Goal: Task Accomplishment & Management: Manage account settings

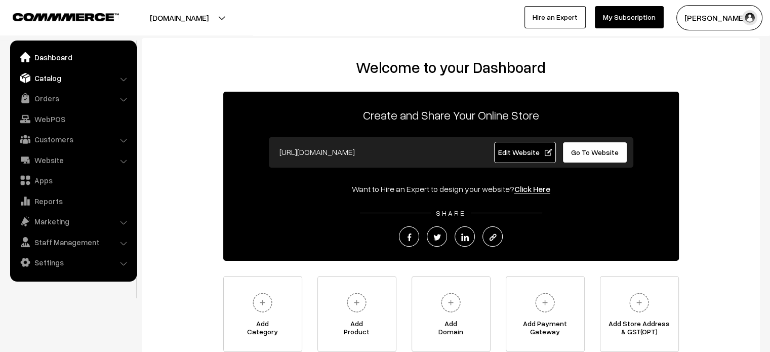
click at [52, 80] on link "Catalog" at bounding box center [73, 78] width 120 height 18
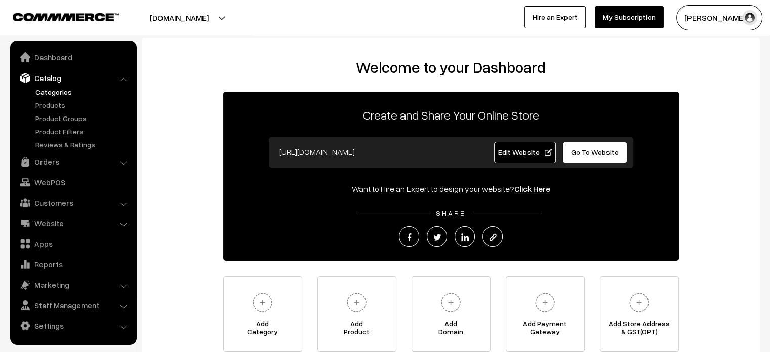
click at [59, 96] on link "Categories" at bounding box center [83, 92] width 100 height 11
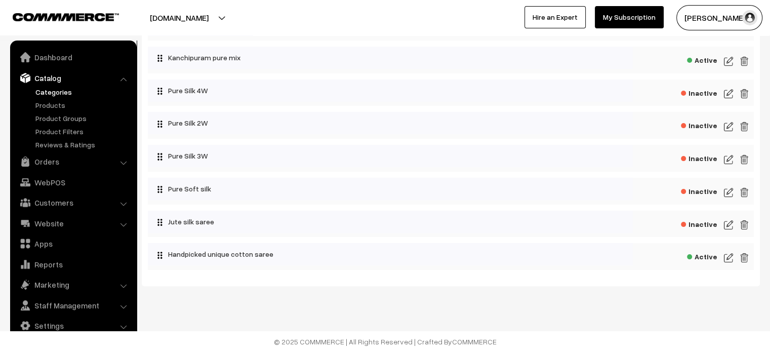
scroll to position [217, 0]
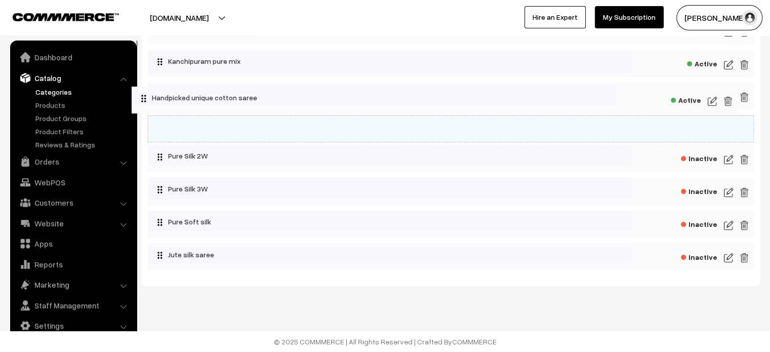
drag, startPoint x: 572, startPoint y: 265, endPoint x: 557, endPoint y: 97, distance: 168.8
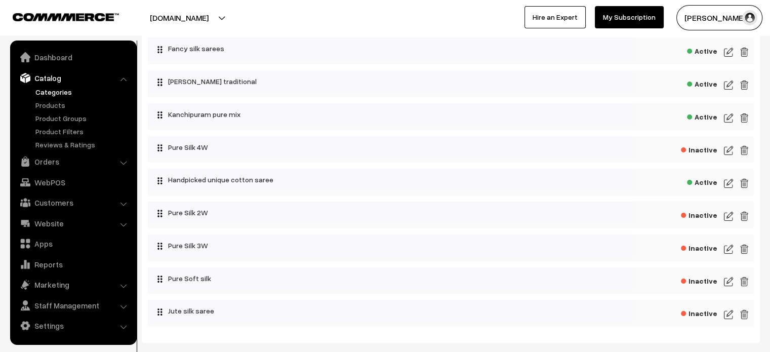
scroll to position [149, 0]
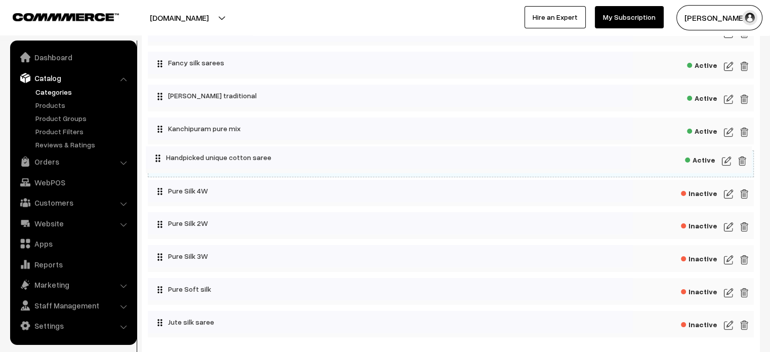
drag, startPoint x: 549, startPoint y: 194, endPoint x: 547, endPoint y: 156, distance: 38.0
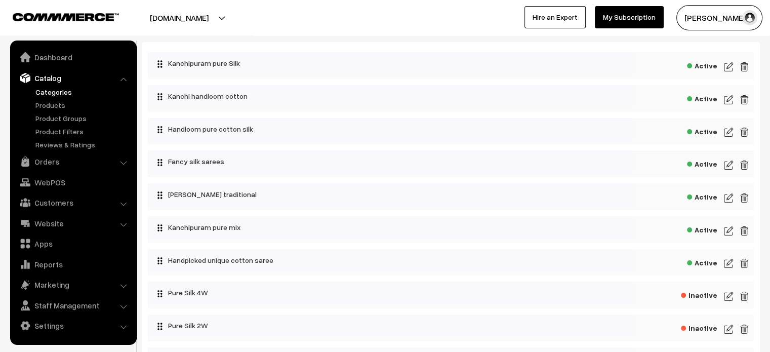
scroll to position [50, 0]
click at [727, 229] on img at bounding box center [728, 231] width 9 height 12
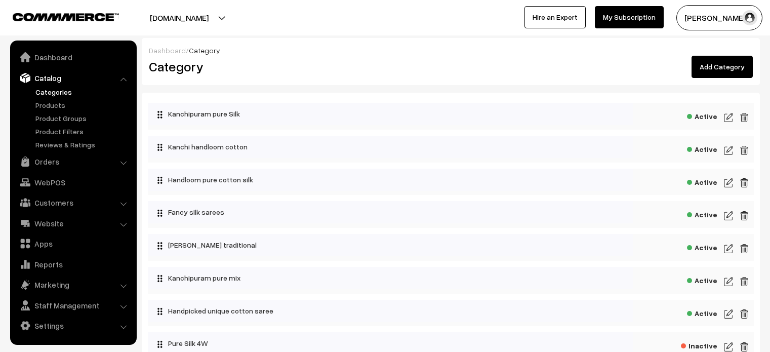
scroll to position [50, 0]
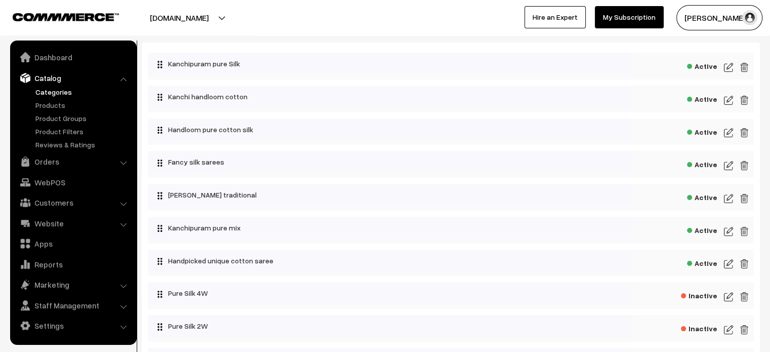
click at [728, 263] on img at bounding box center [728, 264] width 9 height 12
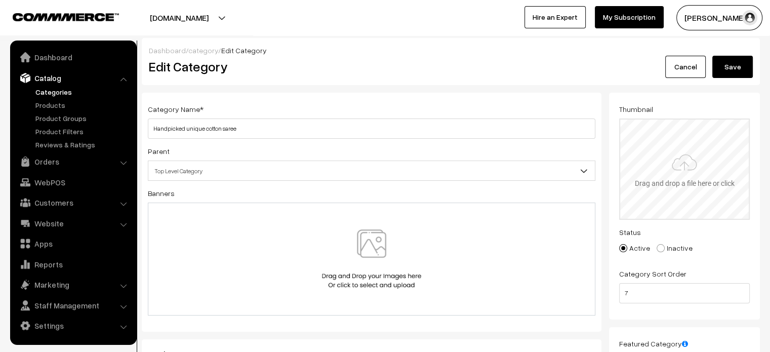
click at [685, 146] on input "file" at bounding box center [684, 168] width 129 height 99
type input "C:\fakepath\WhatsApp Image 2025-09-08 at 7.28.36 PM.jpeg"
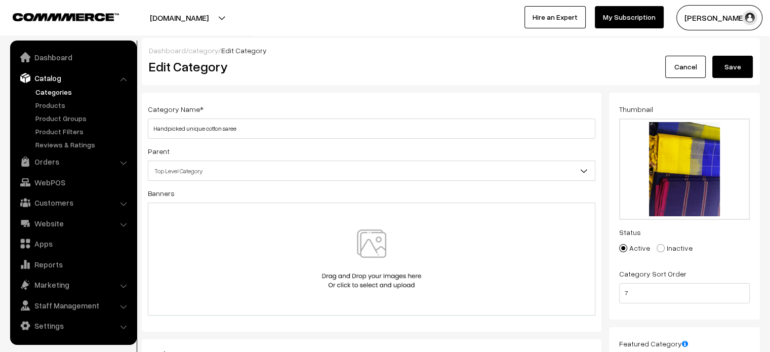
click at [727, 70] on button "Save" at bounding box center [732, 67] width 40 height 22
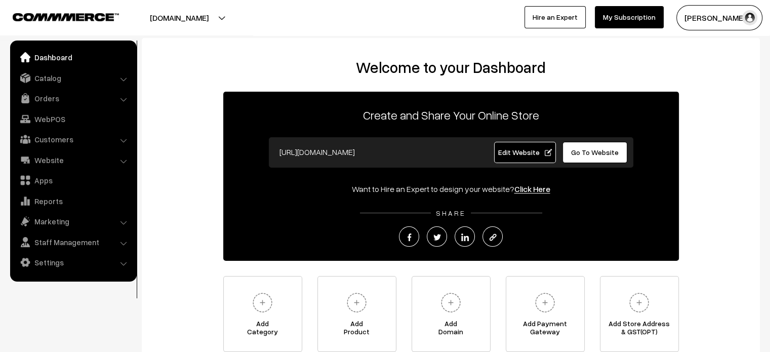
click at [605, 153] on span "Go To Website" at bounding box center [595, 152] width 48 height 9
click at [62, 257] on link "Settings" at bounding box center [73, 262] width 120 height 18
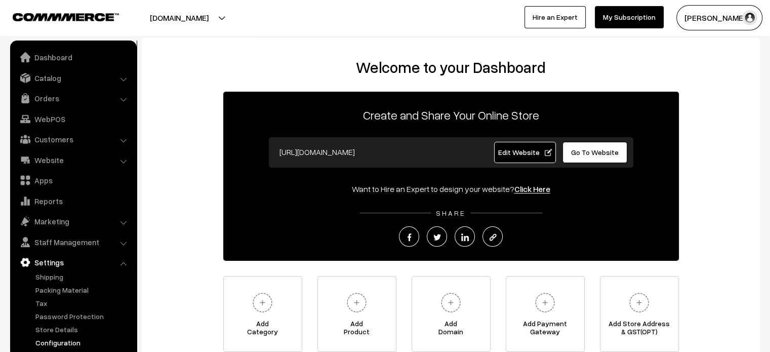
click at [67, 346] on link "Configuration" at bounding box center [83, 342] width 100 height 11
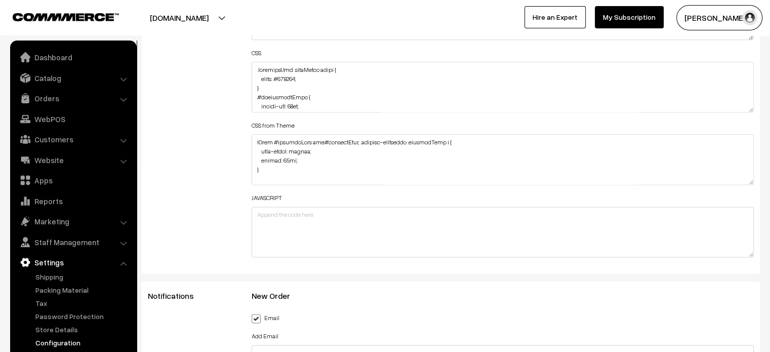
scroll to position [1305, 0]
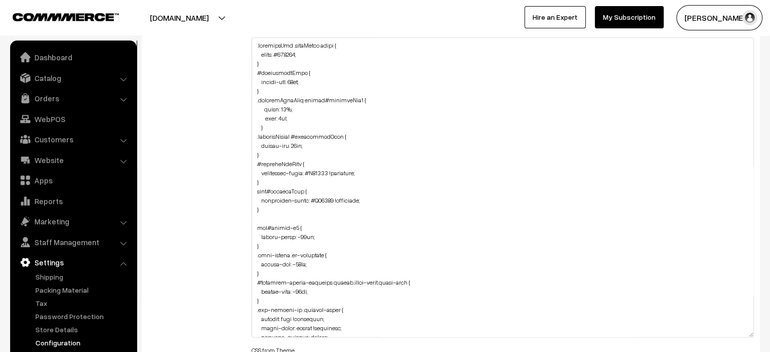
drag, startPoint x: 751, startPoint y: 83, endPoint x: 729, endPoint y: 376, distance: 293.4
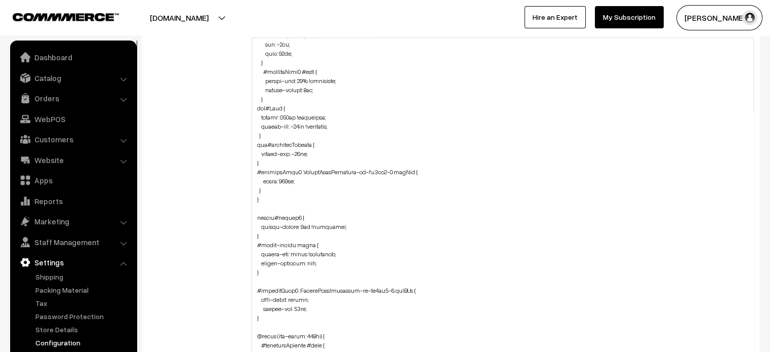
scroll to position [1211, 0]
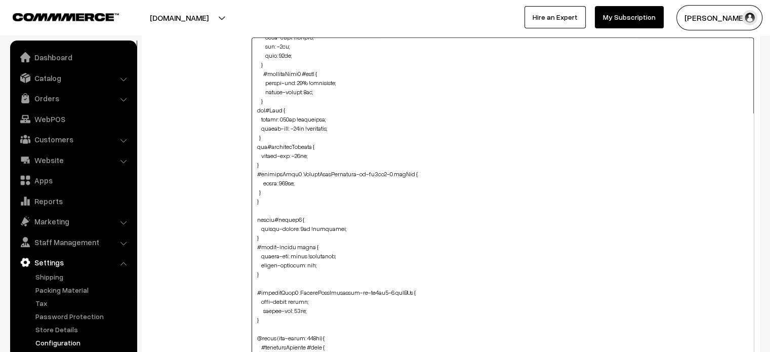
click at [285, 192] on textarea at bounding box center [503, 208] width 503 height 343
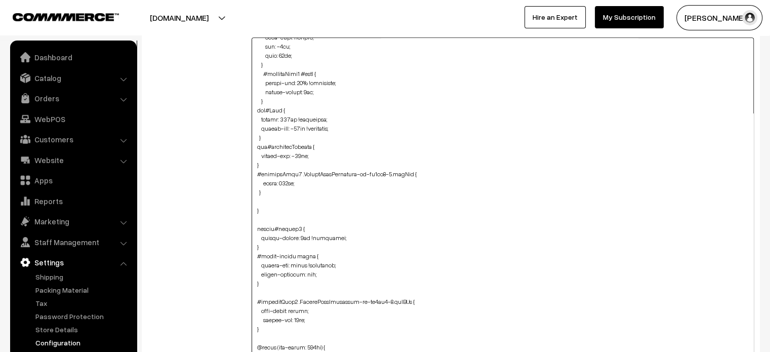
paste textarea "header img[src*=".svg"] { filter: var(--svgColor) !important; margin-top: -16px…"
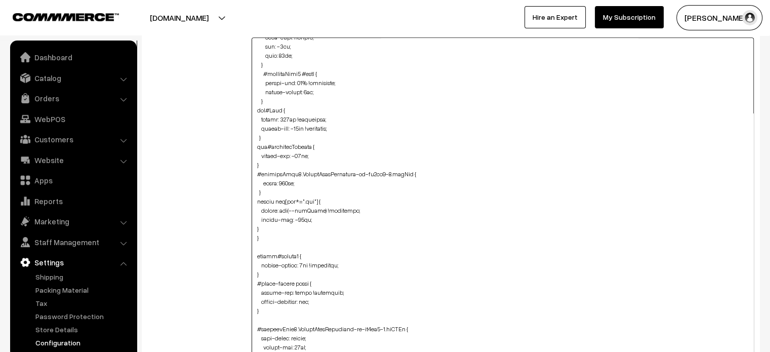
drag, startPoint x: 354, startPoint y: 212, endPoint x: 257, endPoint y: 213, distance: 97.2
click at [257, 213] on textarea at bounding box center [503, 208] width 503 height 343
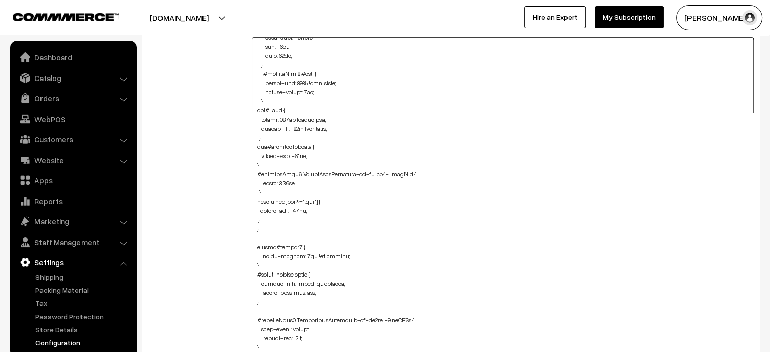
click at [253, 220] on textarea at bounding box center [503, 208] width 503 height 343
type textarea ".checkoutBox .formInput label { color: #000000; } #newsletterHead { margin-top:…"
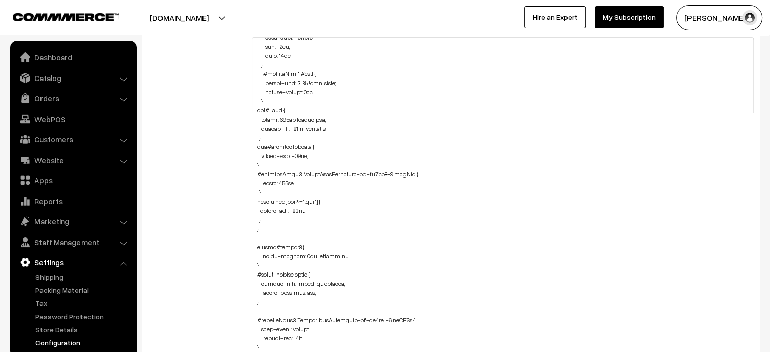
click at [245, 220] on div "Header HTML Body HTML CSS CSS from Theme JAVASCRIPT" at bounding box center [503, 204] width 518 height 654
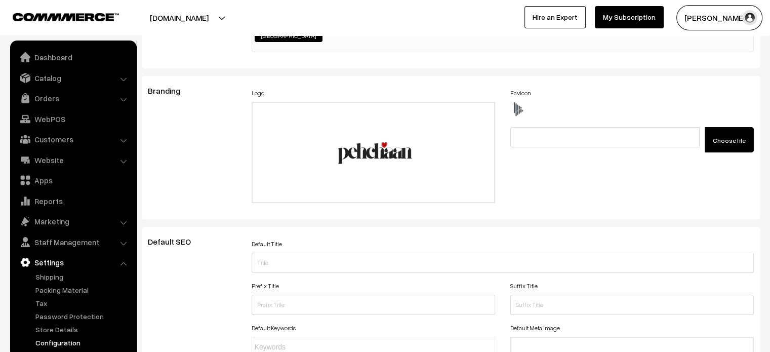
scroll to position [0, 0]
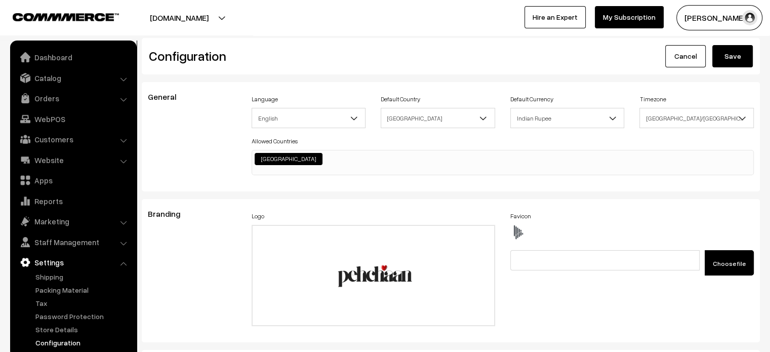
click at [727, 58] on button "Save" at bounding box center [732, 56] width 40 height 22
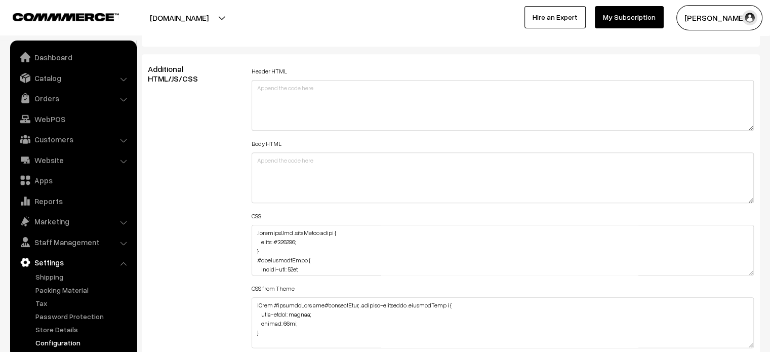
scroll to position [1117, 0]
click at [253, 228] on textarea at bounding box center [503, 250] width 503 height 51
paste textarea "@media (max-width: 767px) { .cartCount { transform: scale(0.8); margin-top: -15…"
drag, startPoint x: 330, startPoint y: 244, endPoint x: 256, endPoint y: 249, distance: 74.5
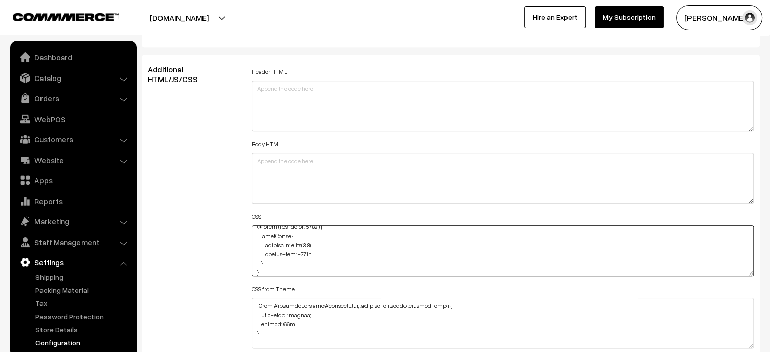
click at [256, 249] on textarea at bounding box center [503, 250] width 503 height 51
click at [338, 245] on textarea at bounding box center [503, 250] width 503 height 51
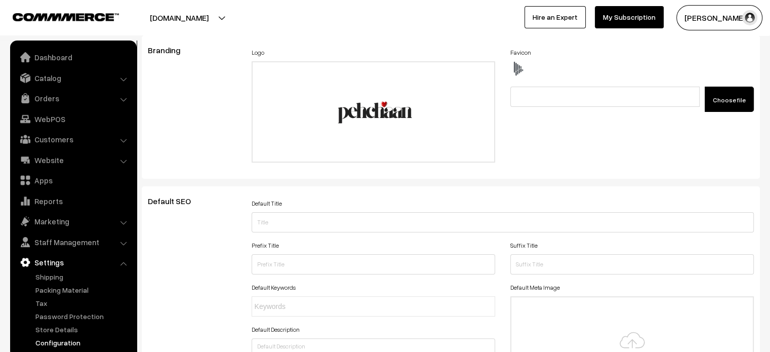
scroll to position [0, 0]
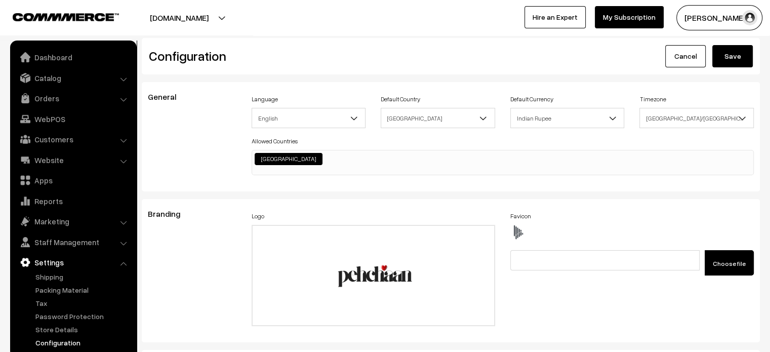
type textarea "@media (max-width: 767px) { .cartCount { margin-top: -15px; } } .checkoutBox .f…"
click at [727, 64] on button "Save" at bounding box center [732, 56] width 40 height 22
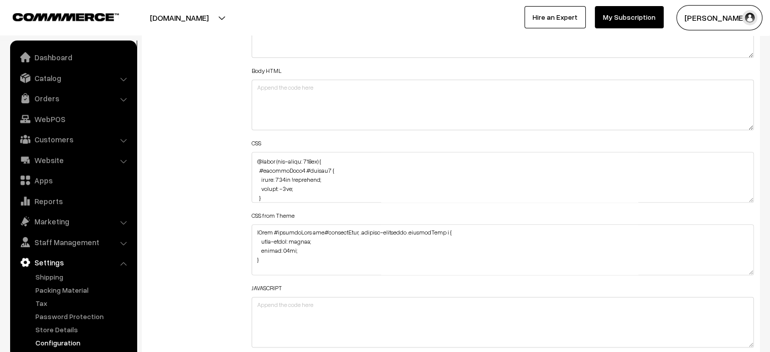
scroll to position [1168, 0]
click at [261, 171] on textarea at bounding box center [503, 177] width 503 height 51
click at [261, 173] on textarea at bounding box center [503, 177] width 503 height 51
drag, startPoint x: 261, startPoint y: 173, endPoint x: 300, endPoint y: 184, distance: 39.9
click at [300, 184] on textarea at bounding box center [503, 177] width 503 height 51
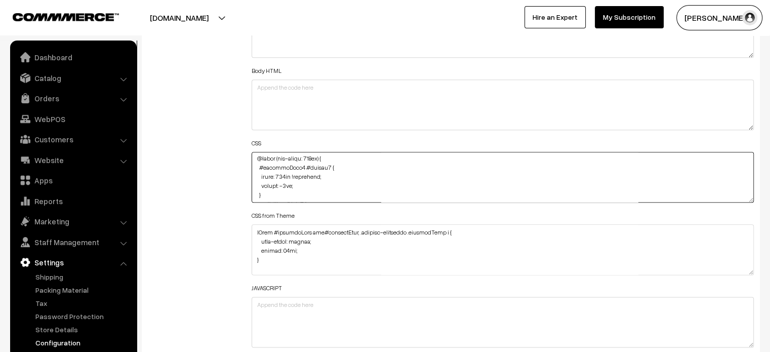
paste textarea "7px !important; bottom: -1px; margin-left: 1px; height: 42"
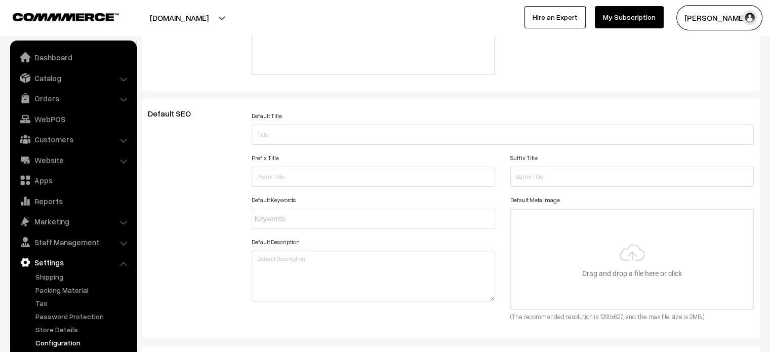
scroll to position [0, 0]
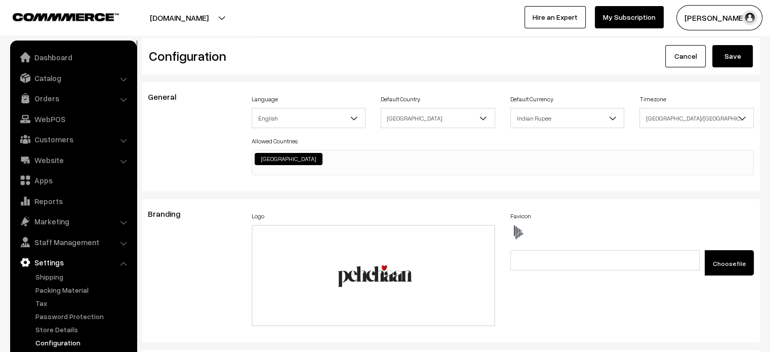
type textarea "@media (max-width: 767px) { .cartCount { margin-top: -15px; } } .checkoutBox .f…"
click at [729, 61] on button "Save" at bounding box center [732, 56] width 40 height 22
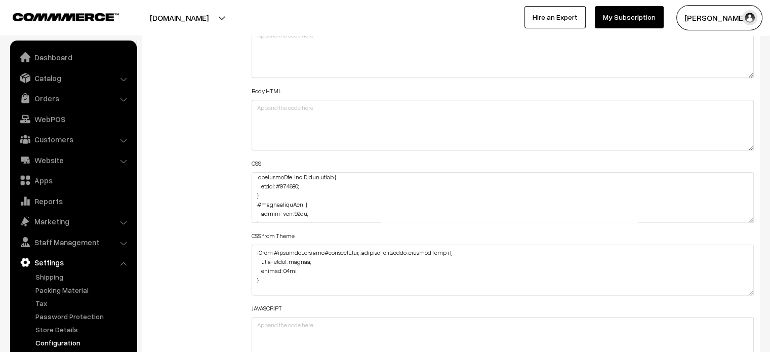
scroll to position [1172, 0]
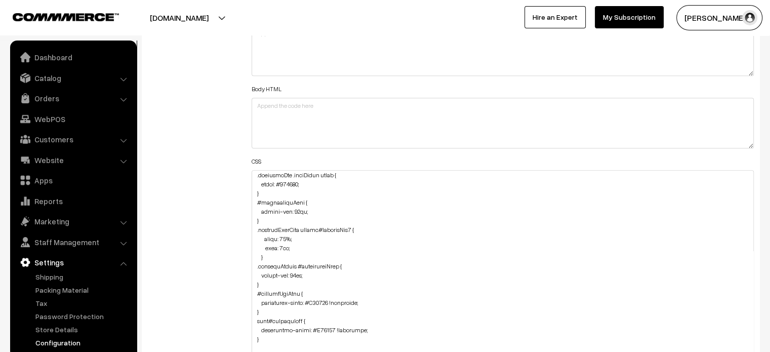
drag, startPoint x: 751, startPoint y: 219, endPoint x: 755, endPoint y: 376, distance: 156.9
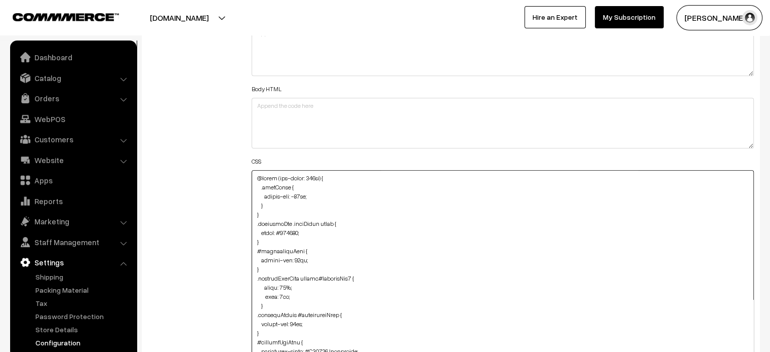
click at [325, 197] on textarea at bounding box center [503, 273] width 503 height 207
click at [293, 200] on textarea at bounding box center [503, 273] width 503 height 207
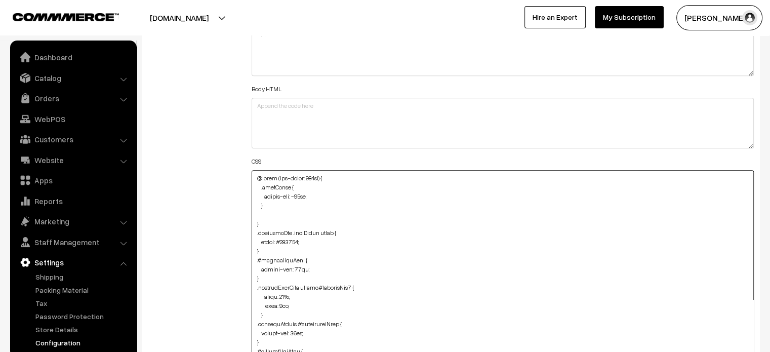
paste textarea "#productType3 #button2 { margin-bottom: 4px !important; width: 115% !important;…"
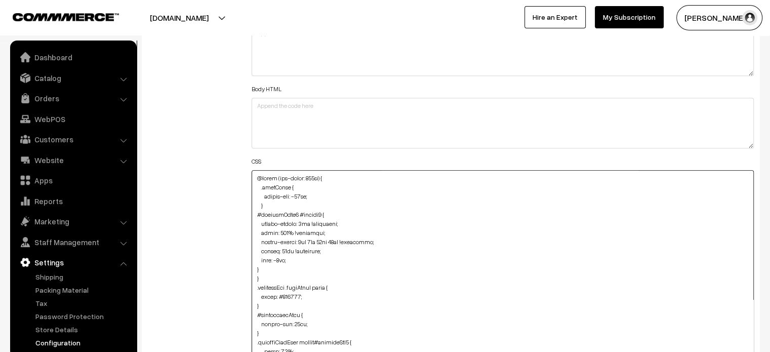
scroll to position [16, 0]
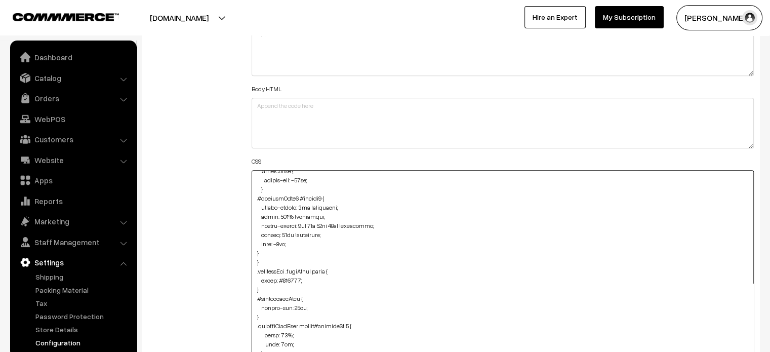
click at [255, 248] on textarea at bounding box center [503, 273] width 503 height 207
type textarea "@media (max-width: 767px) { .cartCount { margin-top: -15px; } #productType3 #bu…"
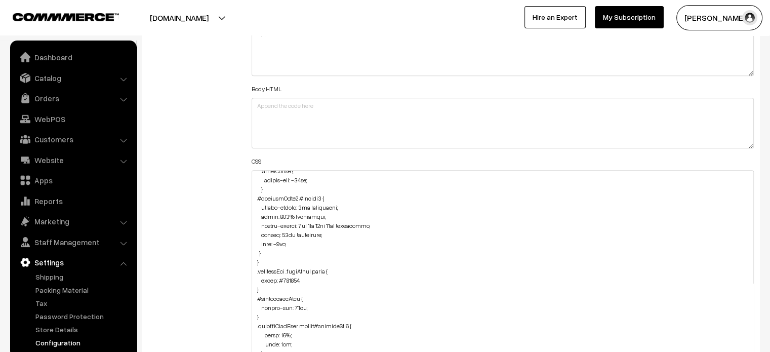
click at [214, 252] on div "Additional HTML/JS/CSS" at bounding box center [192, 269] width 104 height 518
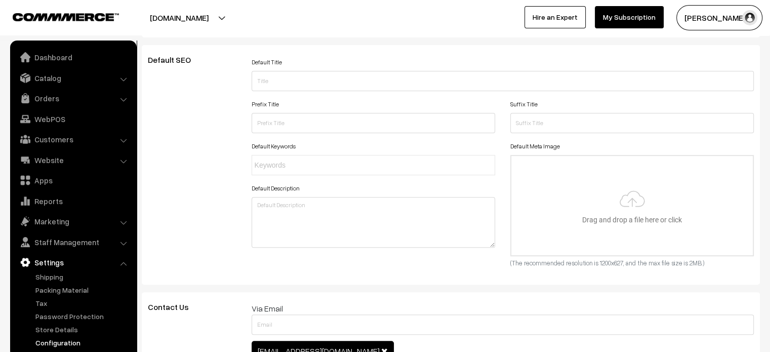
scroll to position [0, 0]
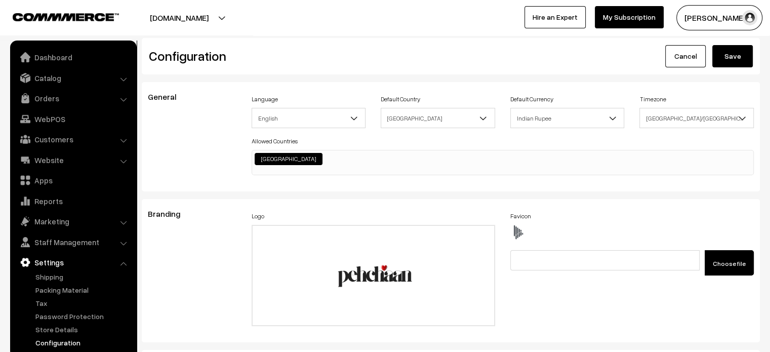
click at [725, 56] on button "Save" at bounding box center [732, 56] width 40 height 22
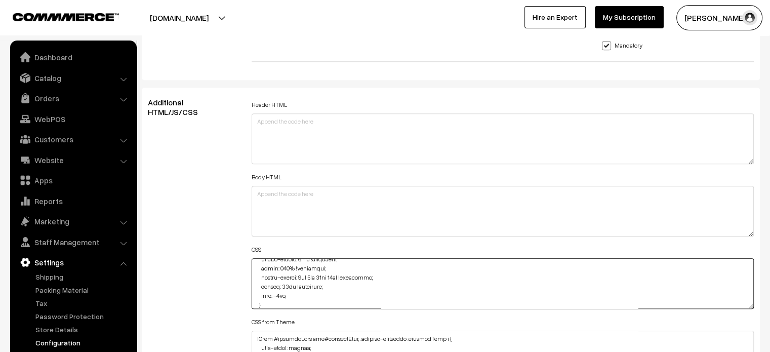
scroll to position [67, 0]
drag, startPoint x: 255, startPoint y: 274, endPoint x: 283, endPoint y: 287, distance: 31.2
click at [283, 287] on textarea at bounding box center [503, 283] width 503 height 51
type textarea "@media (max-width: 767px) { .cartCount { margin-top: -15px; } } .checkoutBox .f…"
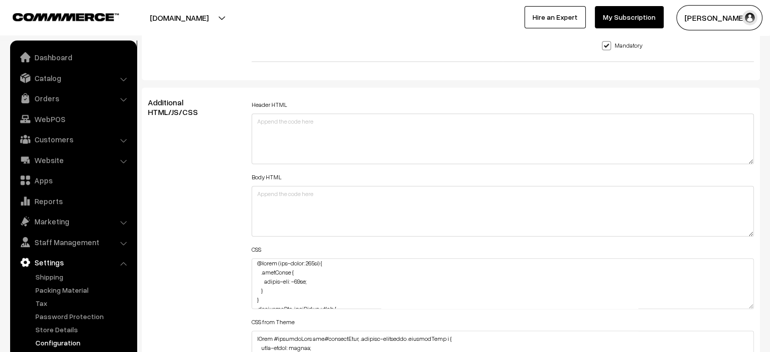
click at [205, 290] on div "Additional HTML/JS/CSS" at bounding box center [192, 279] width 104 height 362
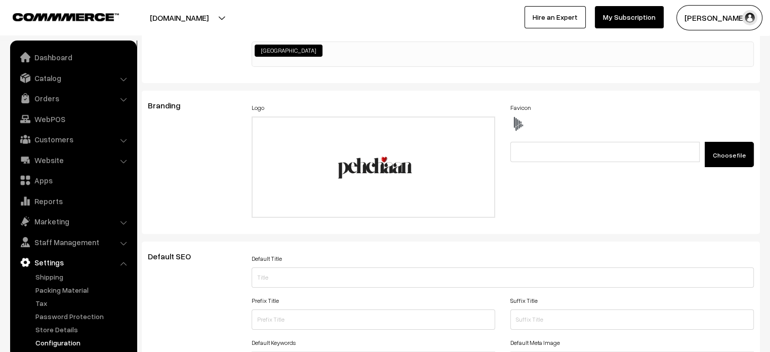
scroll to position [0, 0]
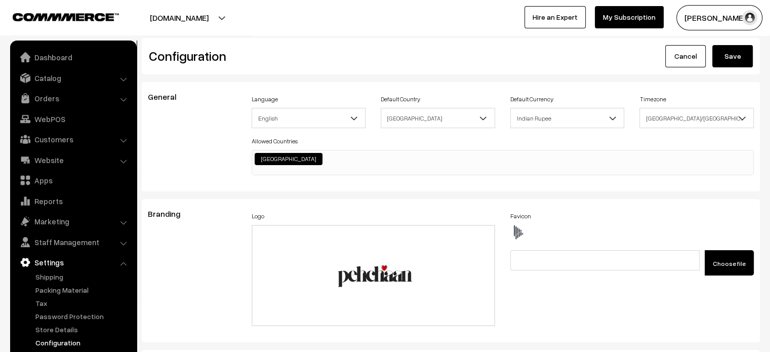
click at [724, 52] on button "Save" at bounding box center [732, 56] width 40 height 22
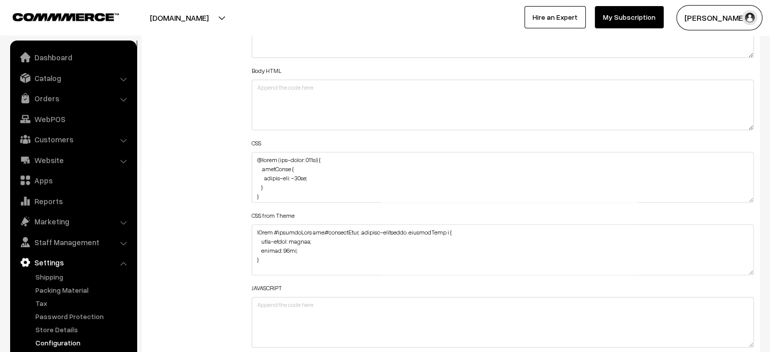
scroll to position [565, 0]
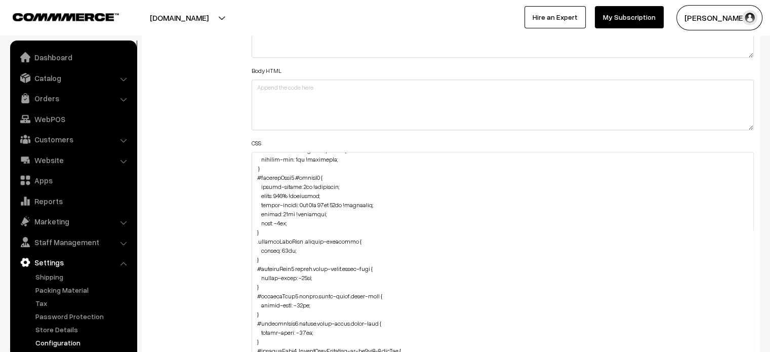
drag, startPoint x: 749, startPoint y: 196, endPoint x: 753, endPoint y: 376, distance: 179.7
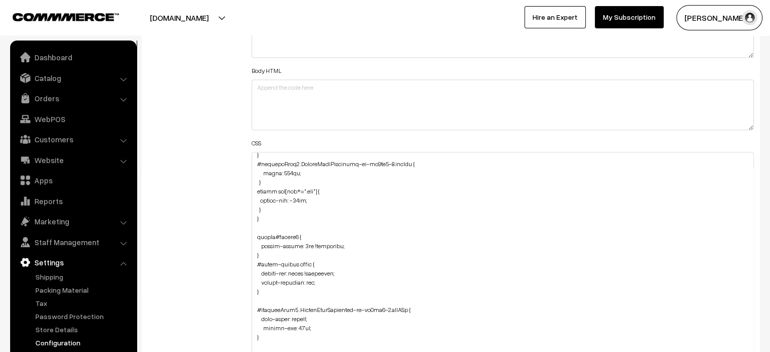
scroll to position [1405, 0]
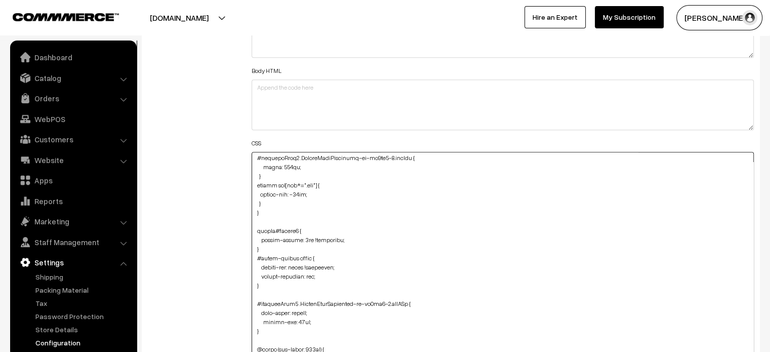
click at [274, 198] on textarea at bounding box center [503, 267] width 503 height 230
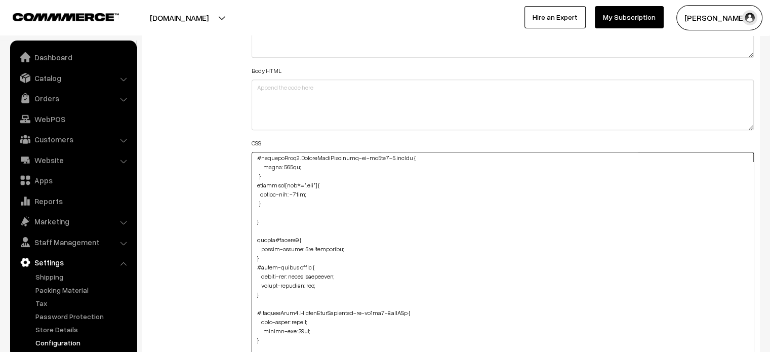
paste textarea "#productType3 #button2 { margin-bottom: 4px !important; width: 116% !important;…"
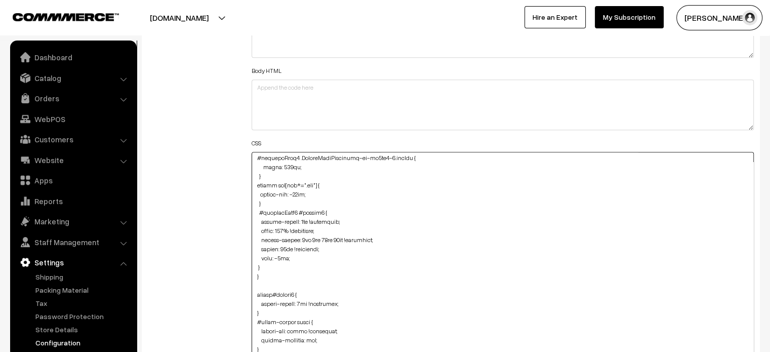
click at [255, 269] on textarea at bounding box center [503, 267] width 503 height 230
type textarea "@media (max-width: 767px) { .cartCount { margin-top: -15px; } } .checkoutBox .f…"
click at [235, 263] on div "Additional HTML/JS/CSS" at bounding box center [192, 261] width 104 height 541
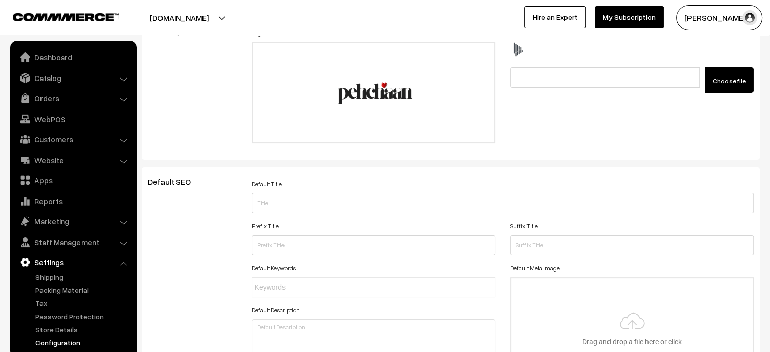
scroll to position [0, 0]
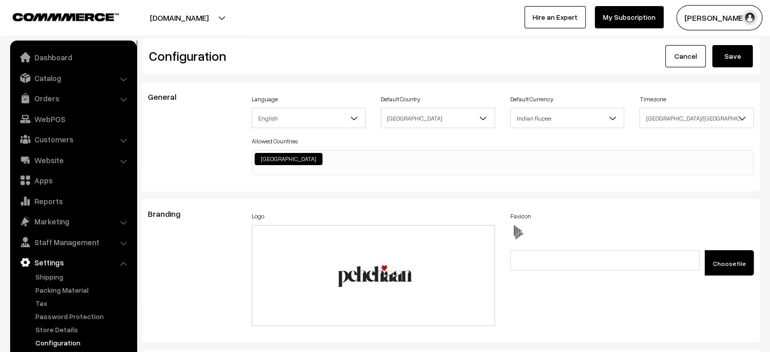
click at [725, 58] on button "Save" at bounding box center [732, 56] width 40 height 22
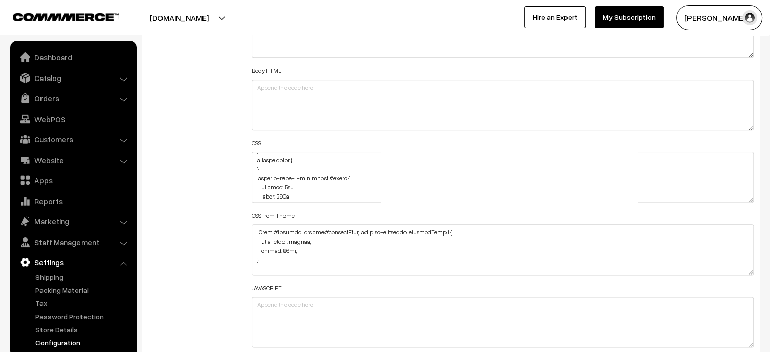
scroll to position [2887, 0]
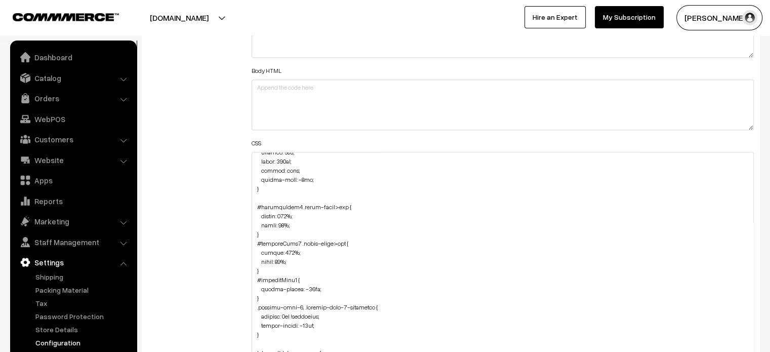
drag, startPoint x: 750, startPoint y: 197, endPoint x: 744, endPoint y: 371, distance: 174.7
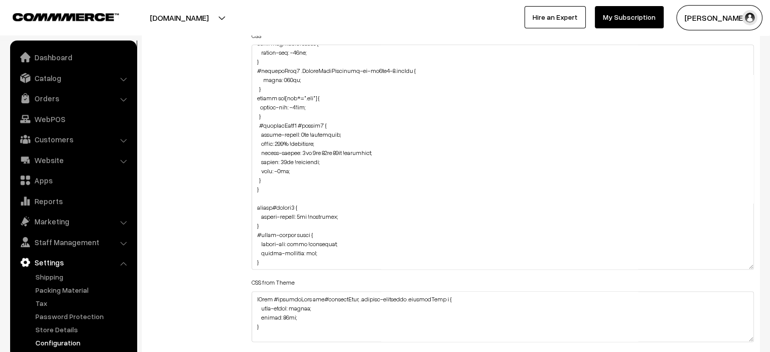
scroll to position [1385, 0]
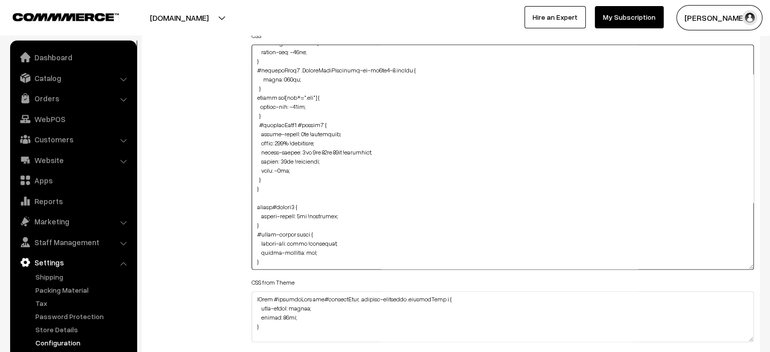
click at [283, 178] on textarea at bounding box center [503, 157] width 503 height 225
paste textarea "[DOMAIN_NAME] { } .product-type-2-component #image { padding: 0px; width: 177px…"
drag, startPoint x: 263, startPoint y: 205, endPoint x: 253, endPoint y: 192, distance: 16.9
click at [253, 192] on textarea at bounding box center [503, 157] width 503 height 225
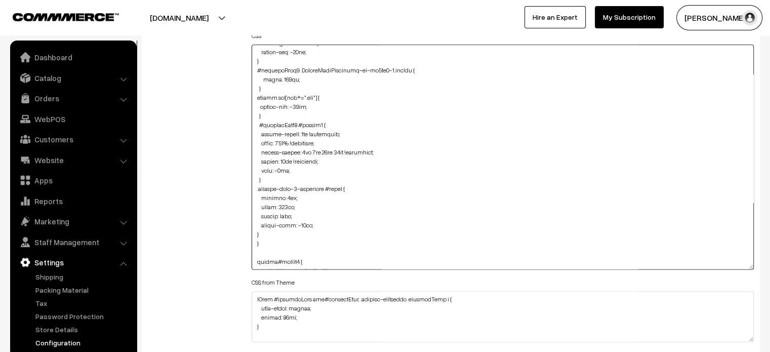
click at [254, 234] on textarea at bounding box center [503, 157] width 503 height 225
type textarea "@media (max-width: 767px) { .cartCount { margin-top: -15px; } } .checkoutBox .f…"
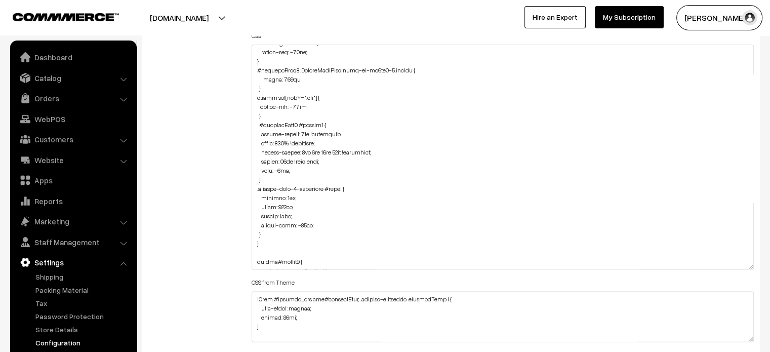
click at [223, 232] on div "Additional HTML/JS/CSS" at bounding box center [192, 152] width 104 height 536
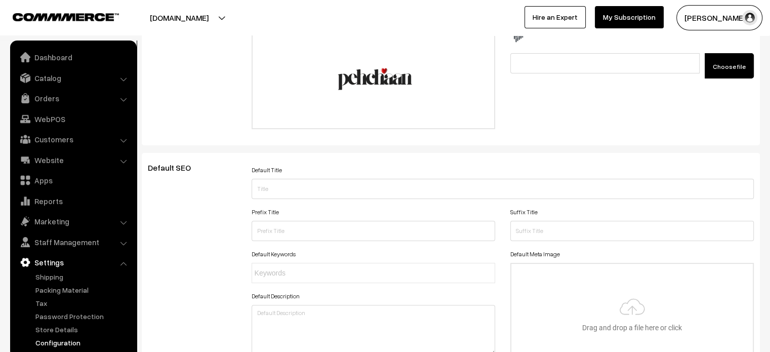
scroll to position [0, 0]
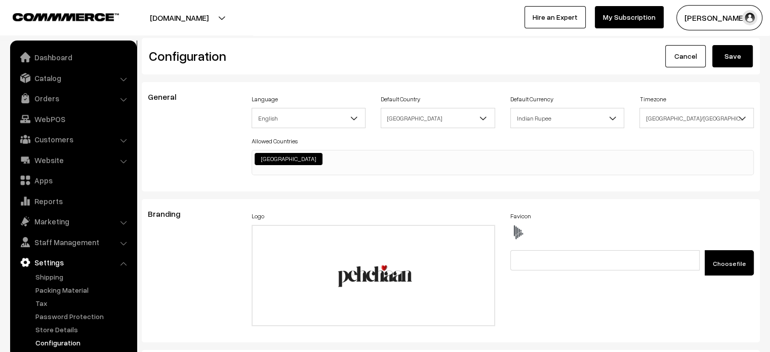
click at [726, 56] on button "Save" at bounding box center [732, 56] width 40 height 22
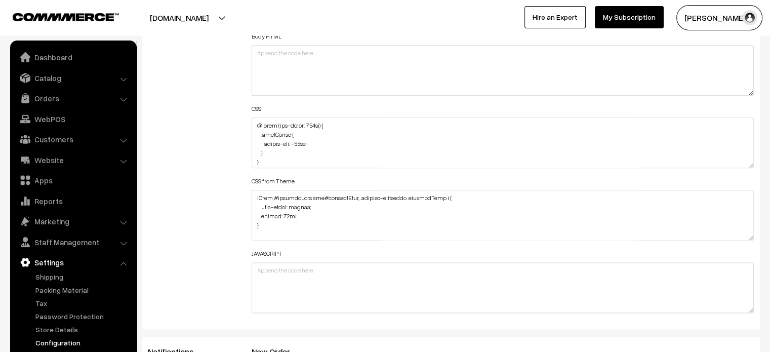
scroll to position [1227, 0]
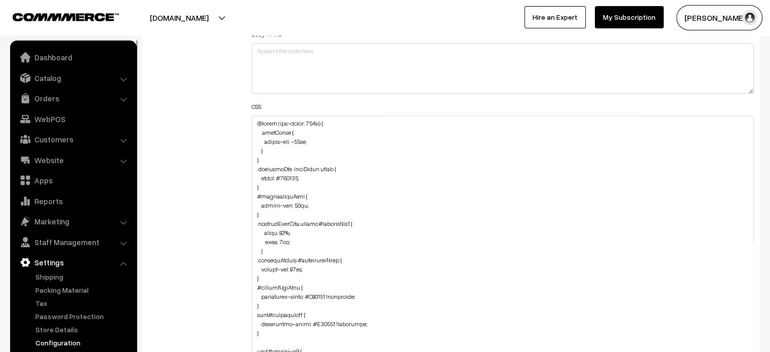
drag, startPoint x: 749, startPoint y: 161, endPoint x: 777, endPoint y: 376, distance: 215.9
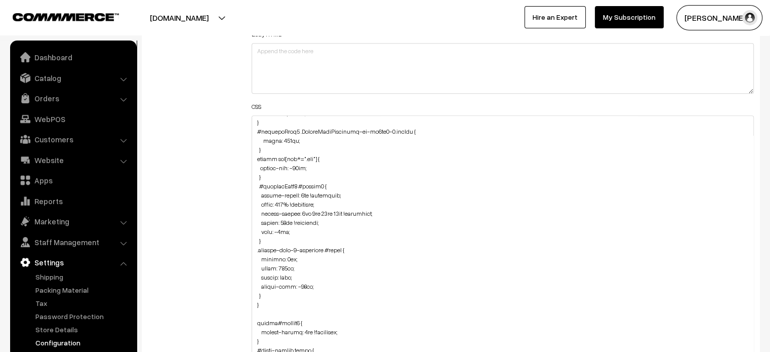
scroll to position [1429, 0]
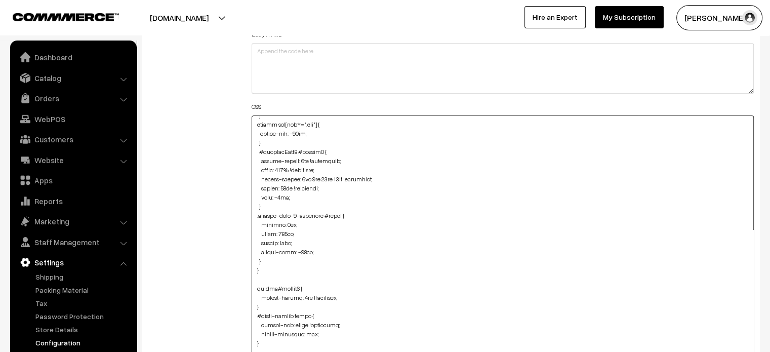
drag, startPoint x: 313, startPoint y: 159, endPoint x: 340, endPoint y: 160, distance: 26.3
click at [340, 160] on textarea at bounding box center [503, 247] width 503 height 264
click at [292, 232] on textarea at bounding box center [503, 247] width 503 height 264
paste textarea "!important;"
click at [306, 251] on textarea at bounding box center [503, 247] width 503 height 264
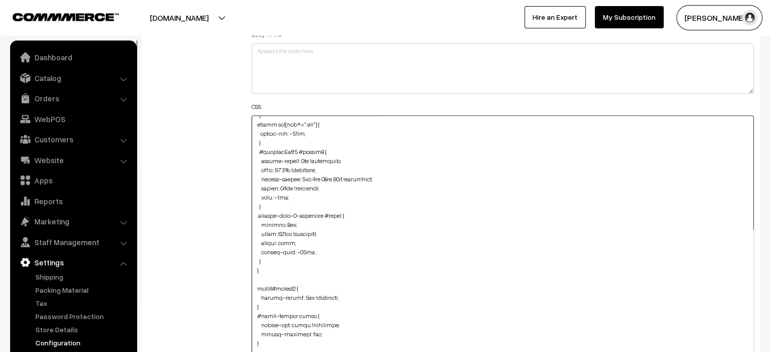
paste textarea "!important;"
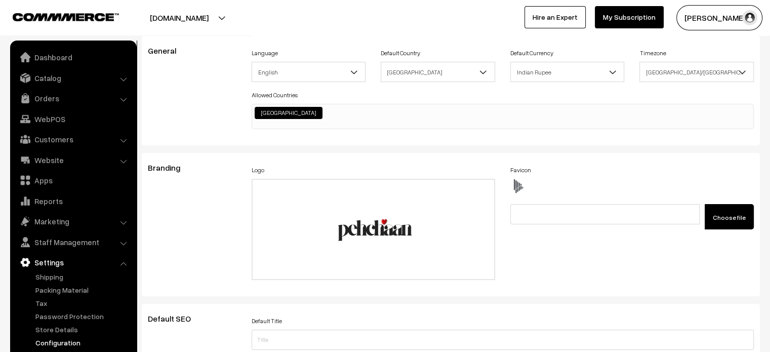
scroll to position [0, 0]
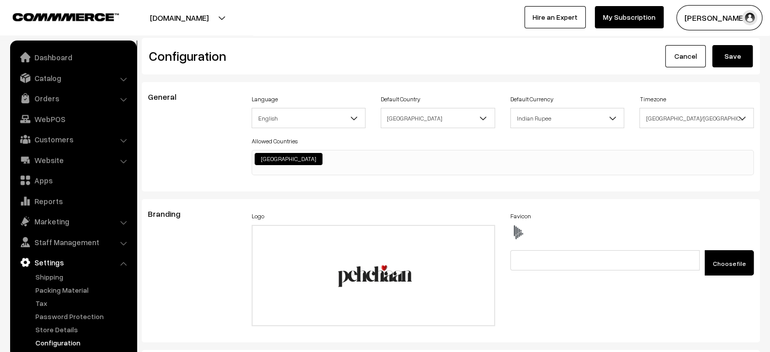
type textarea "@media (max-width: 767px) { .cartCount { margin-top: -15px; } } .checkoutBox .f…"
click at [748, 58] on button "Save" at bounding box center [732, 56] width 40 height 22
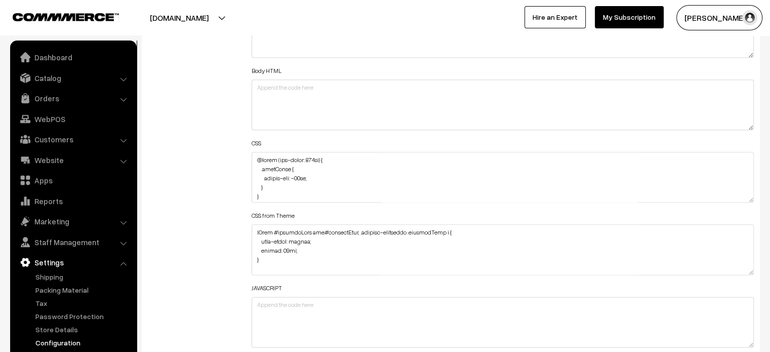
scroll to position [2752, 0]
click at [753, 196] on div "Header HTML Body HTML CSS CSS from Theme JAVASCRIPT" at bounding box center [503, 172] width 518 height 362
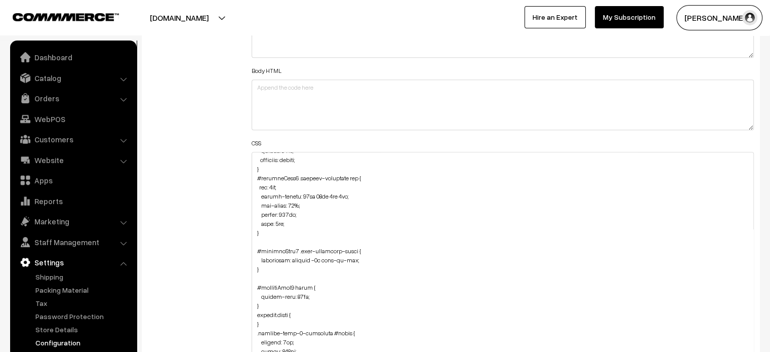
drag, startPoint x: 750, startPoint y: 197, endPoint x: 753, endPoint y: 376, distance: 178.7
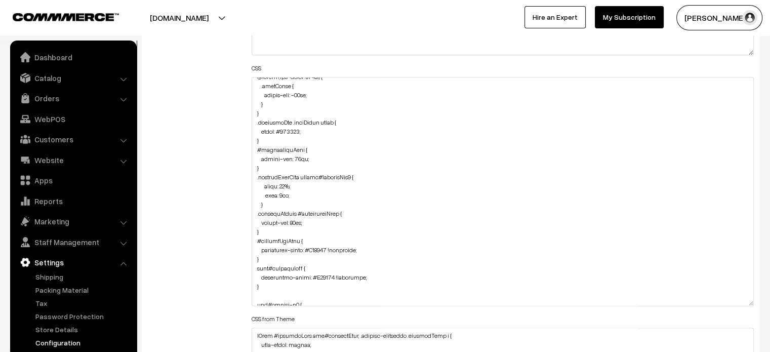
scroll to position [0, 0]
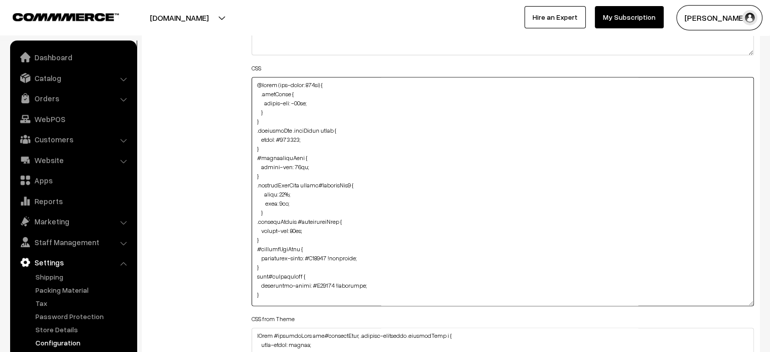
click at [273, 116] on textarea at bounding box center [503, 191] width 503 height 229
click at [274, 113] on textarea at bounding box center [503, 191] width 503 height 229
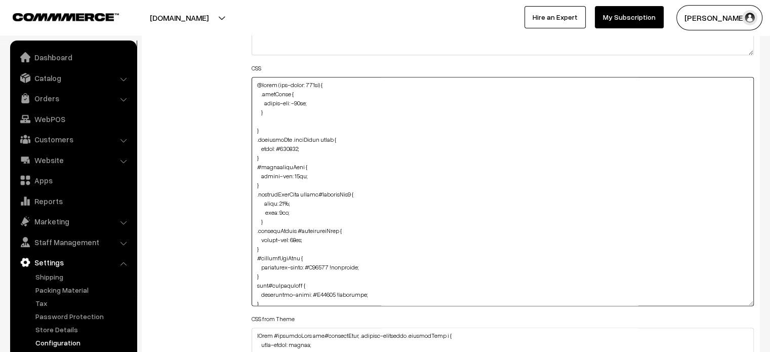
paste textarea "#productType4 .product-animation img { top: 4px; border-radius: 48px 48px 0px 0…"
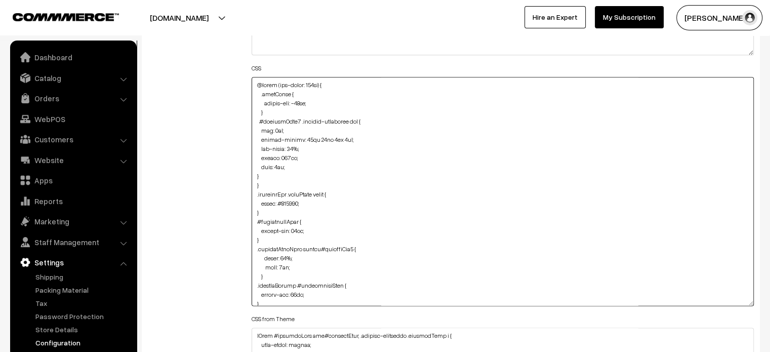
click at [255, 175] on textarea at bounding box center [503, 191] width 503 height 229
type textarea "@media (max-width: 767px) { .cartCount { margin-top: -15px; } #productType4 .pr…"
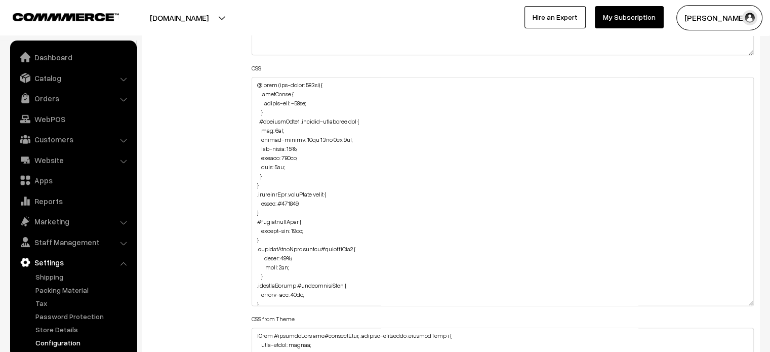
click at [223, 179] on div "Additional HTML/JS/CSS" at bounding box center [192, 186] width 104 height 540
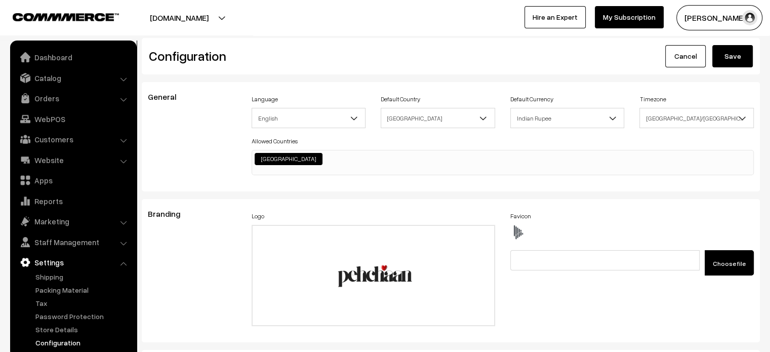
click at [732, 58] on button "Save" at bounding box center [732, 56] width 40 height 22
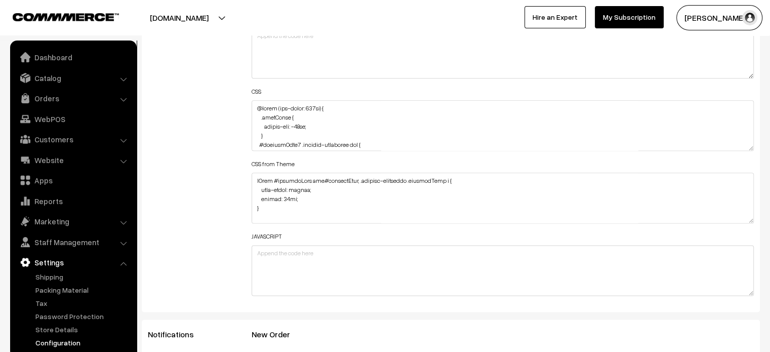
scroll to position [1242, 0]
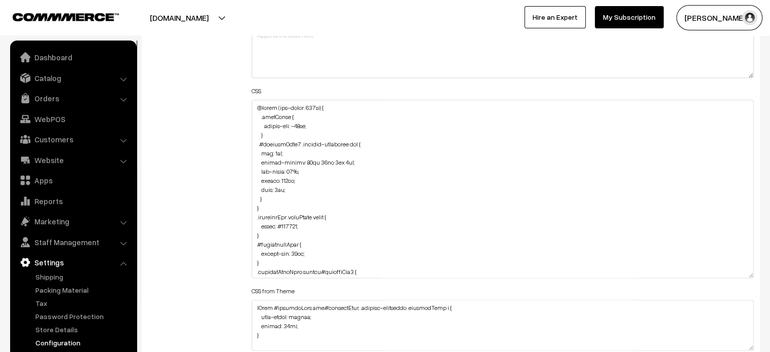
drag, startPoint x: 751, startPoint y: 147, endPoint x: 751, endPoint y: 319, distance: 172.1
click at [751, 278] on textarea at bounding box center [503, 189] width 503 height 178
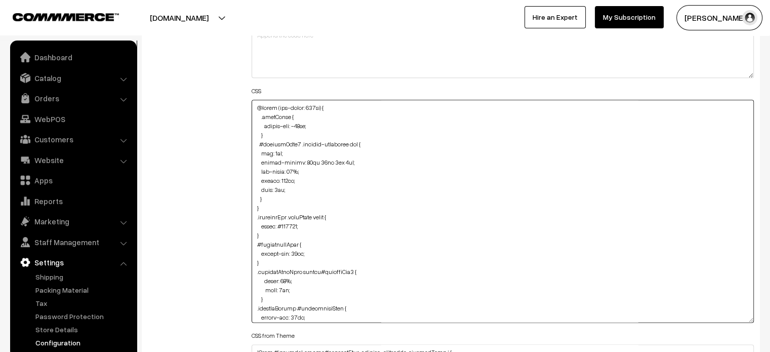
drag, startPoint x: 255, startPoint y: 145, endPoint x: 284, endPoint y: 202, distance: 63.8
click at [284, 202] on textarea at bounding box center [503, 211] width 503 height 223
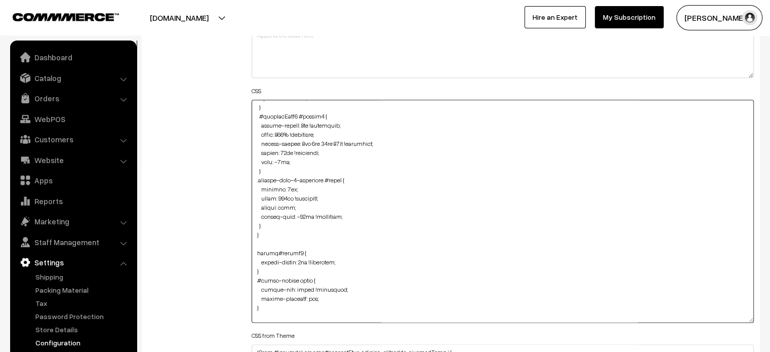
scroll to position [1454, 0]
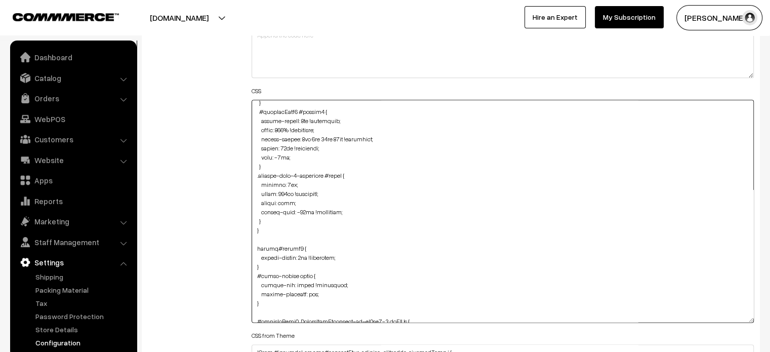
click at [266, 222] on textarea at bounding box center [503, 211] width 503 height 223
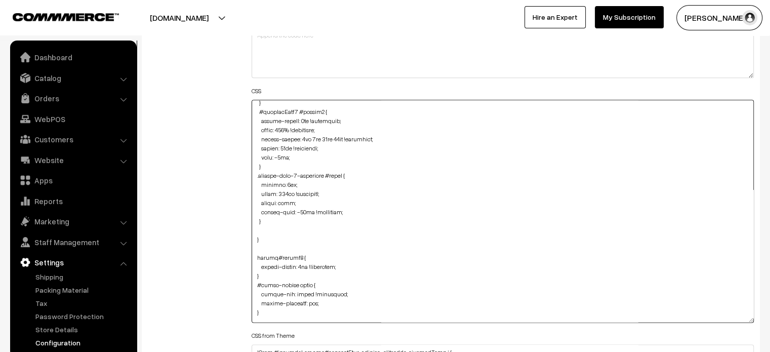
paste textarea "#productType4 .product-animation img { top: 4px; border-radius: 48px 48px 0px 0…"
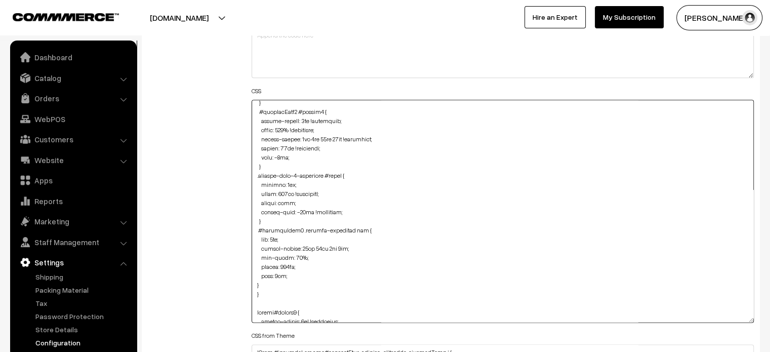
click at [252, 282] on textarea at bounding box center [503, 211] width 503 height 223
type textarea "@media (max-width: 767px) { .cartCount { margin-top: -15px; } } .checkoutBox .f…"
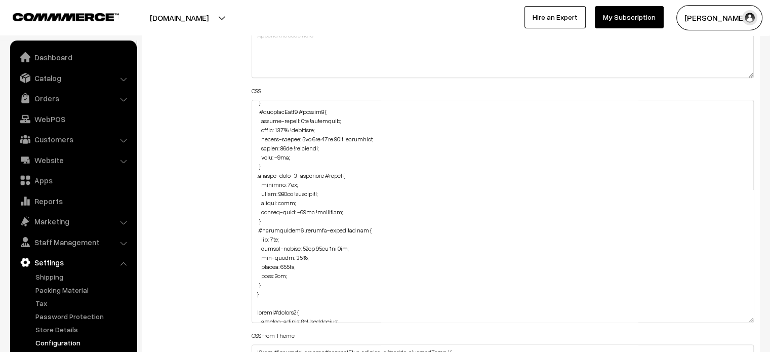
click at [209, 265] on div "Additional HTML/JS/CSS" at bounding box center [192, 206] width 104 height 534
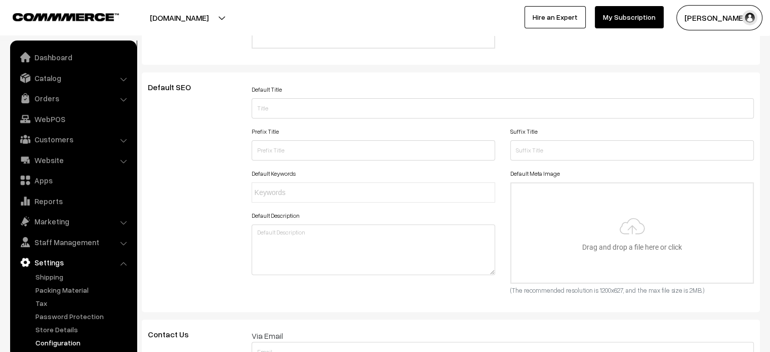
scroll to position [0, 0]
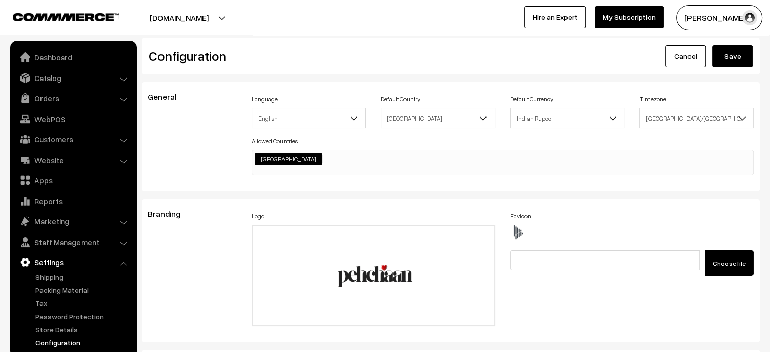
click at [735, 59] on button "Save" at bounding box center [732, 56] width 40 height 22
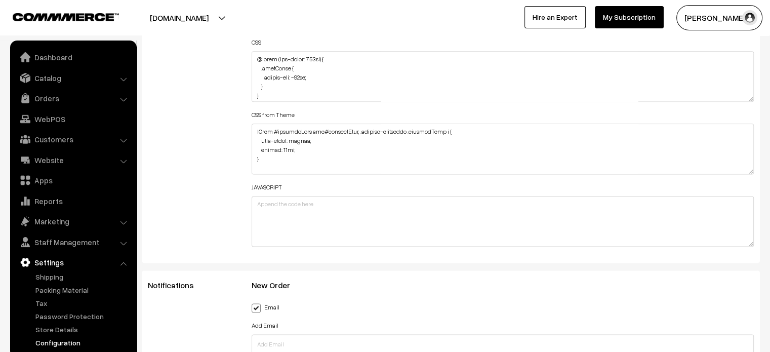
scroll to position [1211, 0]
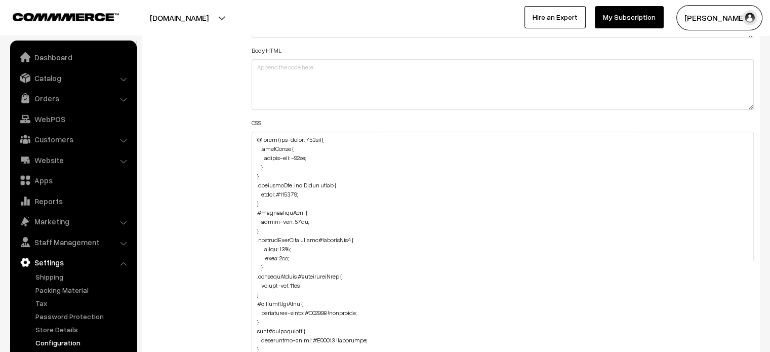
drag, startPoint x: 750, startPoint y: 177, endPoint x: 767, endPoint y: 376, distance: 199.1
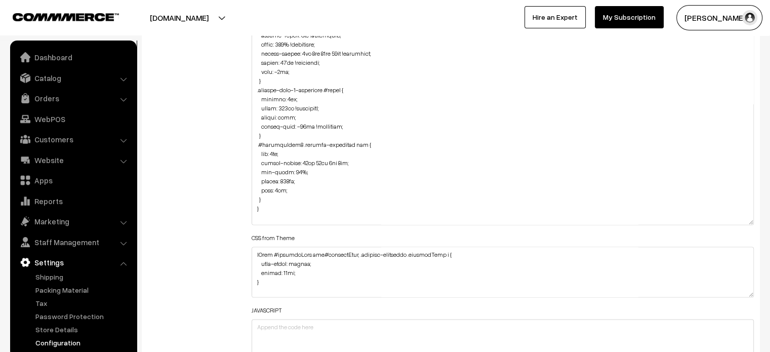
scroll to position [1415, 0]
click at [299, 108] on textarea at bounding box center [503, 100] width 503 height 249
click at [304, 172] on textarea at bounding box center [503, 100] width 503 height 249
paste textarea "!important;"
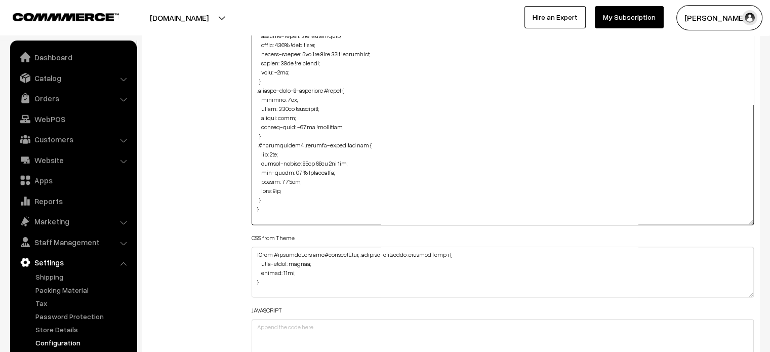
click at [294, 190] on textarea at bounding box center [503, 100] width 503 height 249
paste textarea "!important;"
click at [284, 153] on textarea at bounding box center [503, 100] width 503 height 249
paste textarea "!important;"
type textarea "@media (max-width: 767px) { .cartCount { margin-top: -15px; } } .checkoutBox .f…"
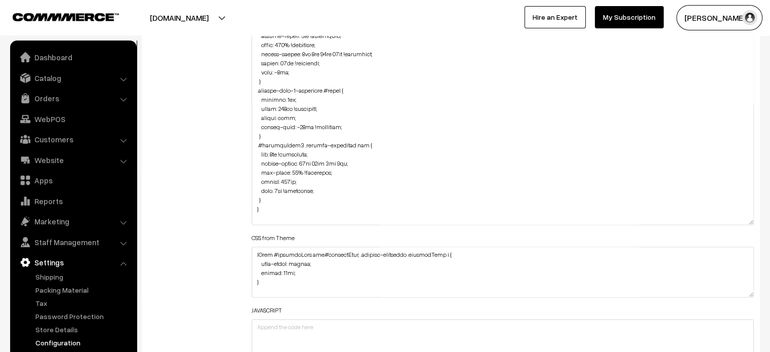
click at [232, 168] on div "Additional HTML/JS/CSS" at bounding box center [192, 95] width 104 height 560
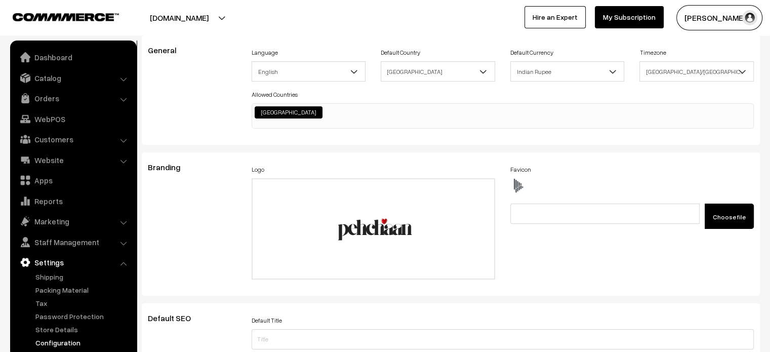
scroll to position [0, 0]
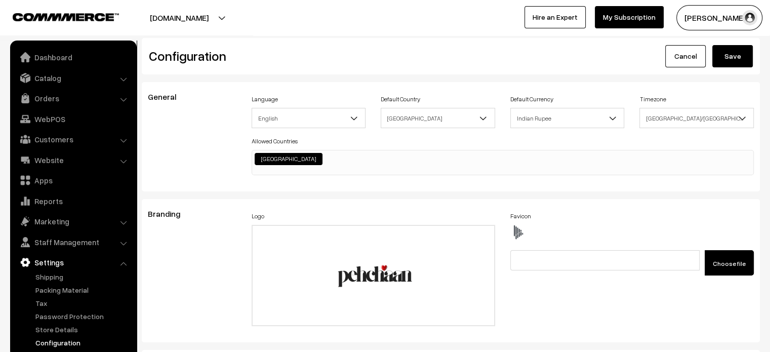
click at [742, 52] on button "Save" at bounding box center [732, 56] width 40 height 22
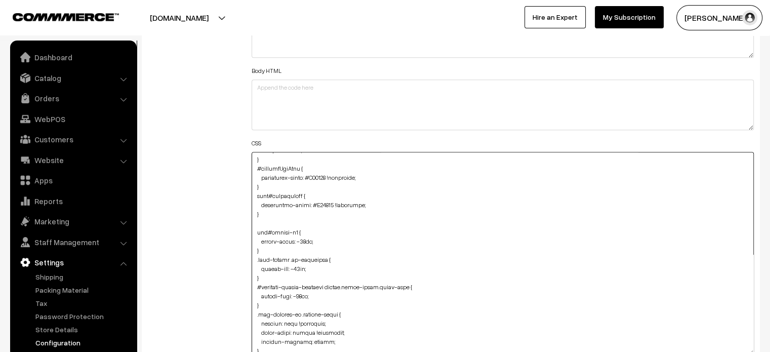
drag, startPoint x: 751, startPoint y: 195, endPoint x: 731, endPoint y: 376, distance: 181.8
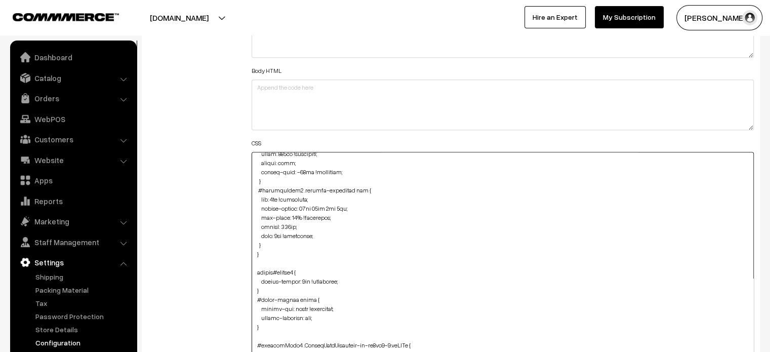
scroll to position [1546, 0]
drag, startPoint x: 255, startPoint y: 189, endPoint x: 267, endPoint y: 244, distance: 56.4
click at [267, 244] on textarea at bounding box center [503, 267] width 503 height 231
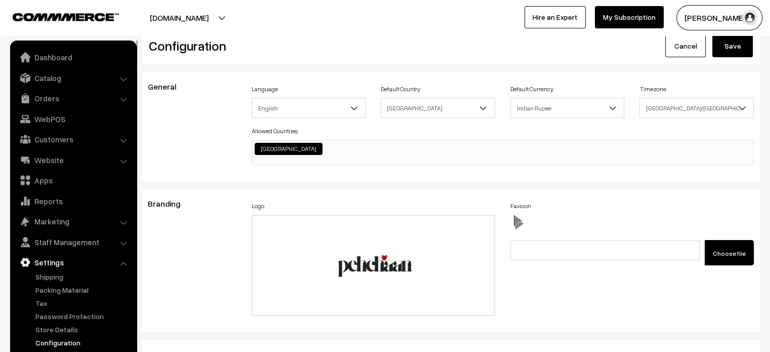
scroll to position [0, 0]
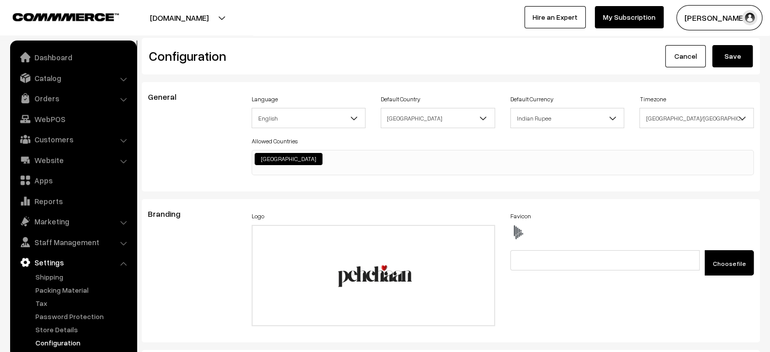
type textarea "@media (max-width: 767px) { .cartCount { margin-top: -15px; } } .checkoutBox .f…"
click at [723, 60] on button "Save" at bounding box center [732, 56] width 40 height 22
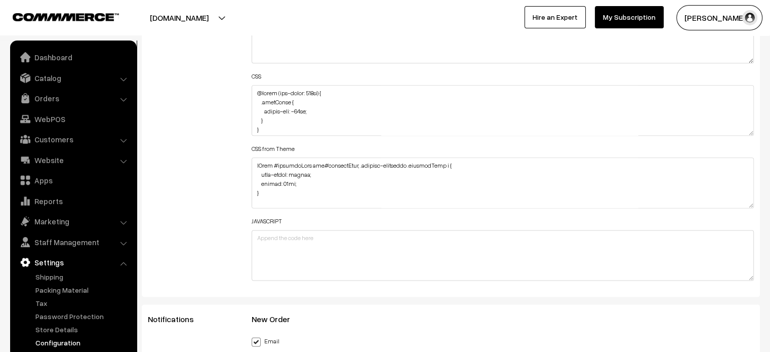
scroll to position [1255, 0]
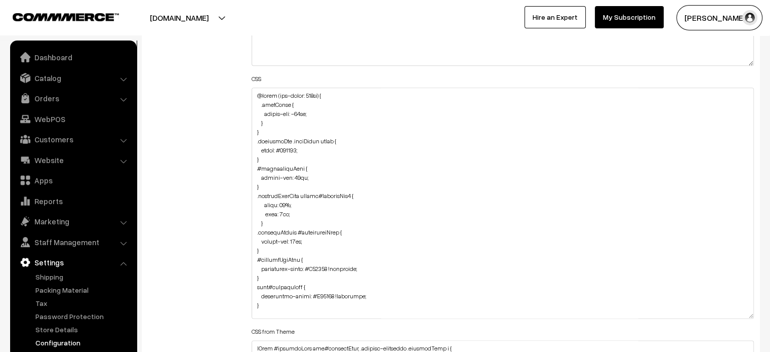
drag, startPoint x: 748, startPoint y: 134, endPoint x: 744, endPoint y: 376, distance: 241.9
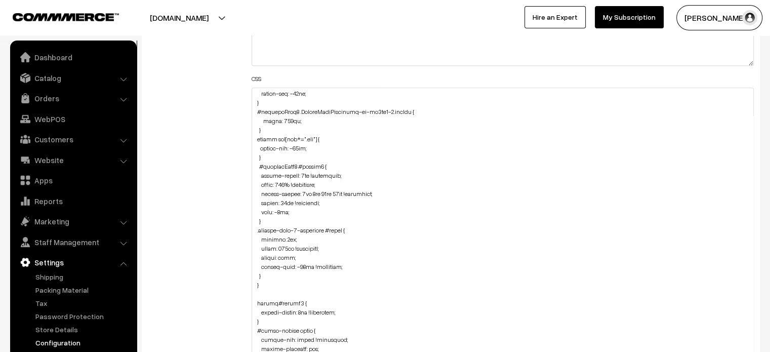
scroll to position [1387, 0]
click at [273, 274] on textarea at bounding box center [503, 234] width 503 height 292
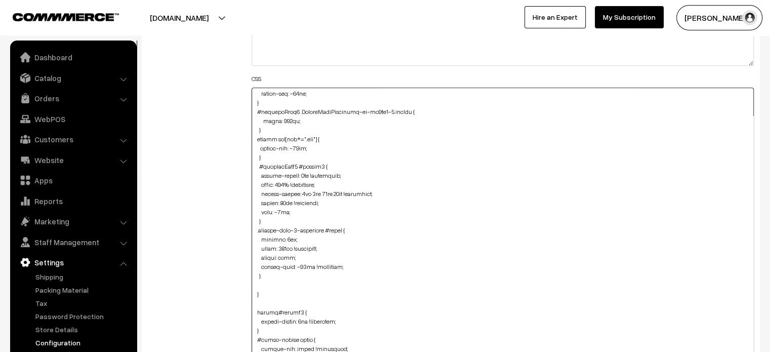
paste textarea "#productType4 .product-animation img { height: 300px !important; left: 4px !imp…"
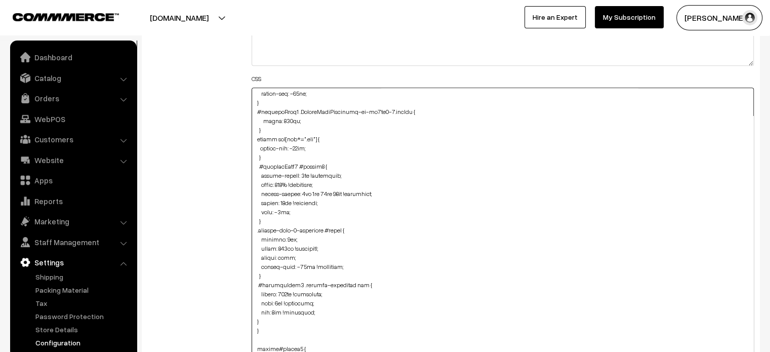
click at [256, 315] on textarea at bounding box center [503, 234] width 503 height 292
type textarea "@media (max-width: 767px) { .cartCount { margin-top: -15px; } } .checkoutBox .f…"
click at [219, 305] on div "Additional HTML/JS/CSS" at bounding box center [192, 228] width 104 height 603
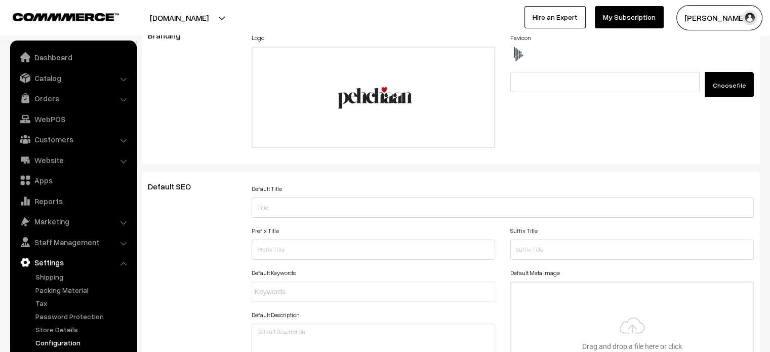
scroll to position [0, 0]
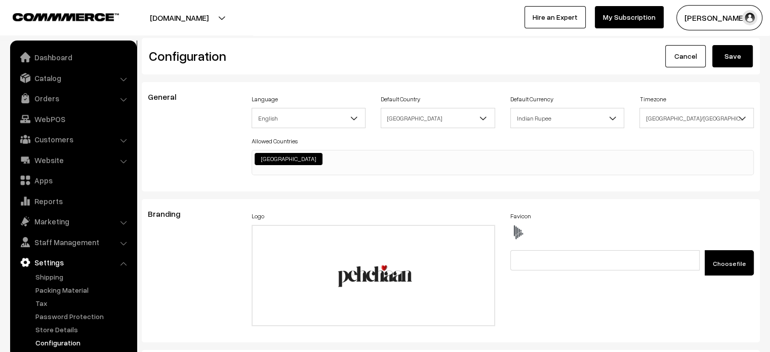
click at [729, 56] on button "Save" at bounding box center [732, 56] width 40 height 22
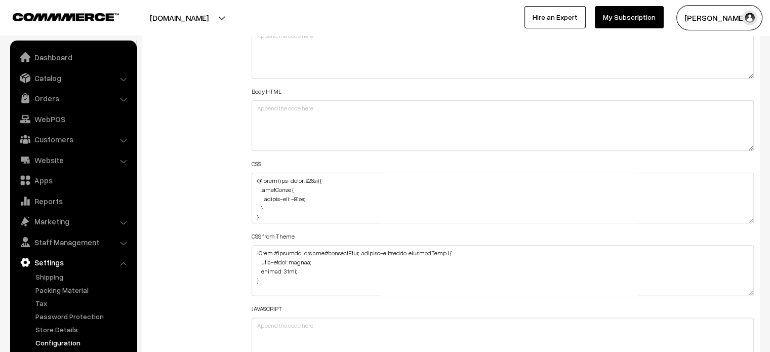
scroll to position [1245, 0]
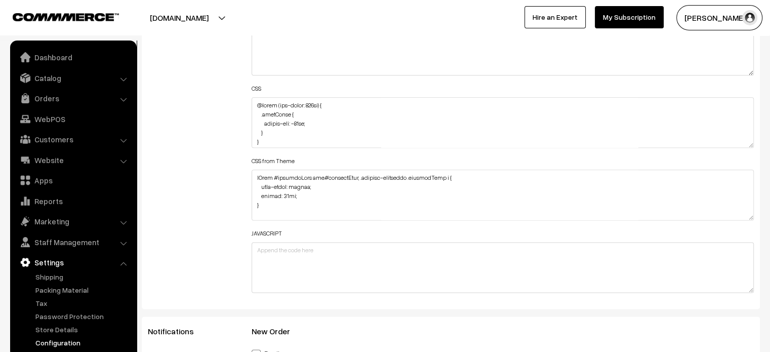
drag, startPoint x: 751, startPoint y: 143, endPoint x: 761, endPoint y: 376, distance: 233.0
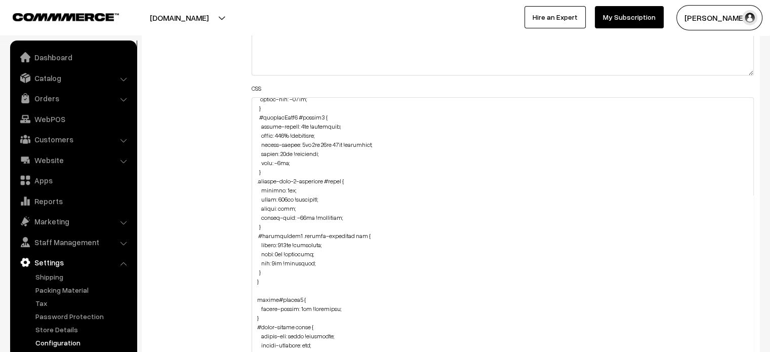
scroll to position [1497, 0]
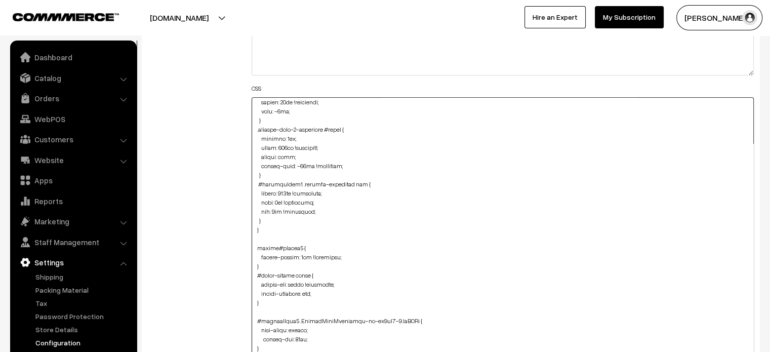
click at [275, 211] on textarea at bounding box center [503, 238] width 503 height 283
click at [270, 218] on textarea at bounding box center [503, 238] width 503 height 283
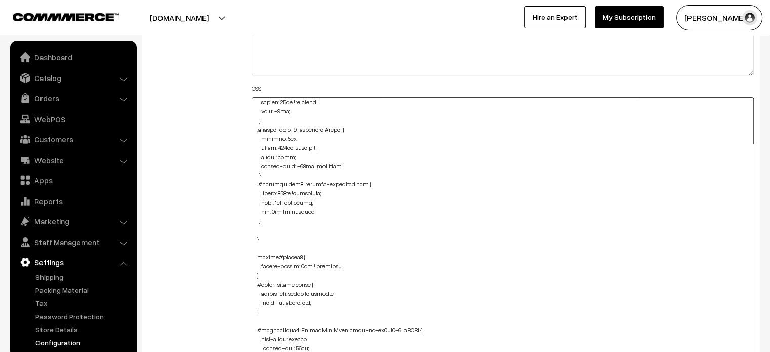
paste textarea "#productType4 #button2 { height: 62px !important; max-width: 164px !important; …"
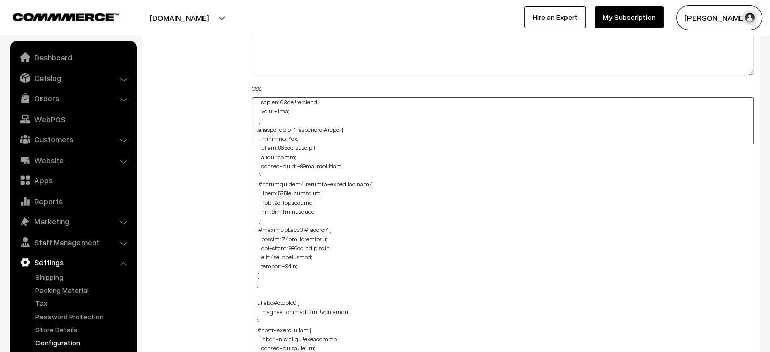
click at [254, 273] on textarea at bounding box center [503, 238] width 503 height 283
type textarea "@media (max-width: 767px) { .cartCount { margin-top: -15px; } } .checkoutBox .f…"
click at [220, 255] on div "Additional HTML/JS/CSS" at bounding box center [192, 234] width 104 height 595
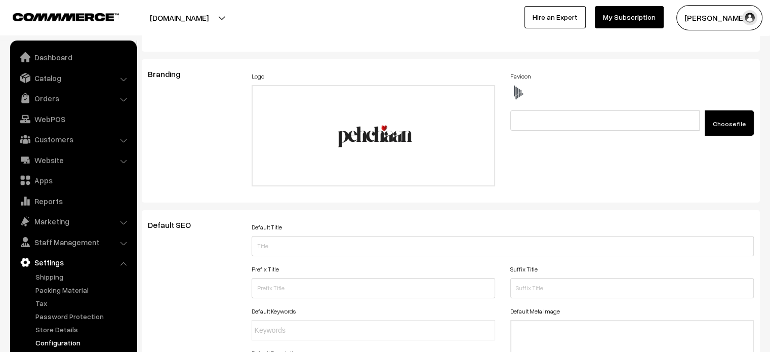
scroll to position [0, 0]
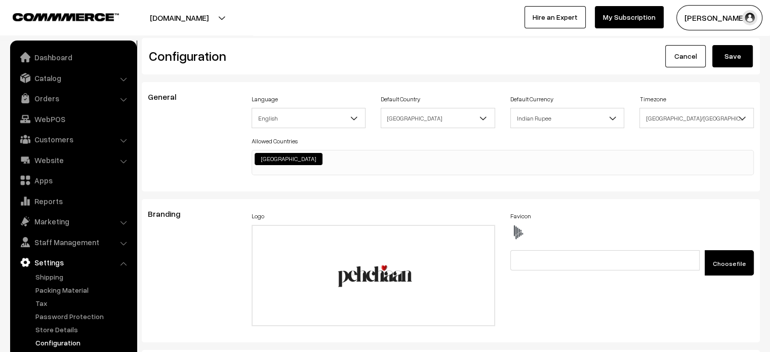
click at [740, 53] on button "Save" at bounding box center [732, 56] width 40 height 22
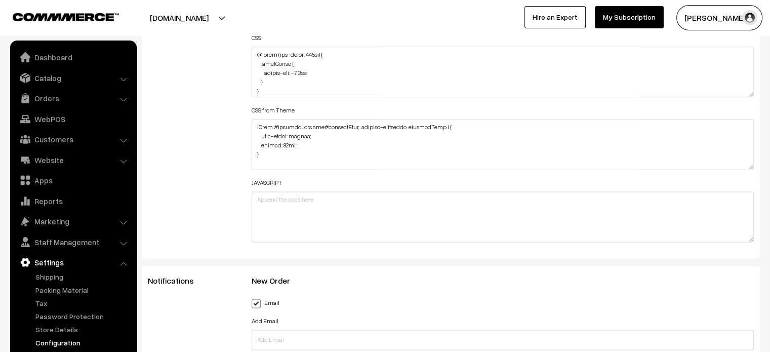
scroll to position [1296, 0]
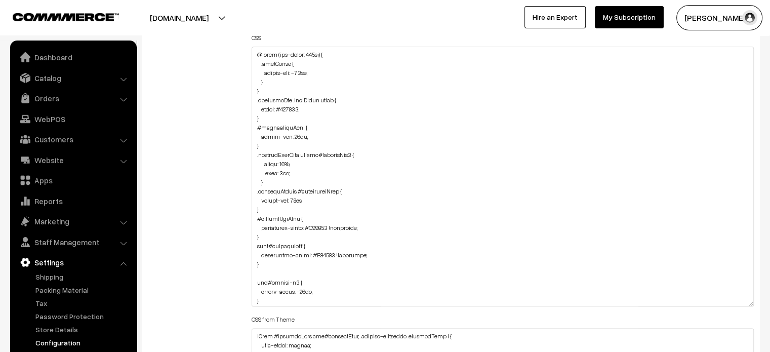
drag, startPoint x: 750, startPoint y: 94, endPoint x: 748, endPoint y: 376, distance: 281.9
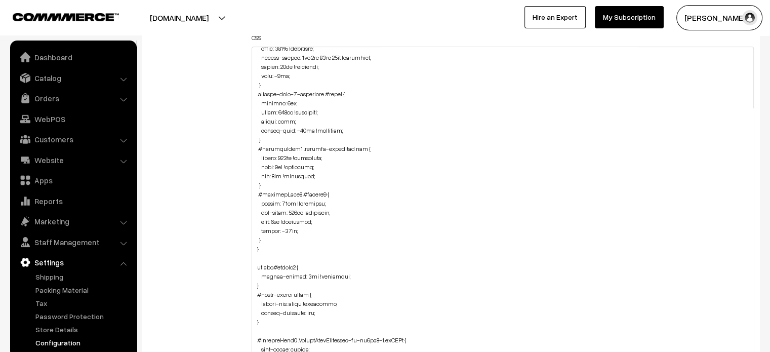
scroll to position [1484, 0]
drag, startPoint x: 252, startPoint y: 192, endPoint x: 273, endPoint y: 235, distance: 48.0
click at [273, 235] on textarea at bounding box center [503, 213] width 503 height 332
paste textarea "#productType4 #productCard { height: 80%; overflow: hidden;"
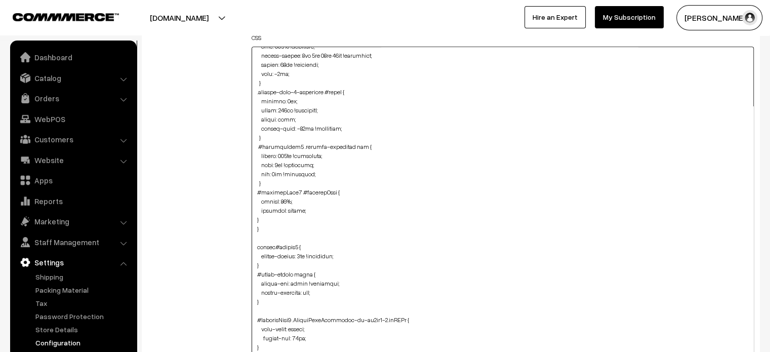
click at [256, 219] on textarea at bounding box center [503, 213] width 503 height 332
type textarea "@media (max-width: 767px) { .cartCount { margin-top: -15px; } } .checkoutBox .f…"
click at [230, 217] on div "Additional HTML/JS/CSS" at bounding box center [192, 207] width 104 height 643
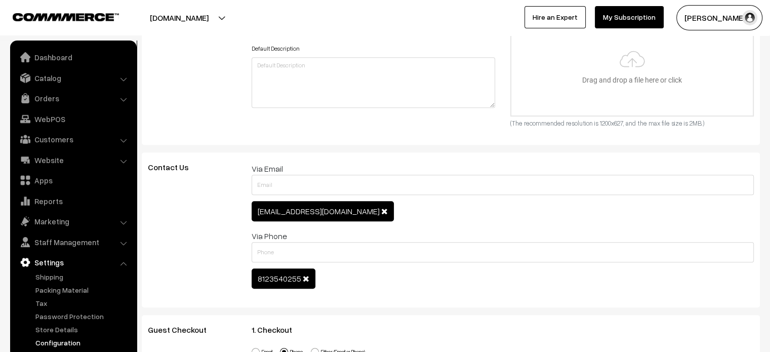
scroll to position [0, 0]
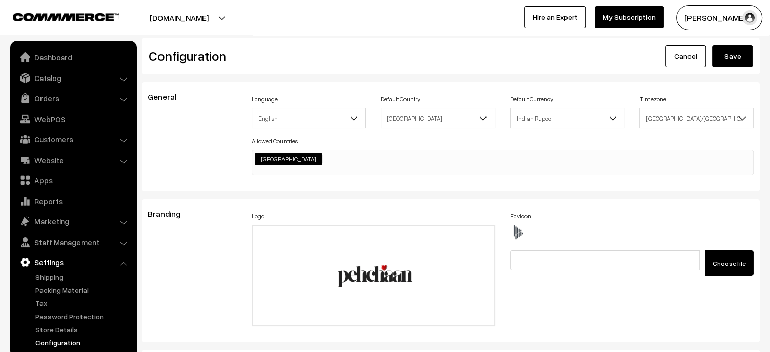
click at [723, 47] on button "Save" at bounding box center [732, 56] width 40 height 22
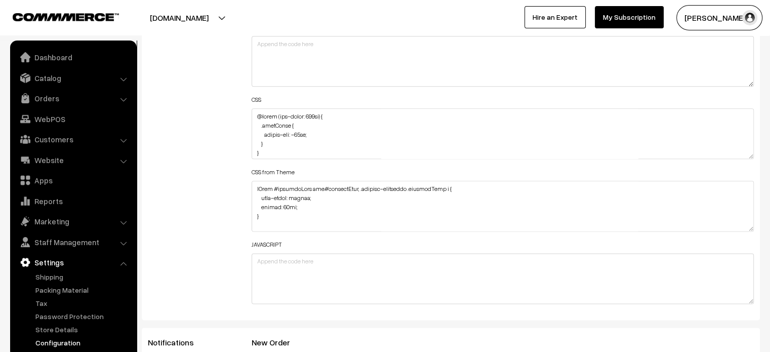
scroll to position [1237, 0]
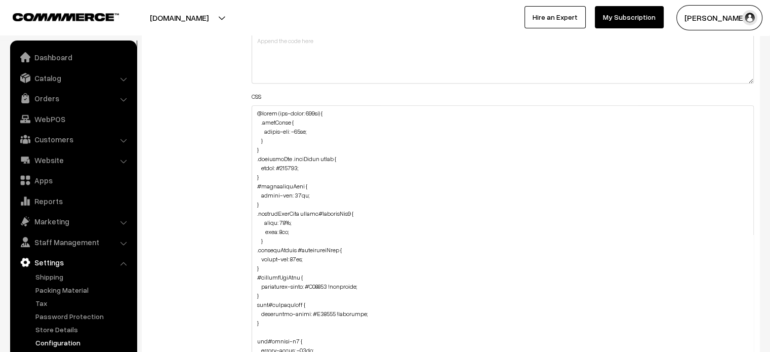
drag, startPoint x: 750, startPoint y: 152, endPoint x: 765, endPoint y: 376, distance: 224.2
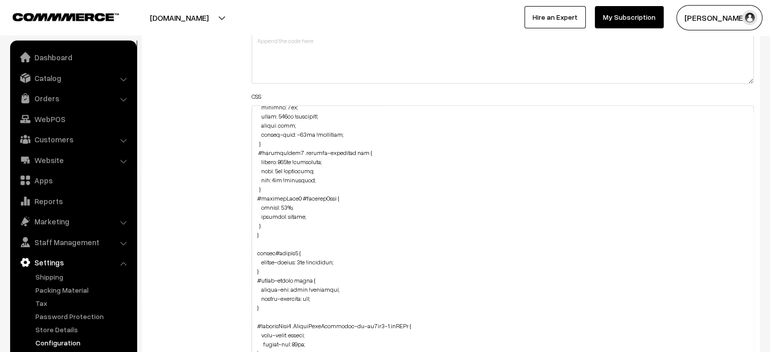
scroll to position [1543, 0]
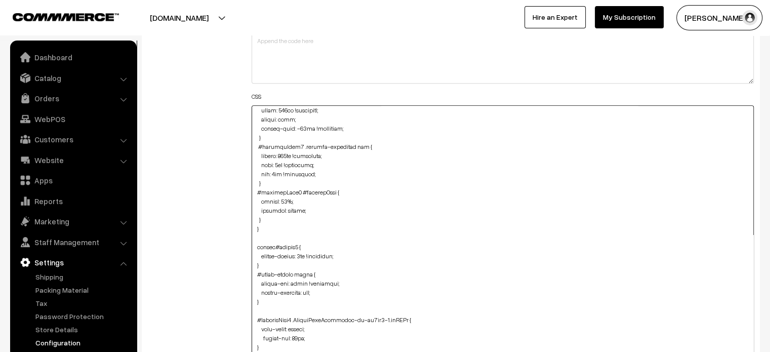
drag, startPoint x: 254, startPoint y: 189, endPoint x: 274, endPoint y: 219, distance: 35.8
click at [274, 219] on textarea at bounding box center [503, 242] width 503 height 274
paste textarea "name { margin-top: 68%;"
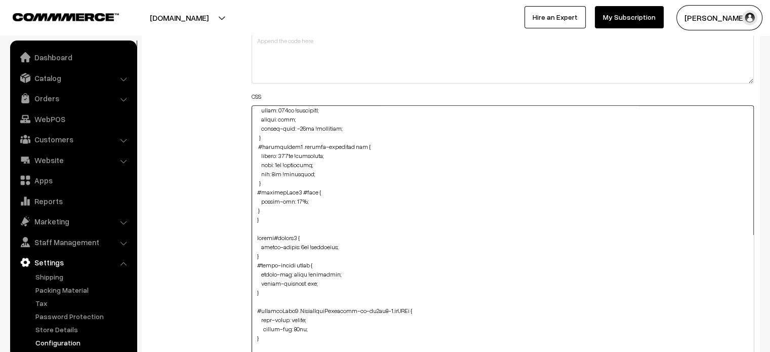
click at [253, 210] on textarea at bounding box center [503, 242] width 503 height 274
type textarea "@media (max-width: 767px) { .cartCount { margin-top: -15px; } } .checkoutBox .f…"
click at [237, 219] on div "Additional HTML/JS/CSS" at bounding box center [192, 237] width 104 height 585
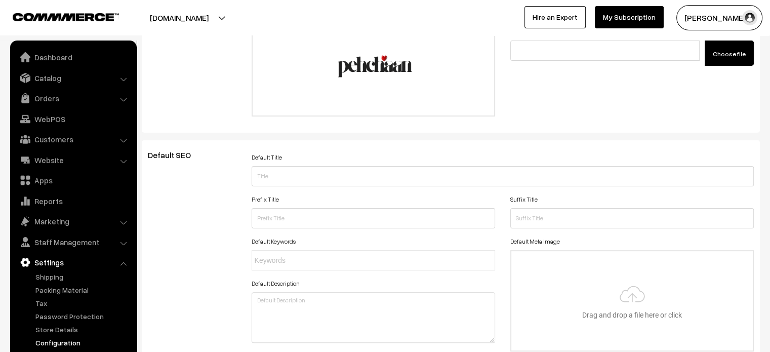
scroll to position [0, 0]
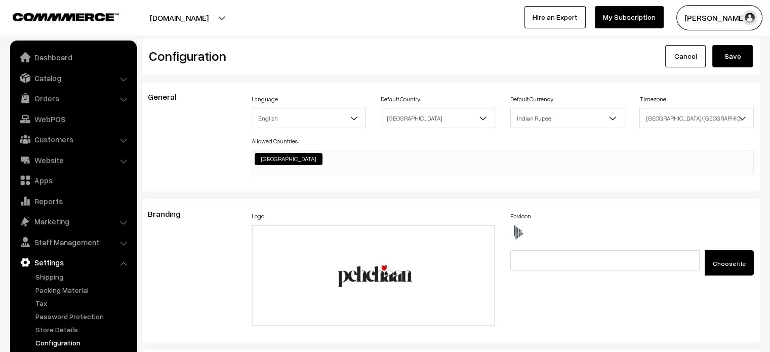
click at [731, 56] on button "Save" at bounding box center [732, 56] width 40 height 22
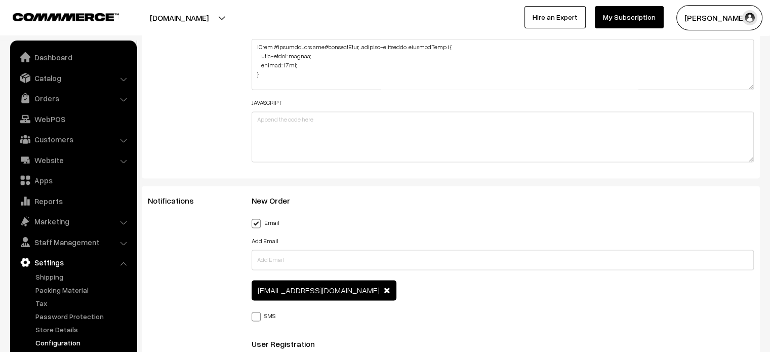
scroll to position [1281, 0]
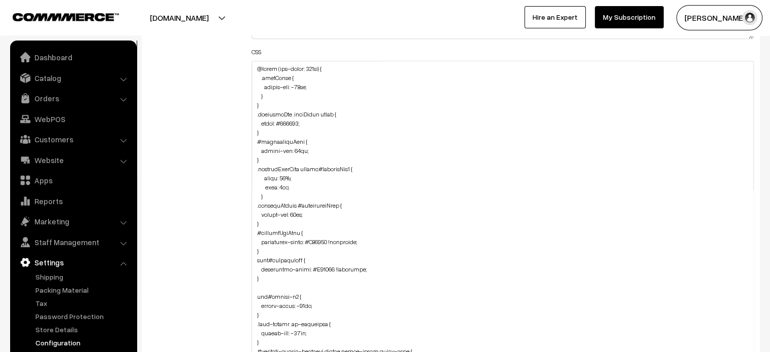
drag, startPoint x: 750, startPoint y: 108, endPoint x: 755, endPoint y: 376, distance: 267.3
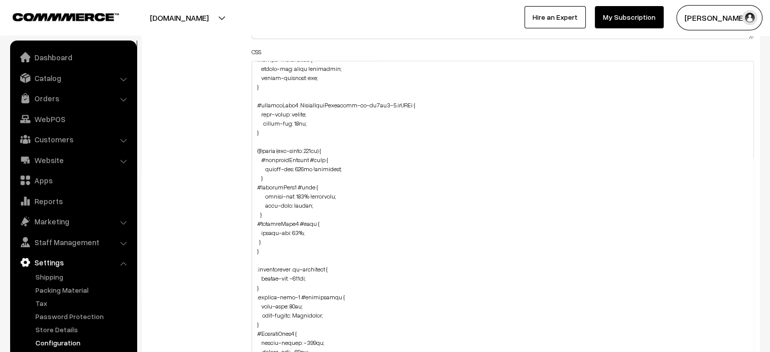
scroll to position [1704, 0]
drag, startPoint x: 256, startPoint y: 220, endPoint x: 271, endPoint y: 238, distance: 24.0
click at [271, 238] on textarea at bounding box center [503, 220] width 503 height 318
paste textarea "4 #name { margin-top: 68% !important;"
click at [256, 238] on textarea at bounding box center [503, 220] width 503 height 318
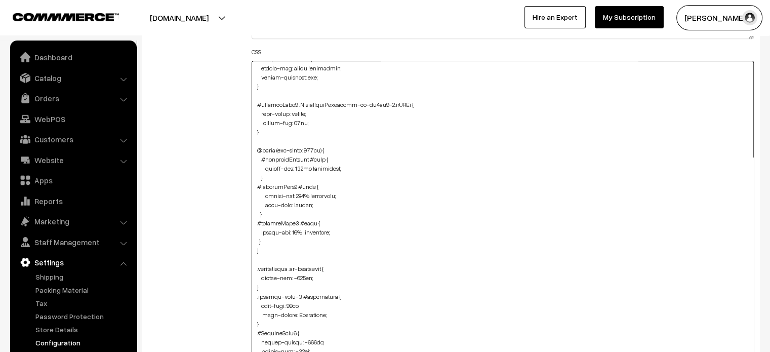
type textarea "@media (max-width: 767px) { .cartCount { margin-top: -15px; } } .checkoutBox .f…"
click at [228, 239] on div "Additional HTML/JS/CSS" at bounding box center [192, 214] width 104 height 629
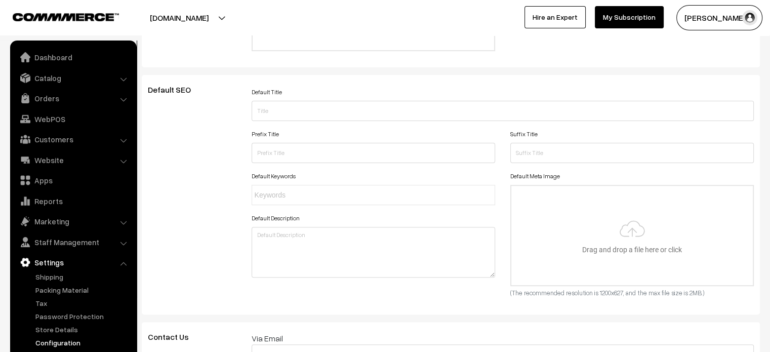
scroll to position [0, 0]
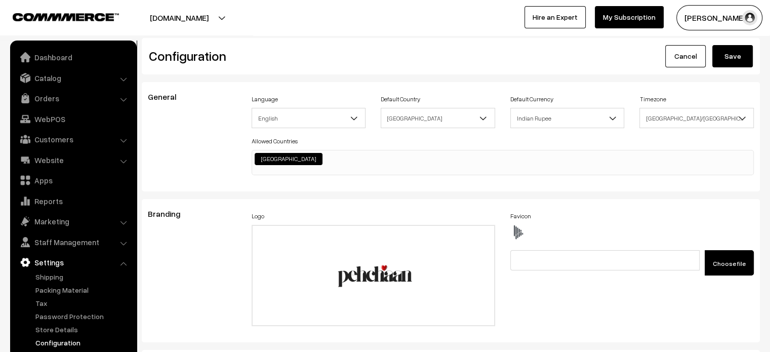
click at [728, 56] on button "Save" at bounding box center [732, 56] width 40 height 22
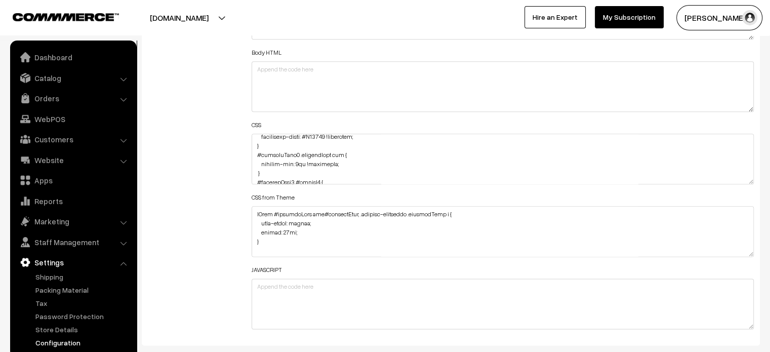
scroll to position [577, 0]
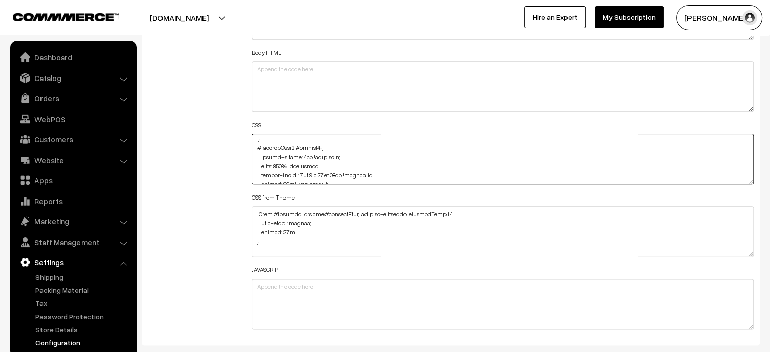
drag, startPoint x: 753, startPoint y: 179, endPoint x: 715, endPoint y: 376, distance: 200.0
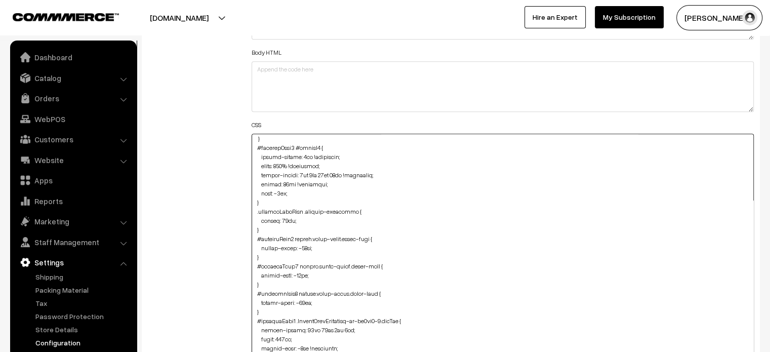
drag, startPoint x: 749, startPoint y: 179, endPoint x: 777, endPoint y: 376, distance: 198.8
click at [443, 275] on textarea at bounding box center [503, 257] width 503 height 247
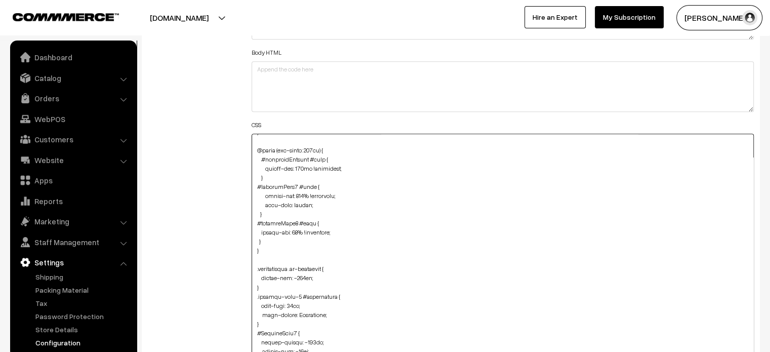
scroll to position [1777, 0]
click at [286, 240] on textarea at bounding box center [503, 257] width 503 height 247
paste textarea "#productType4 #button2 { height: 61px !important; max-width: 161px !important; …"
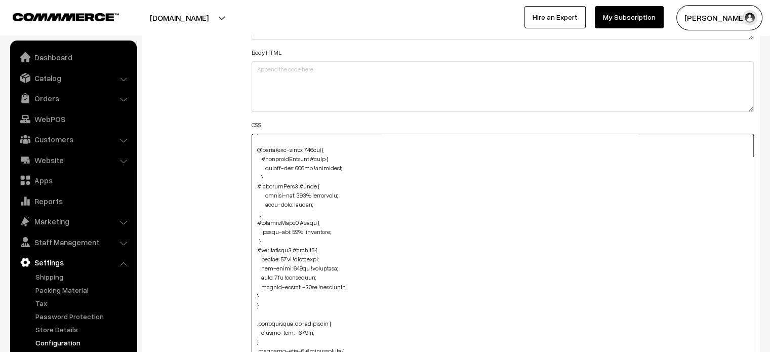
click at [255, 294] on textarea at bounding box center [503, 257] width 503 height 247
type textarea "@media (max-width: 767px) { .cartCount { margin-top: -15px; } } .checkoutBox .f…"
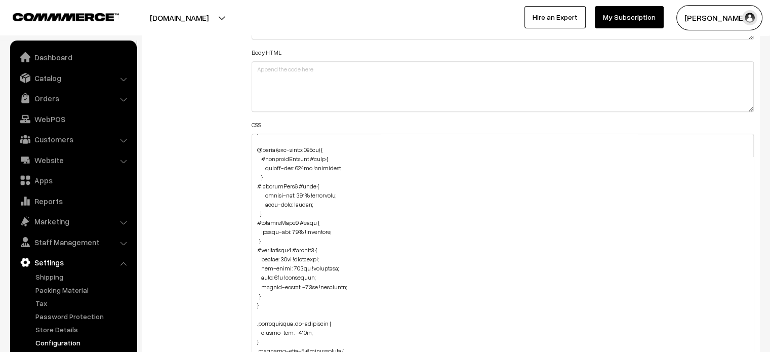
click at [240, 291] on div "Additional HTML/JS/CSS" at bounding box center [192, 252] width 104 height 558
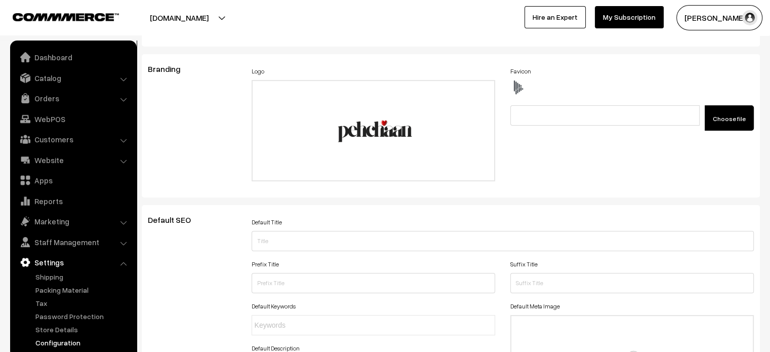
scroll to position [0, 0]
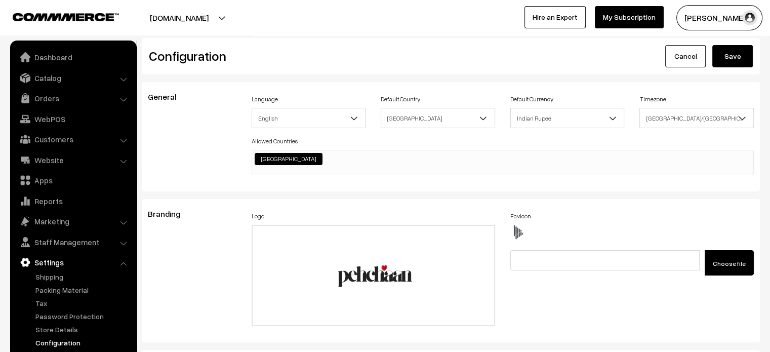
click at [733, 58] on button "Save" at bounding box center [732, 56] width 40 height 22
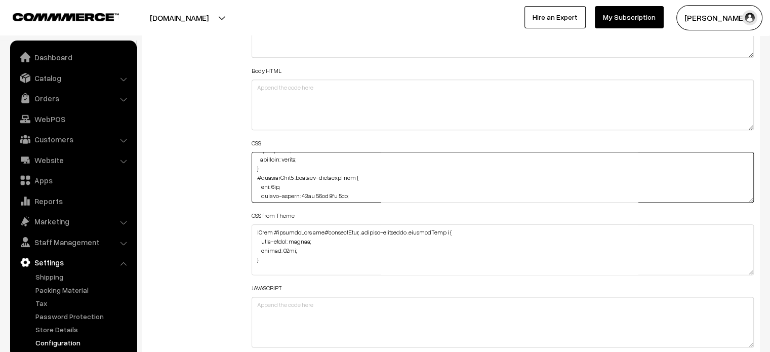
click at [275, 185] on textarea at bounding box center [503, 177] width 503 height 51
click at [275, 184] on textarea at bounding box center [503, 177] width 503 height 51
type textarea "@media (max-width: 767px) { .cartCount { margin-top: -15px; } } .checkoutBox .f…"
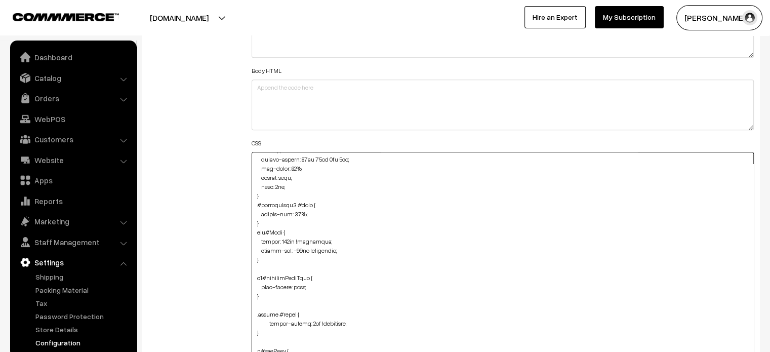
drag, startPoint x: 753, startPoint y: 198, endPoint x: 725, endPoint y: 376, distance: 179.7
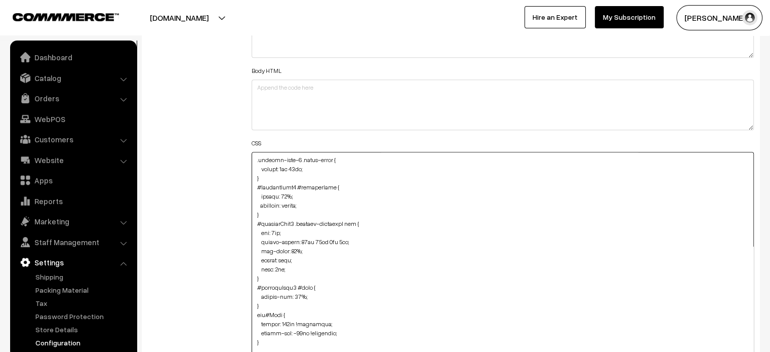
scroll to position [3763, 0]
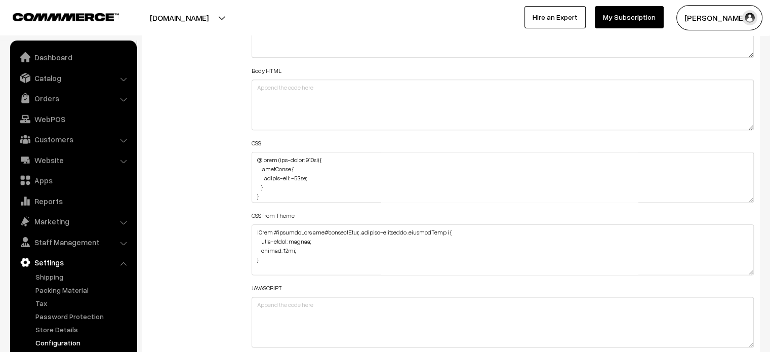
scroll to position [775, 0]
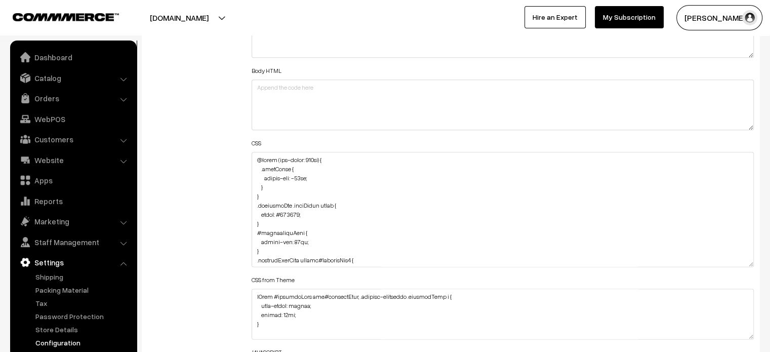
drag, startPoint x: 749, startPoint y: 198, endPoint x: 764, endPoint y: 376, distance: 177.8
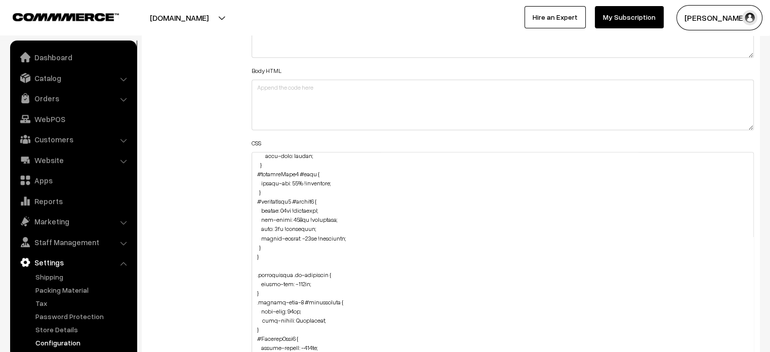
scroll to position [1842, 0]
click at [270, 247] on textarea at bounding box center [503, 265] width 503 height 227
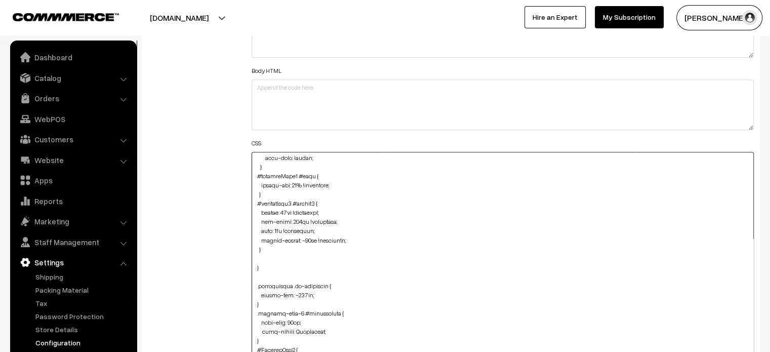
paste textarea "#productType3 .product-animation img { top: 4px; border-radius: 48px 48px 0px 0…"
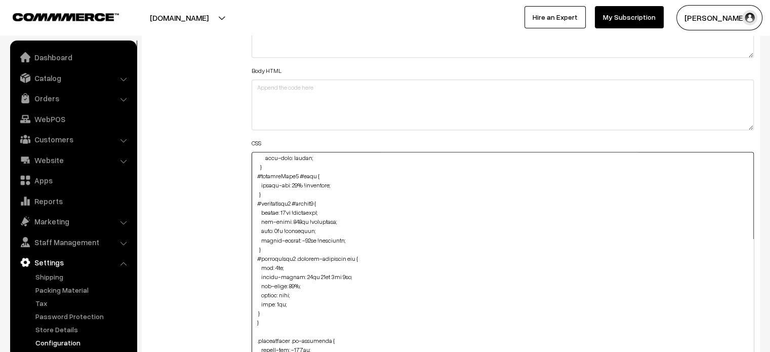
click at [253, 311] on textarea at bounding box center [503, 265] width 503 height 227
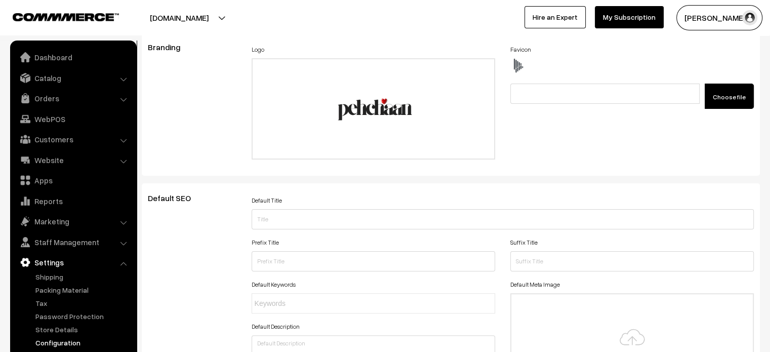
scroll to position [0, 0]
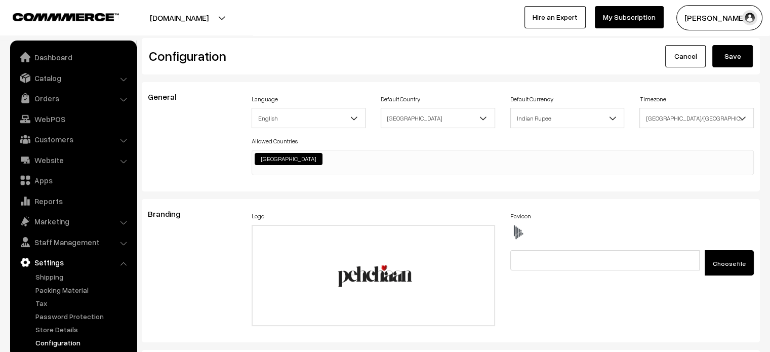
type textarea "@media (max-width: 767px) { .cartCount { margin-top: -15px; } } .checkoutBox .f…"
click at [739, 46] on button "Save" at bounding box center [732, 56] width 40 height 22
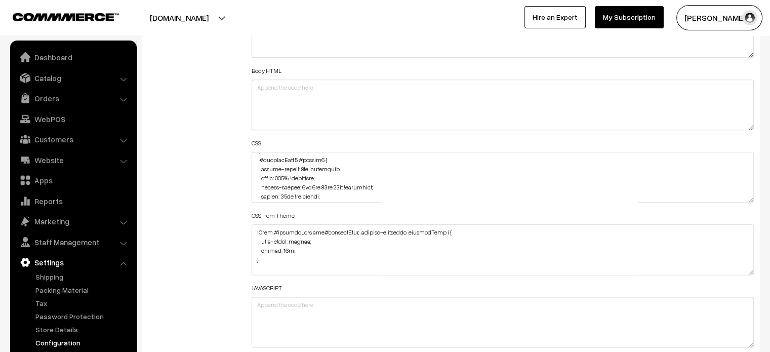
scroll to position [1458, 0]
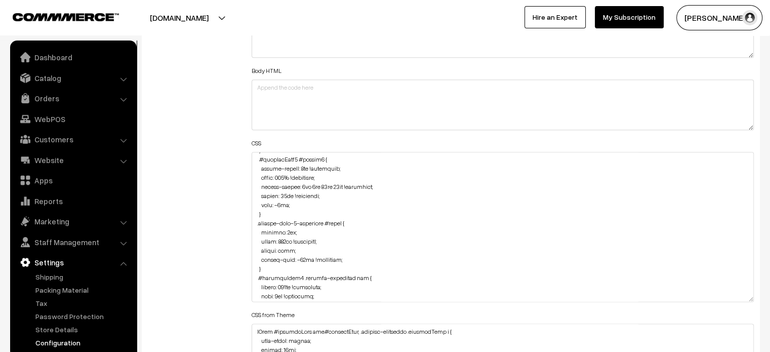
drag, startPoint x: 751, startPoint y: 198, endPoint x: 746, endPoint y: 305, distance: 106.9
click at [746, 302] on textarea at bounding box center [503, 227] width 503 height 150
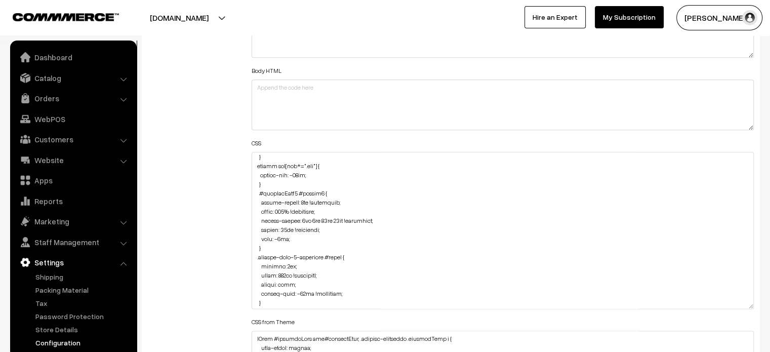
scroll to position [1425, 0]
click at [260, 202] on textarea at bounding box center [503, 230] width 503 height 157
drag, startPoint x: 259, startPoint y: 192, endPoint x: 292, endPoint y: 241, distance: 59.2
click at [292, 241] on textarea at bounding box center [503, 230] width 503 height 157
paste textarea "margin-bottom: 4px !important; width: 118% !important; border-radius: 0pc 0px 8…"
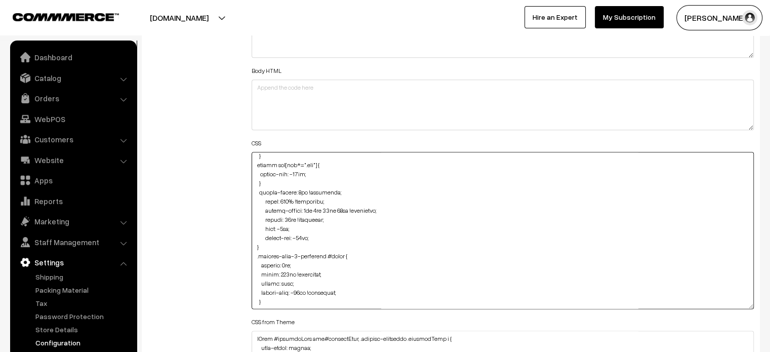
type textarea "@media (max-width: 767px) { .cartCount { margin-top: -15px; } } .checkoutBox .f…"
click at [227, 229] on div "Additional HTML/JS/CSS" at bounding box center [192, 225] width 104 height 468
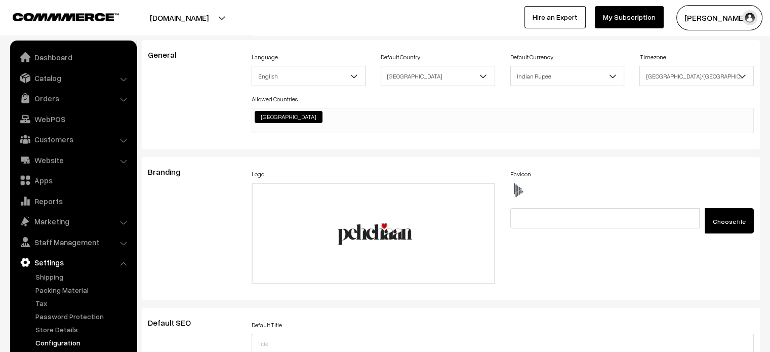
scroll to position [0, 0]
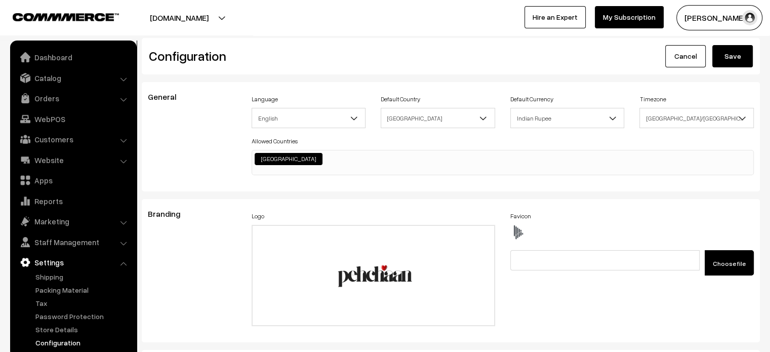
click at [742, 58] on button "Save" at bounding box center [732, 56] width 40 height 22
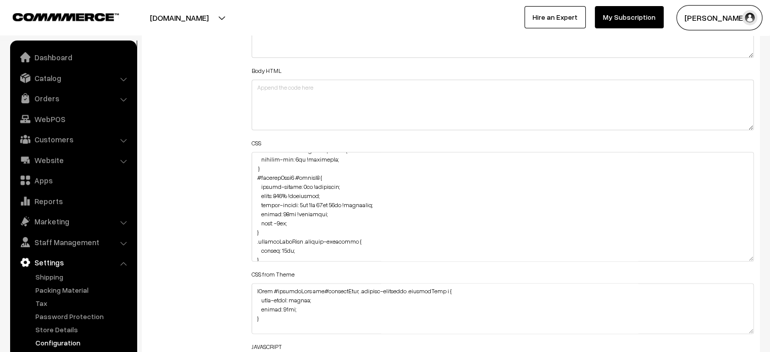
drag, startPoint x: 749, startPoint y: 199, endPoint x: 773, endPoint y: 342, distance: 144.8
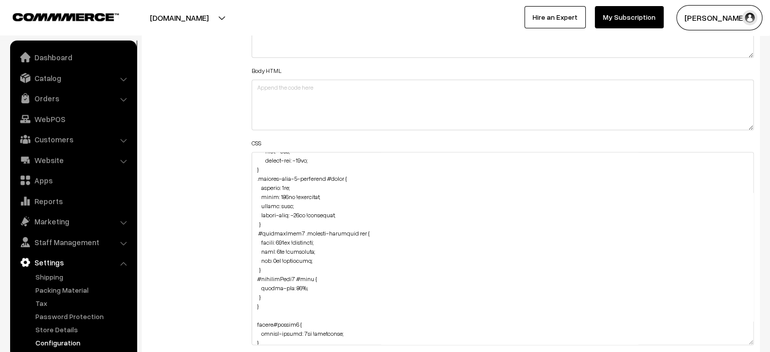
scroll to position [1553, 0]
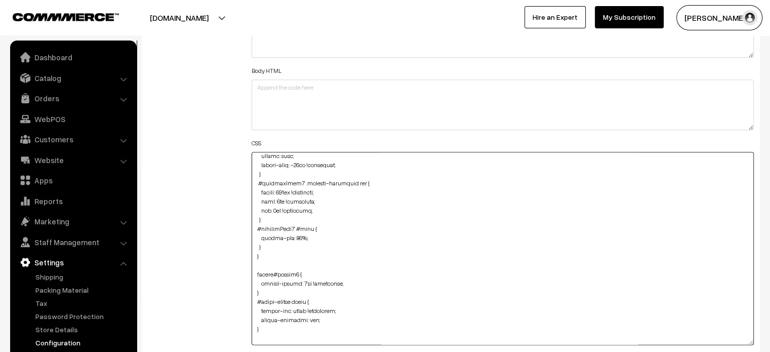
click at [271, 248] on textarea at bounding box center [503, 248] width 503 height 193
paste textarea "#productType3 #button2 { margin-bottom: 4px !important; width: 118% !important;…"
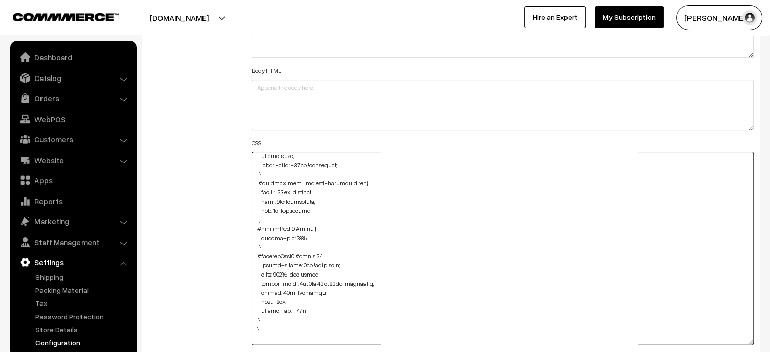
click at [254, 317] on textarea at bounding box center [503, 248] width 503 height 193
type textarea "@media (max-width: 767px) { .cartCount { margin-top: -15px; } } .checkoutBox .f…"
click at [216, 268] on div "Additional HTML/JS/CSS" at bounding box center [192, 243] width 104 height 504
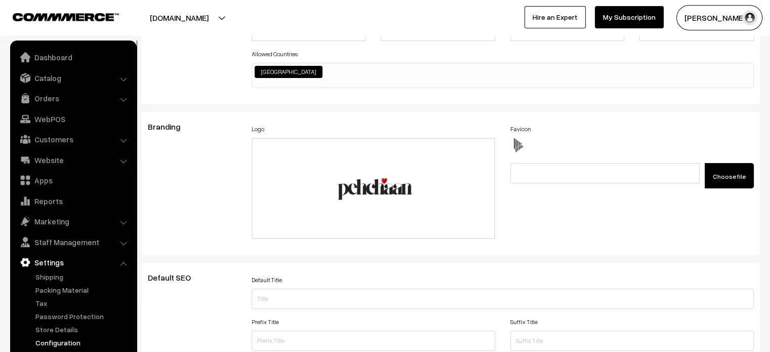
scroll to position [0, 0]
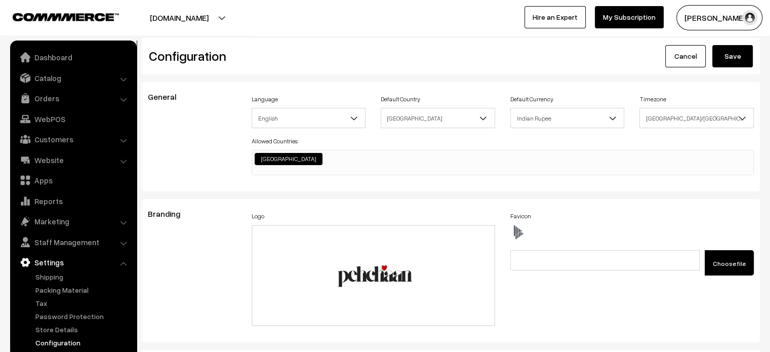
click at [731, 57] on button "Save" at bounding box center [732, 56] width 40 height 22
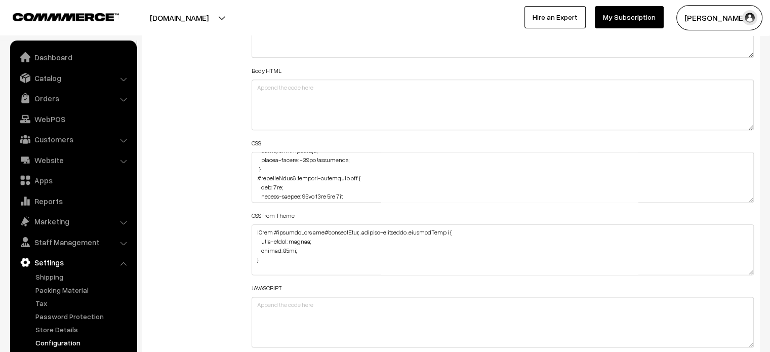
scroll to position [3945, 0]
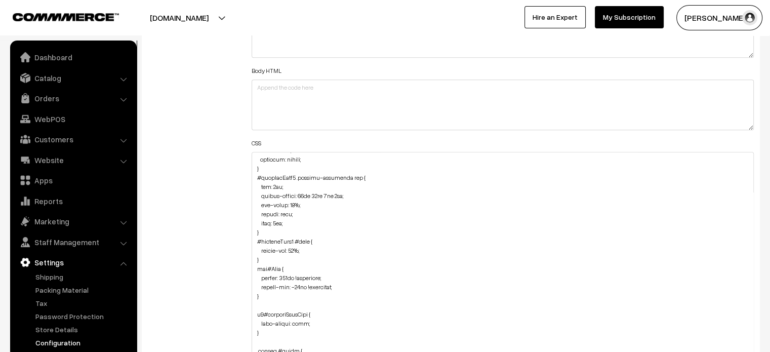
drag, startPoint x: 751, startPoint y: 197, endPoint x: 763, endPoint y: 376, distance: 178.6
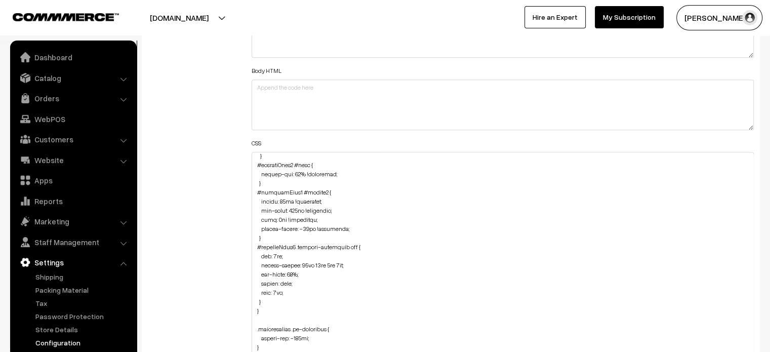
scroll to position [1930, 0]
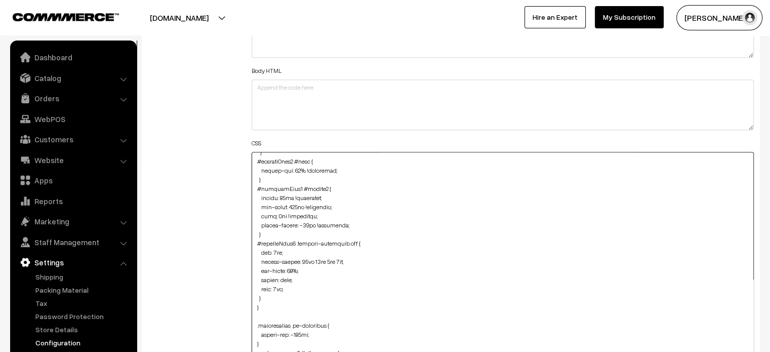
click at [283, 252] on textarea at bounding box center [503, 266] width 503 height 229
click at [256, 247] on textarea at bounding box center [503, 266] width 503 height 229
drag, startPoint x: 255, startPoint y: 244, endPoint x: 271, endPoint y: 295, distance: 53.8
click at [271, 295] on textarea at bounding box center [503, 266] width 503 height 229
paste textarea "!important; border-radius: 48px 48px 0px 0px; max-width: 96%; height: auto; lef…"
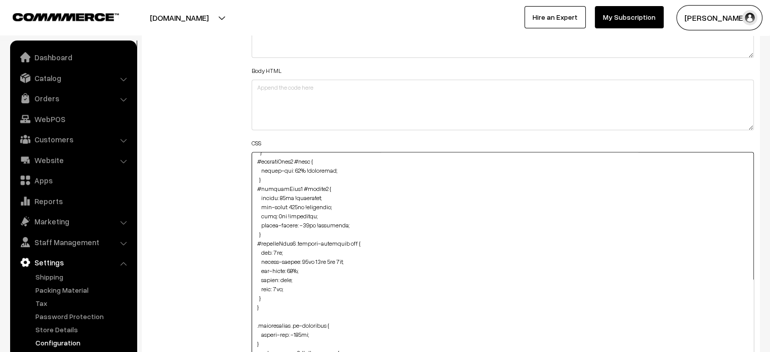
paste textarea "!important; border-radius: 48px 48px 0px 0px; max-width: 96%; height: auto; lef…"
click at [254, 292] on textarea at bounding box center [503, 266] width 503 height 229
type textarea "@media (max-width: 767px) { .cartCount { margin-top: -15px; } } .checkoutBox .f…"
click at [235, 293] on div "Additional HTML/JS/CSS" at bounding box center [192, 261] width 104 height 540
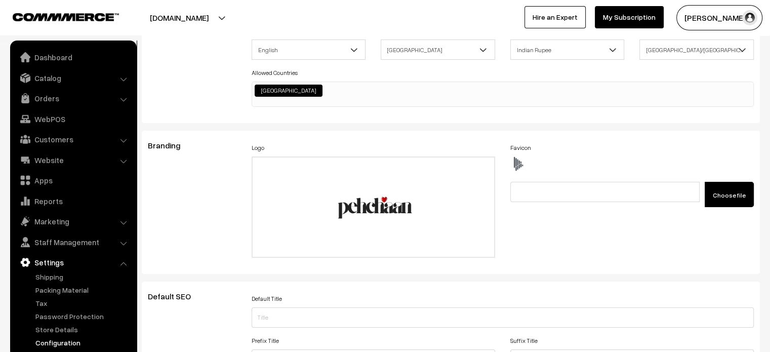
scroll to position [0, 0]
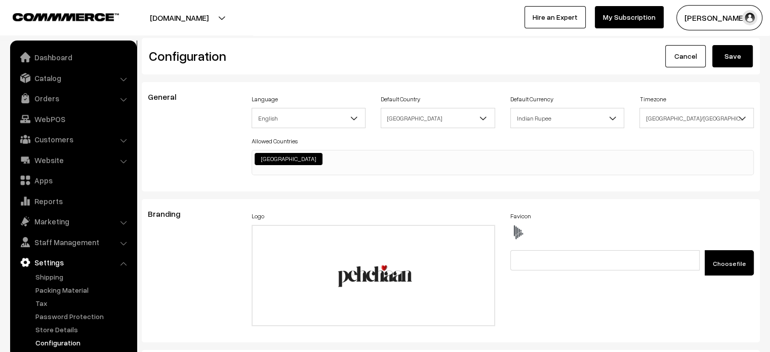
click at [730, 63] on button "Save" at bounding box center [732, 56] width 40 height 22
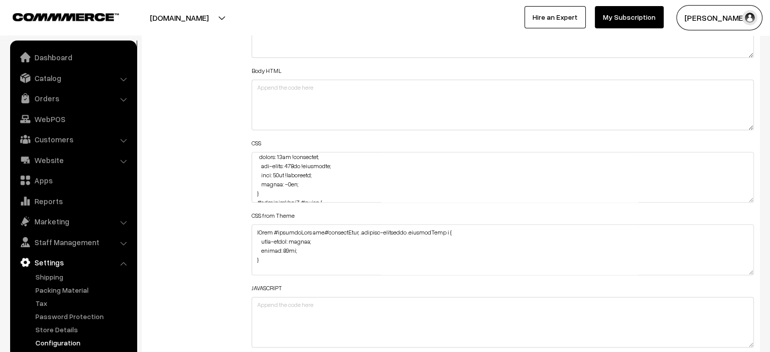
scroll to position [2896, 0]
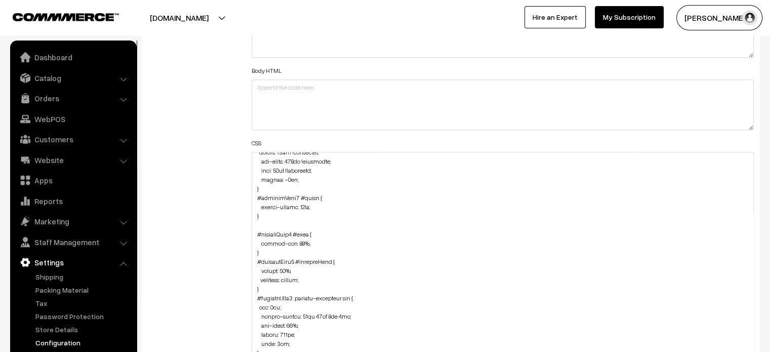
drag, startPoint x: 749, startPoint y: 198, endPoint x: 773, endPoint y: 376, distance: 179.3
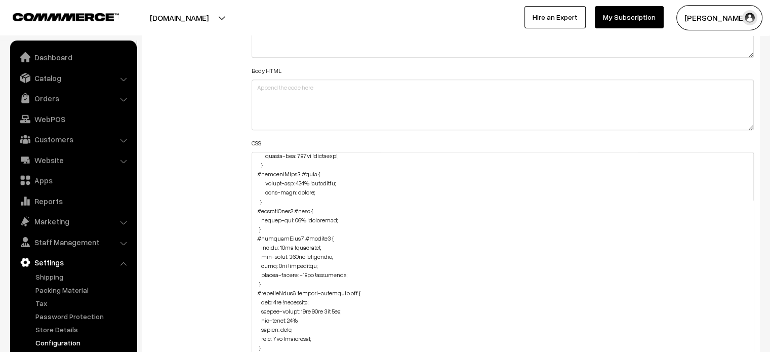
scroll to position [1881, 0]
click at [258, 245] on textarea at bounding box center [503, 266] width 503 height 228
click at [256, 238] on textarea at bounding box center [503, 266] width 503 height 228
drag, startPoint x: 256, startPoint y: 238, endPoint x: 269, endPoint y: 278, distance: 41.5
click at [269, 278] on textarea at bounding box center [503, 266] width 503 height 228
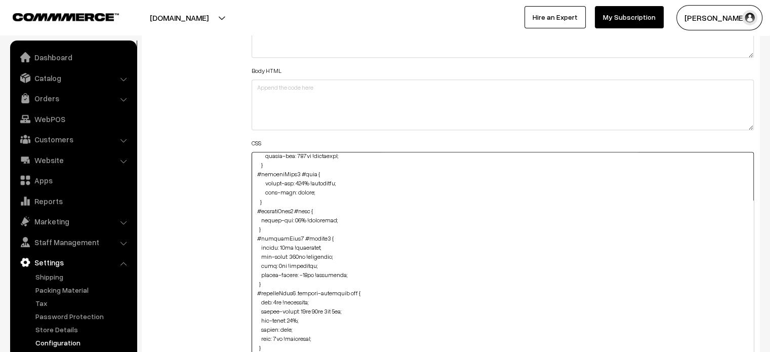
paste textarea "0px !important; max-width: 164px !important; left: 7px !important; bottom: 1px;"
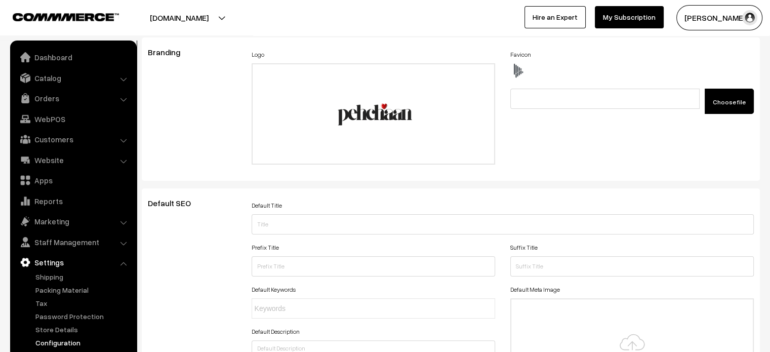
scroll to position [0, 0]
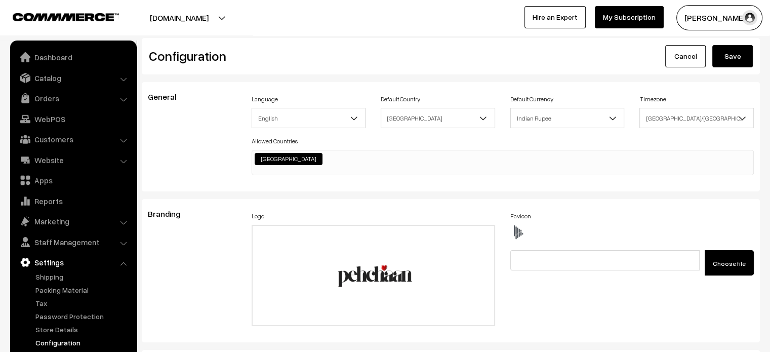
type textarea "@media (max-width: 767px) { .cartCount { margin-top: -15px; } } .checkoutBox .f…"
click at [722, 58] on button "Save" at bounding box center [732, 56] width 40 height 22
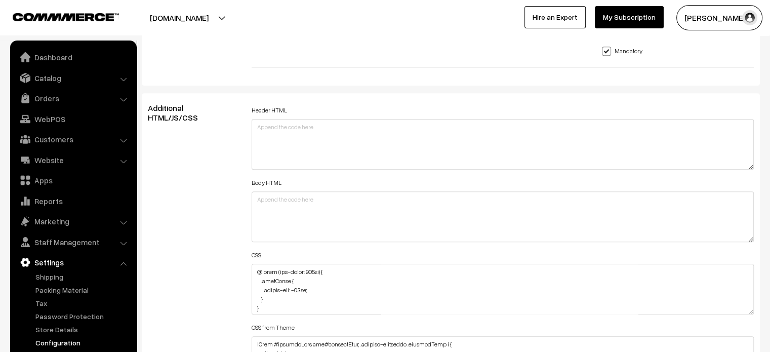
scroll to position [1081, 0]
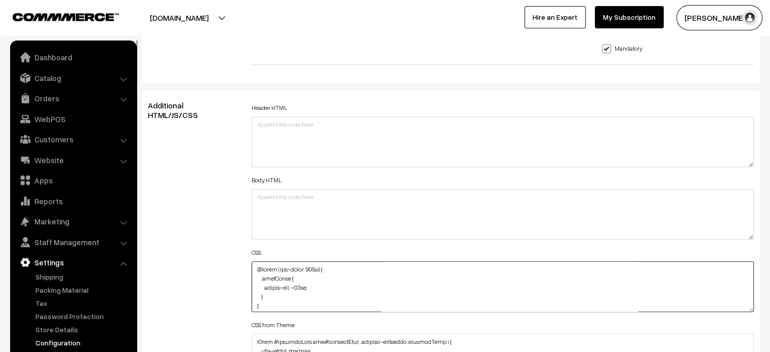
click at [253, 267] on textarea at bounding box center [503, 286] width 503 height 51
paste textarea "@media (max-width: 767px) { #productType4 #button2 { height: 60px !important; m…"
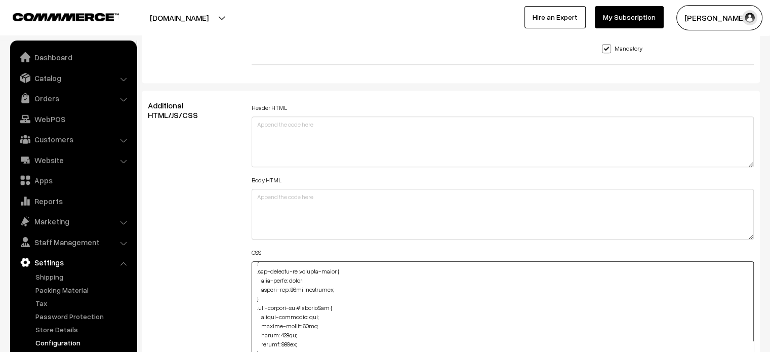
drag, startPoint x: 749, startPoint y: 308, endPoint x: 773, endPoint y: 376, distance: 72.0
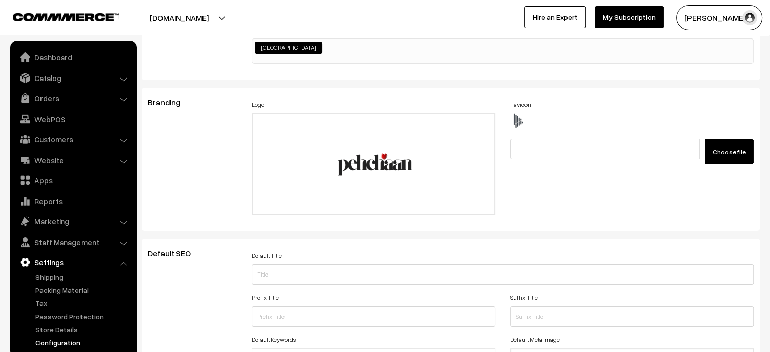
scroll to position [0, 0]
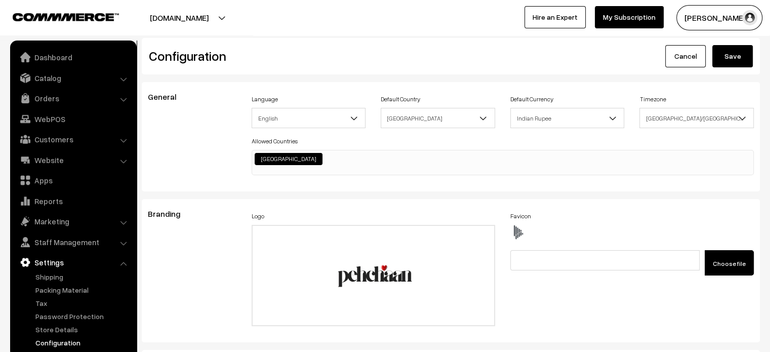
type textarea "@media (max-width: 767px) { #productType4 #button2 { height: 60px !important; m…"
click at [736, 59] on button "Save" at bounding box center [732, 56] width 40 height 22
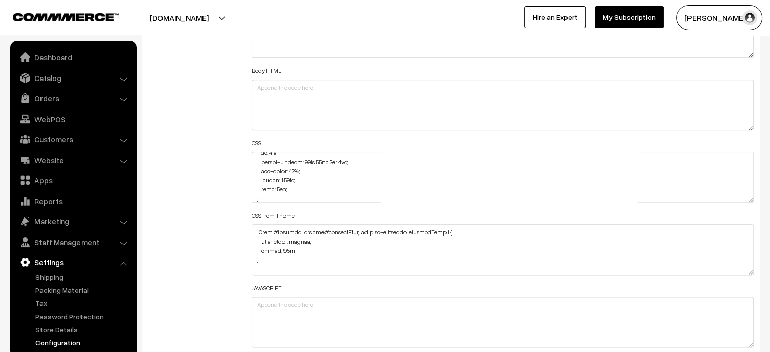
scroll to position [3133, 0]
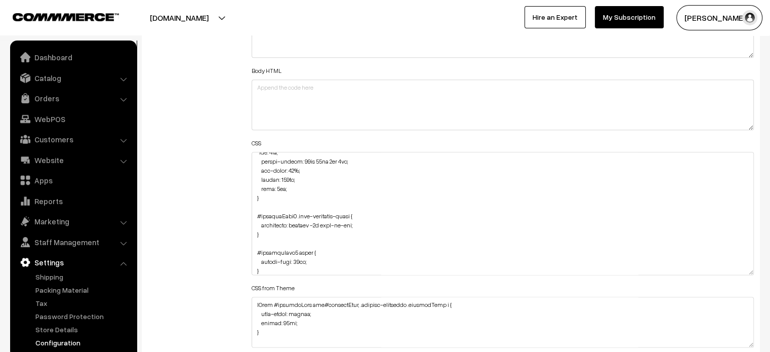
drag, startPoint x: 753, startPoint y: 197, endPoint x: 741, endPoint y: 276, distance: 80.3
click at [741, 275] on textarea at bounding box center [503, 213] width 503 height 123
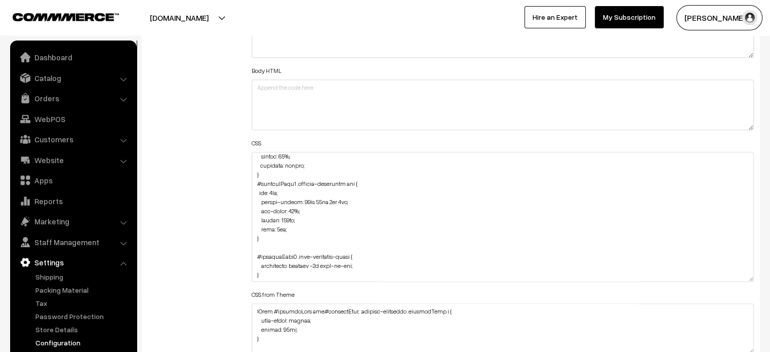
scroll to position [3090, 0]
click at [296, 220] on textarea at bounding box center [503, 217] width 503 height 130
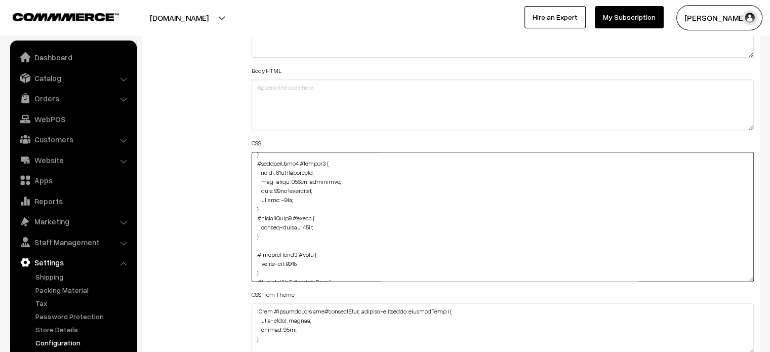
scroll to position [2957, 0]
drag, startPoint x: 283, startPoint y: 189, endPoint x: 312, endPoint y: 189, distance: 28.9
click at [312, 189] on textarea at bounding box center [503, 217] width 503 height 130
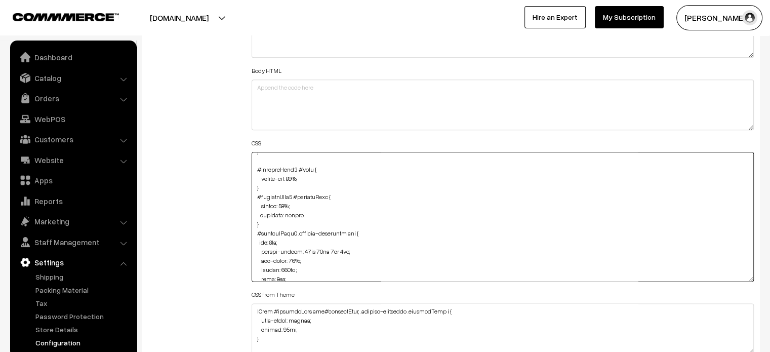
scroll to position [3083, 0]
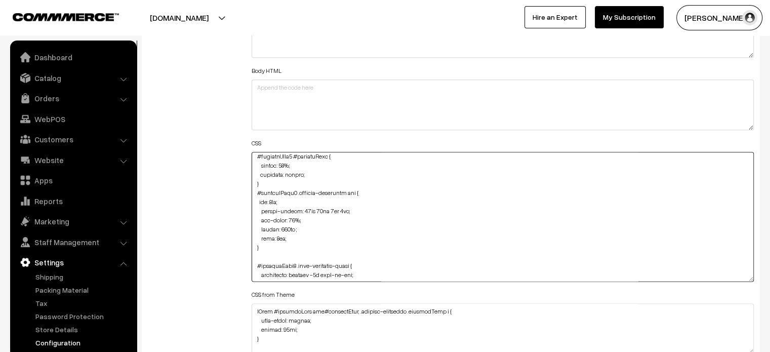
drag, startPoint x: 295, startPoint y: 227, endPoint x: 309, endPoint y: 228, distance: 13.7
click at [309, 228] on textarea at bounding box center [503, 217] width 503 height 130
paste textarea "!important"
type textarea "@media (max-width: 767px) { #productType4 #button2 { height: 60px !important; m…"
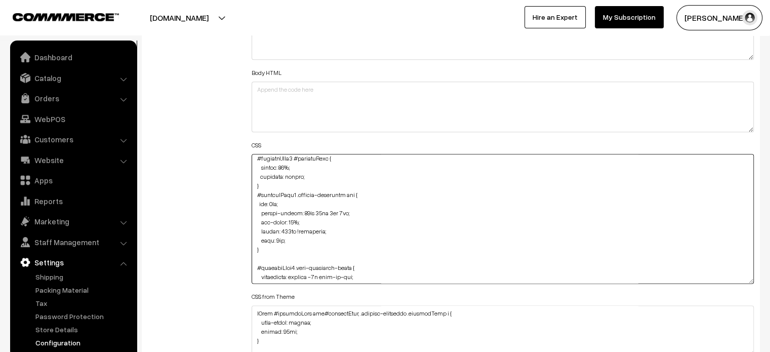
scroll to position [0, 0]
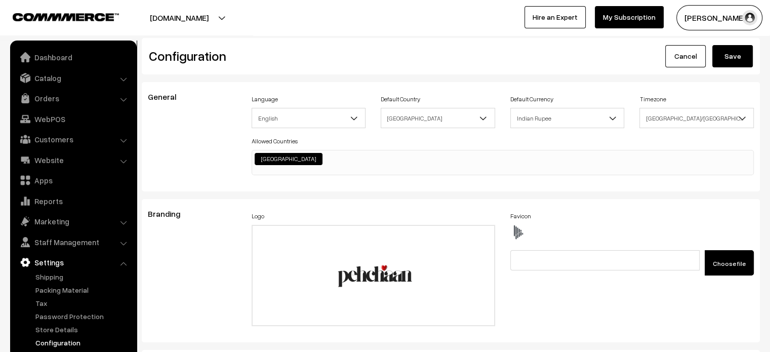
click at [742, 52] on button "Save" at bounding box center [732, 56] width 40 height 22
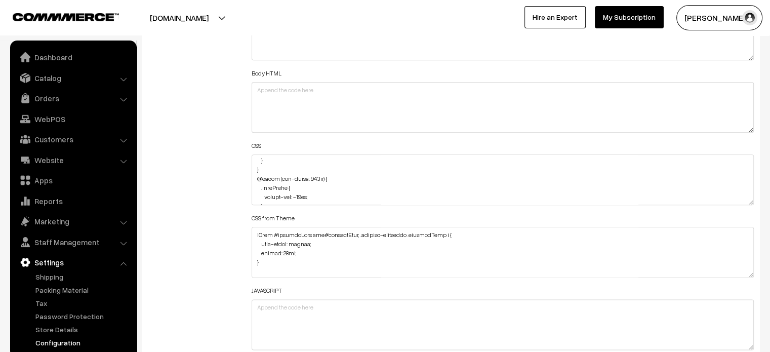
scroll to position [68, 0]
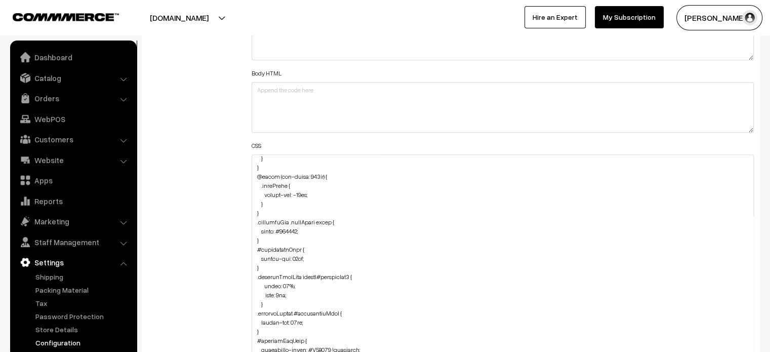
drag, startPoint x: 752, startPoint y: 200, endPoint x: 751, endPoint y: 376, distance: 175.1
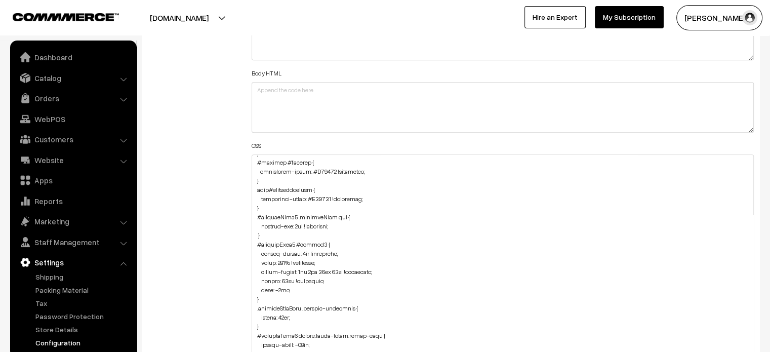
scroll to position [584, 0]
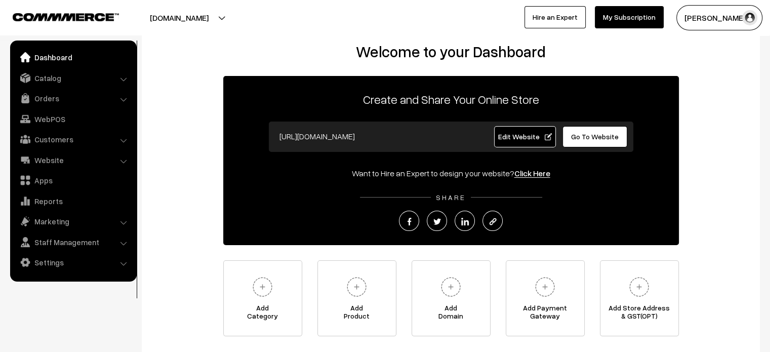
scroll to position [18, 0]
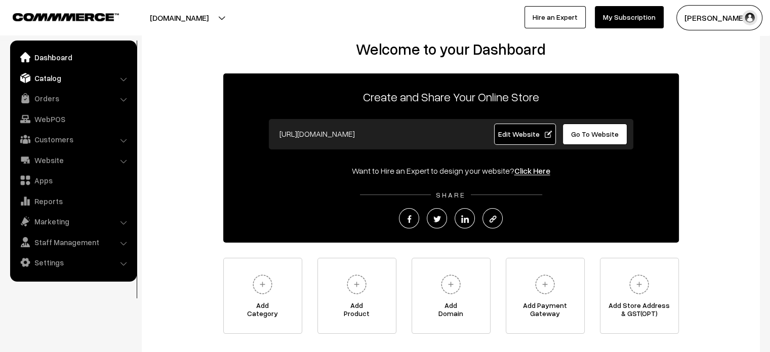
click at [98, 75] on link "Catalog" at bounding box center [73, 78] width 120 height 18
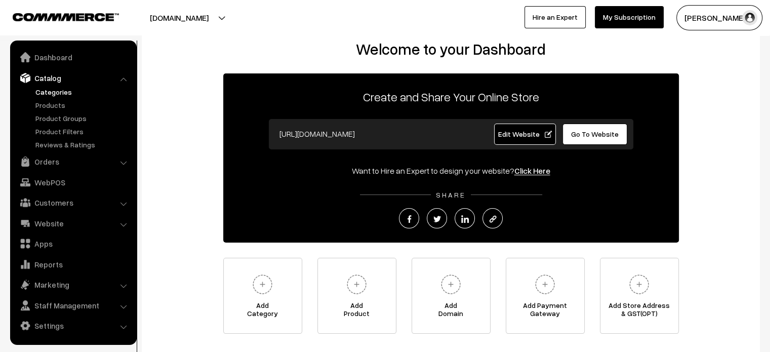
click at [71, 92] on link "Categories" at bounding box center [83, 92] width 100 height 11
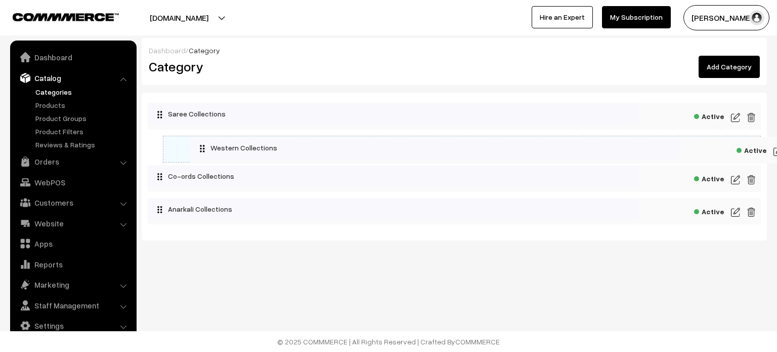
drag, startPoint x: 210, startPoint y: 149, endPoint x: 259, endPoint y: 151, distance: 49.6
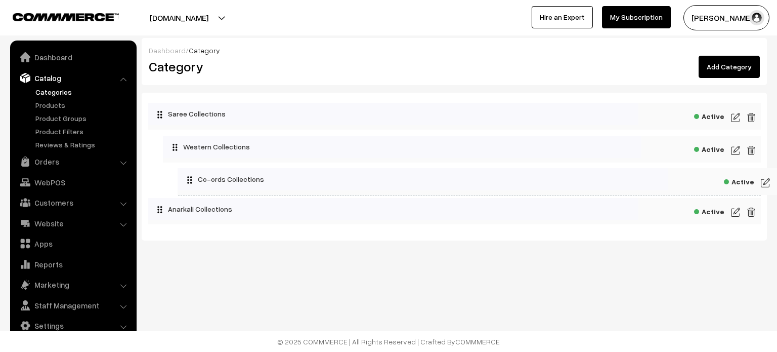
drag, startPoint x: 232, startPoint y: 182, endPoint x: 262, endPoint y: 182, distance: 29.9
drag, startPoint x: 235, startPoint y: 211, endPoint x: 369, endPoint y: 214, distance: 134.7
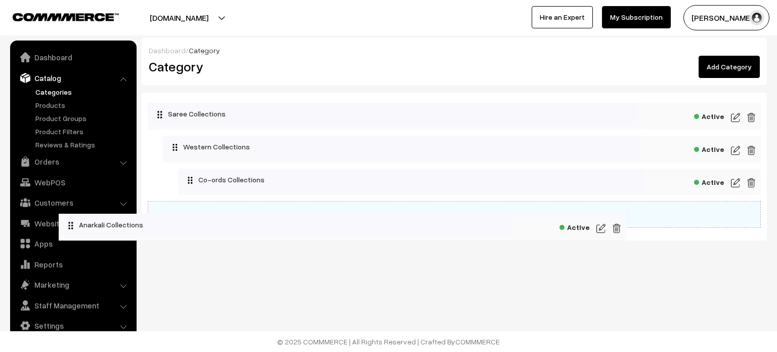
drag, startPoint x: 328, startPoint y: 220, endPoint x: 192, endPoint y: 232, distance: 136.7
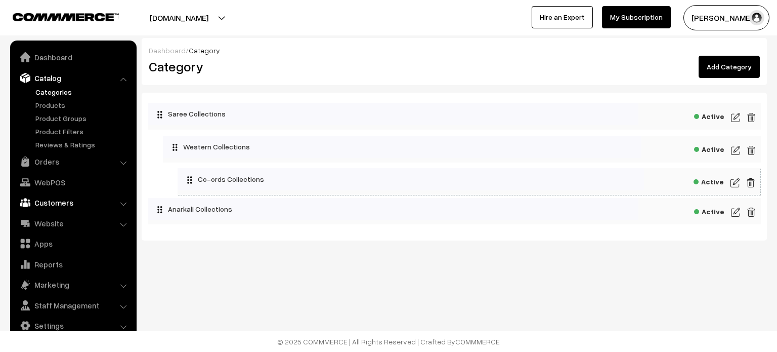
drag, startPoint x: 262, startPoint y: 182, endPoint x: 127, endPoint y: 194, distance: 135.2
drag, startPoint x: 255, startPoint y: 150, endPoint x: 221, endPoint y: 147, distance: 34.0
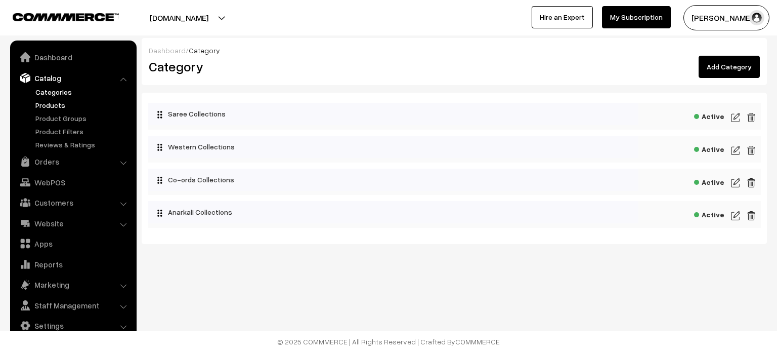
click at [58, 103] on link "Products" at bounding box center [83, 105] width 100 height 11
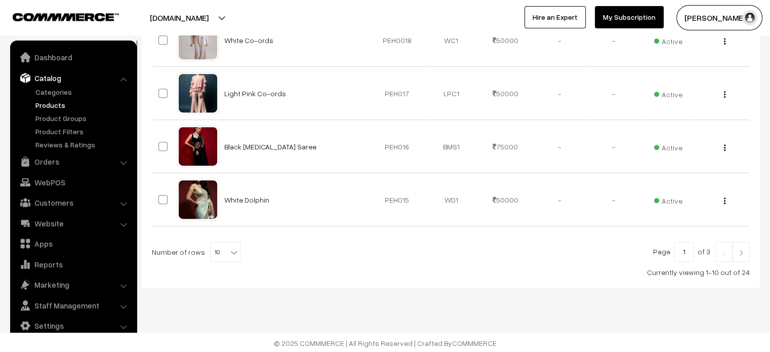
scroll to position [526, 0]
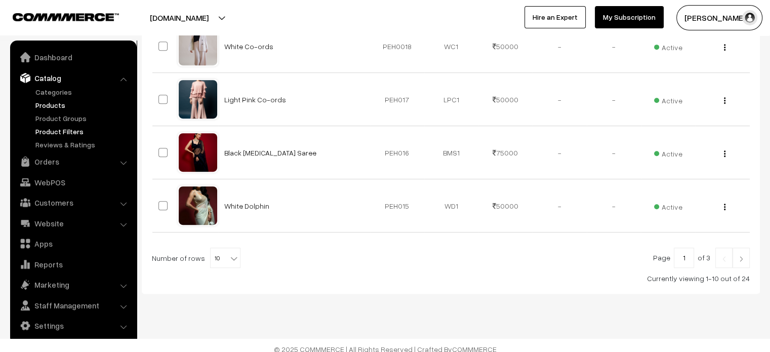
click at [64, 130] on link "Product Filters" at bounding box center [83, 131] width 100 height 11
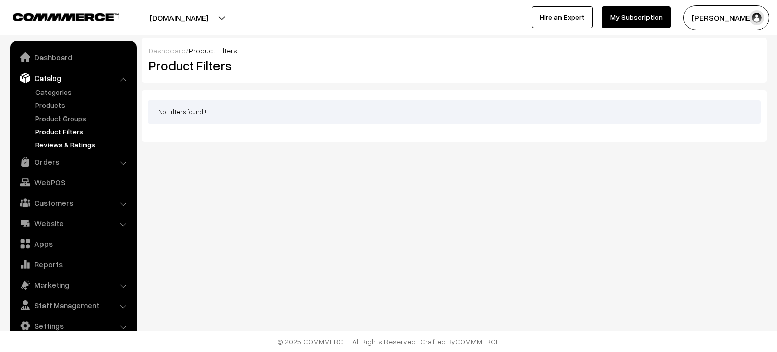
click at [70, 145] on link "Reviews & Ratings" at bounding box center [83, 144] width 100 height 11
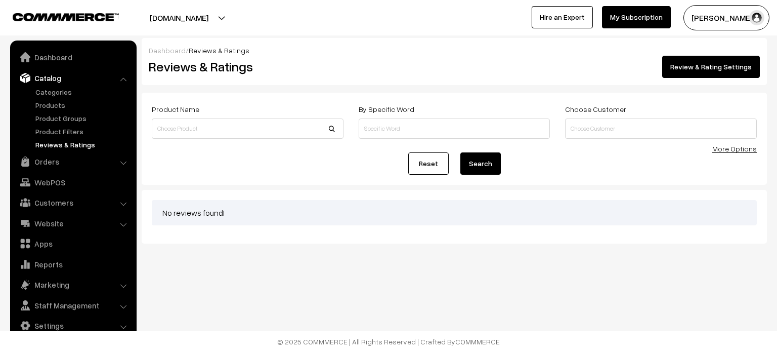
click at [700, 73] on link "Review & Rating Settings" at bounding box center [711, 67] width 98 height 22
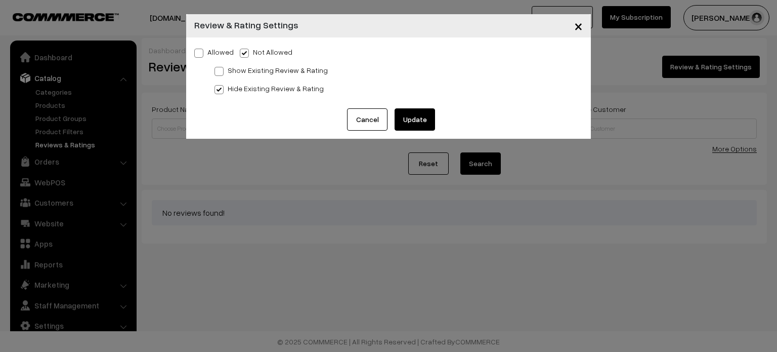
click at [375, 119] on button "Cancel" at bounding box center [367, 119] width 40 height 22
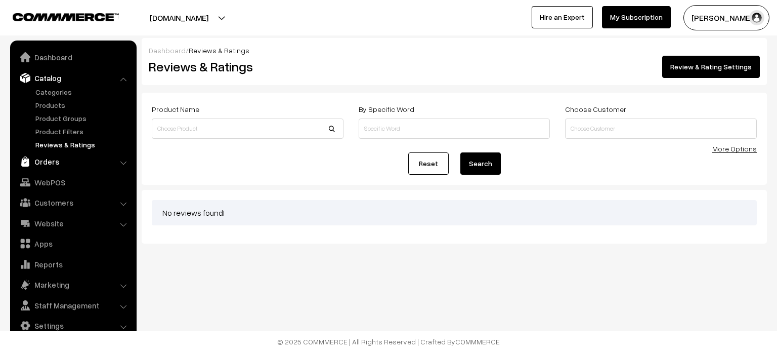
click at [91, 164] on link "Orders" at bounding box center [73, 161] width 120 height 18
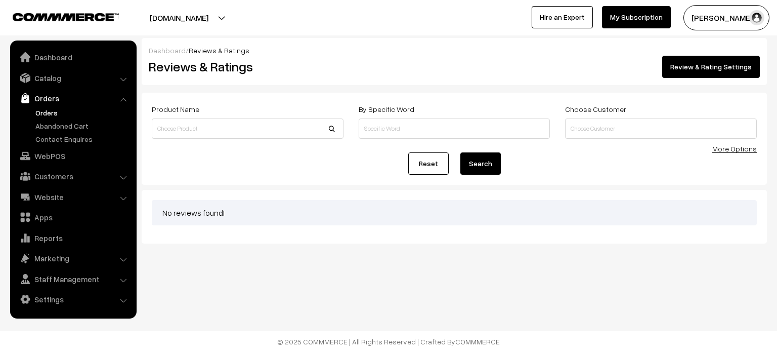
click at [38, 111] on link "Orders" at bounding box center [83, 112] width 100 height 11
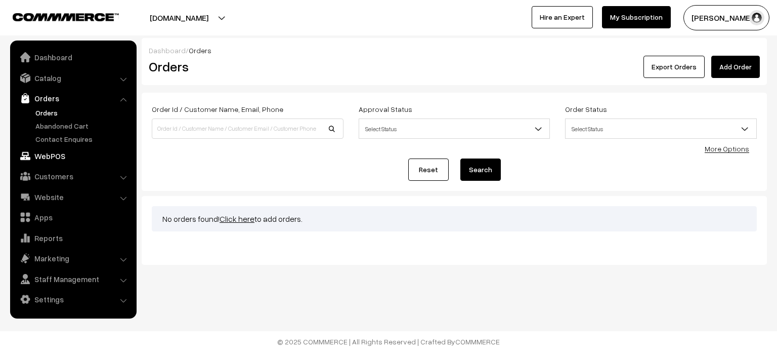
click at [75, 159] on link "WebPOS" at bounding box center [73, 156] width 120 height 18
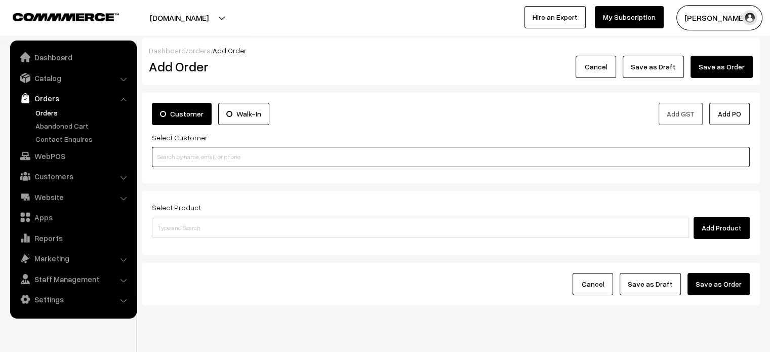
click at [391, 160] on input at bounding box center [451, 157] width 598 height 20
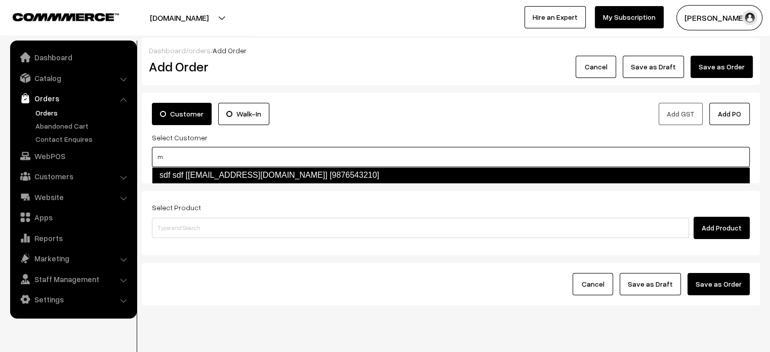
click at [324, 170] on link "sdf sdf [[EMAIL_ADDRESS][DOMAIN_NAME]] [9876543210]" at bounding box center [451, 175] width 598 height 16
type input "m"
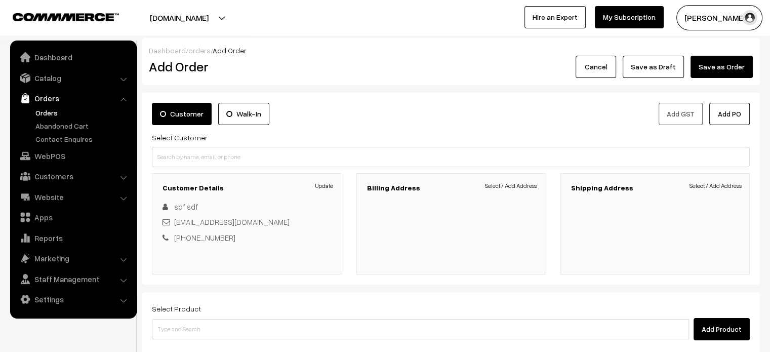
click at [241, 106] on label "Walk-In" at bounding box center [243, 114] width 51 height 22
click at [0, 0] on input "Walk-In" at bounding box center [0, 0] width 0 height 0
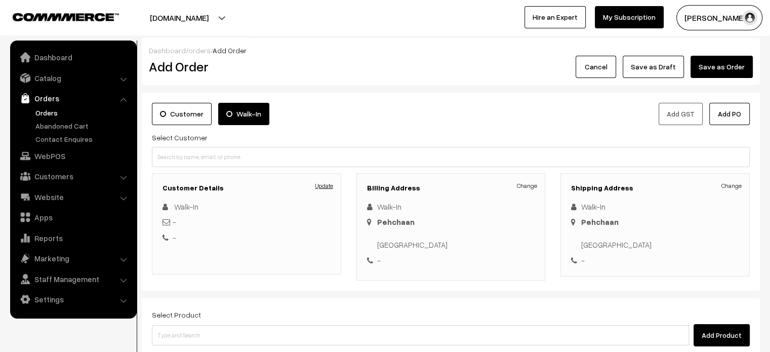
click at [326, 186] on link "Update" at bounding box center [324, 185] width 18 height 9
type input "Walk-In"
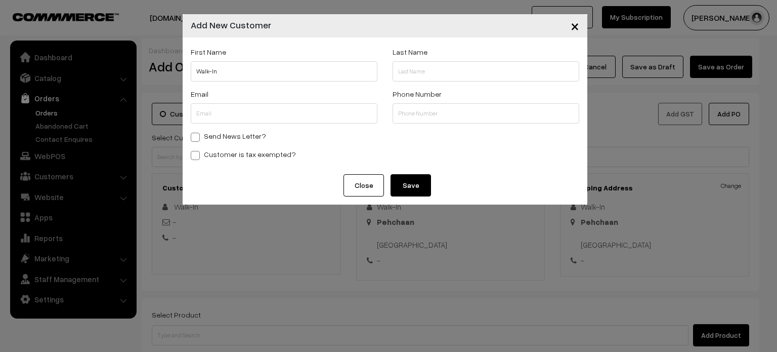
click at [371, 186] on button "Close" at bounding box center [364, 185] width 40 height 22
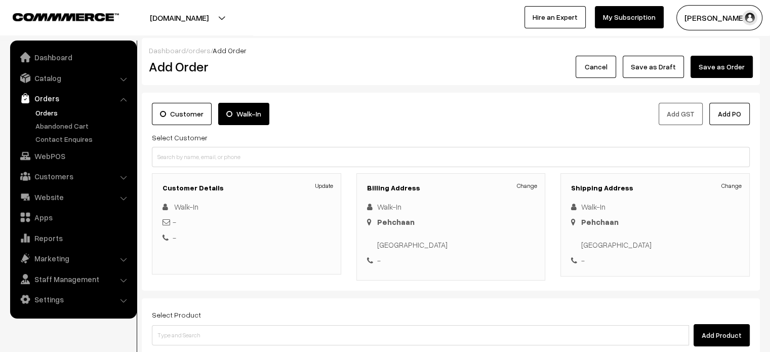
scroll to position [134, 0]
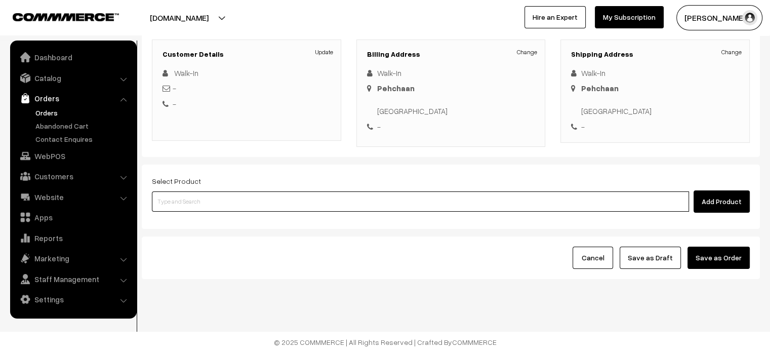
click at [354, 196] on input at bounding box center [420, 201] width 537 height 20
type input "f"
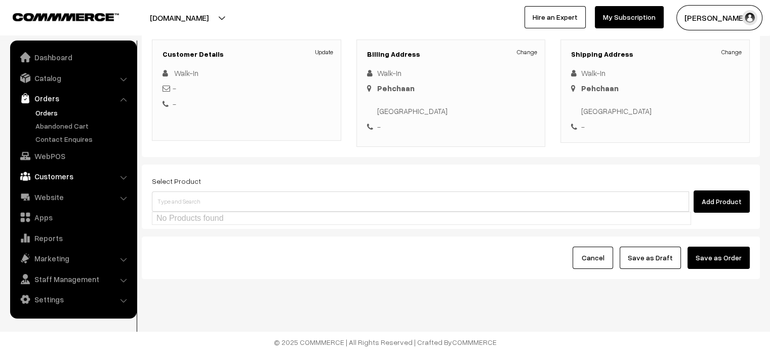
click at [68, 179] on link "Customers" at bounding box center [73, 176] width 120 height 18
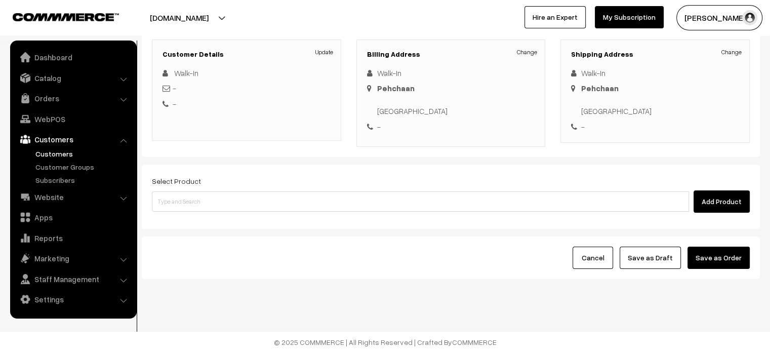
click at [46, 154] on link "Customers" at bounding box center [83, 153] width 100 height 11
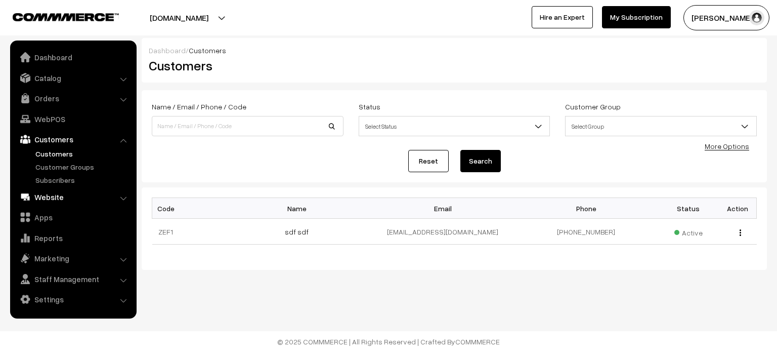
click at [59, 200] on link "Website" at bounding box center [73, 197] width 120 height 18
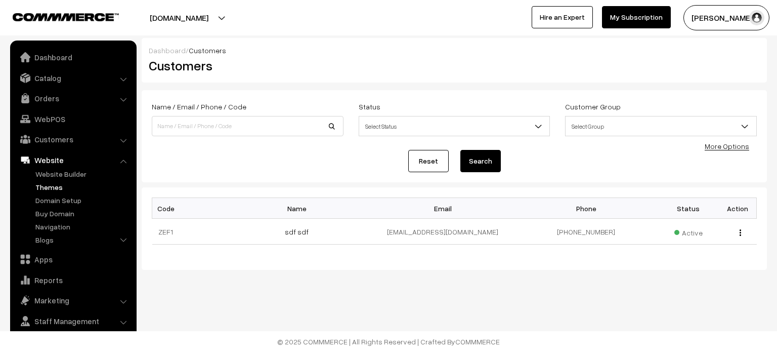
click at [58, 188] on link "Themes" at bounding box center [83, 187] width 100 height 11
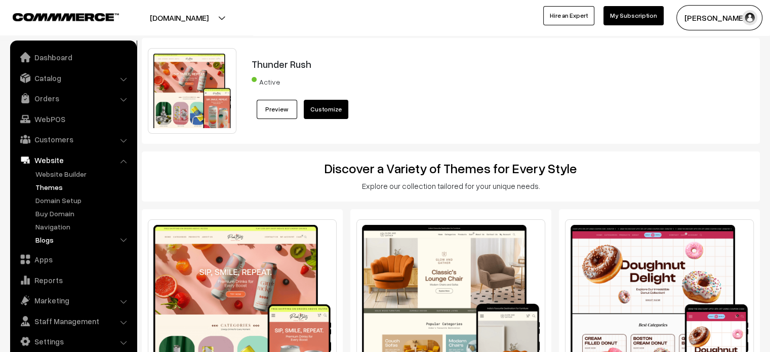
click at [58, 240] on link "Blogs" at bounding box center [83, 239] width 100 height 11
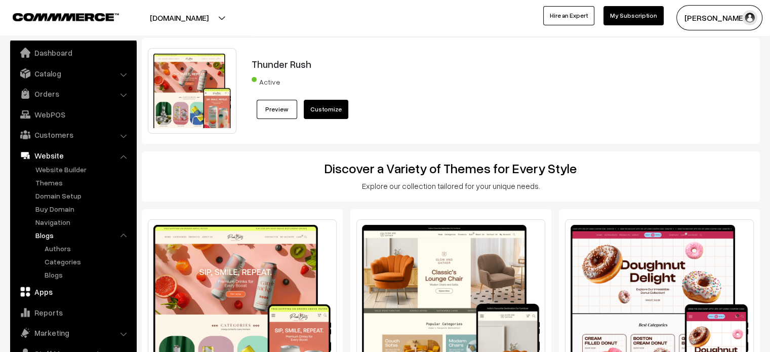
click at [54, 291] on link "Apps" at bounding box center [73, 291] width 120 height 18
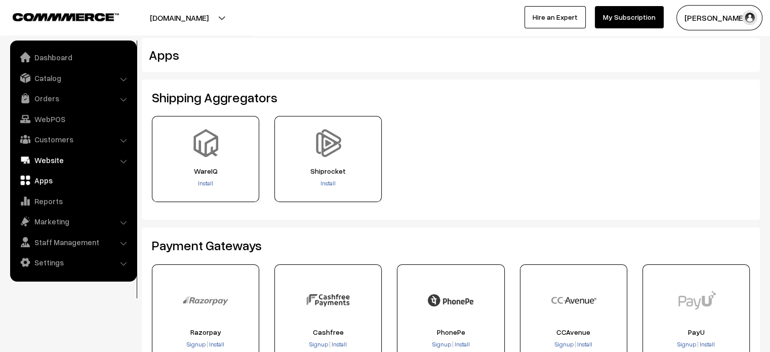
click at [90, 163] on link "Website" at bounding box center [73, 160] width 120 height 18
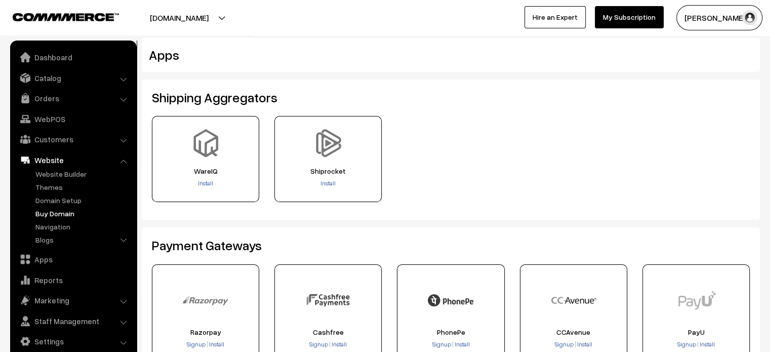
click at [61, 216] on link "Buy Domain" at bounding box center [83, 213] width 100 height 11
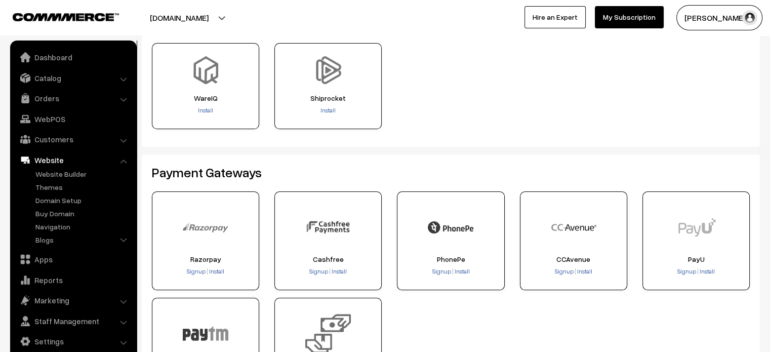
scroll to position [75, 0]
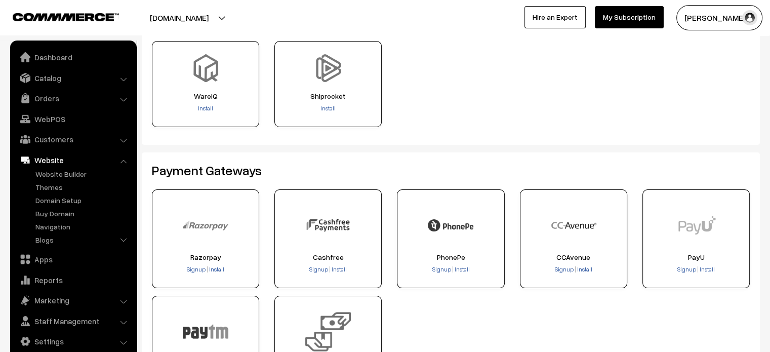
click at [345, 171] on h2 "Payment Gateways" at bounding box center [451, 170] width 598 height 16
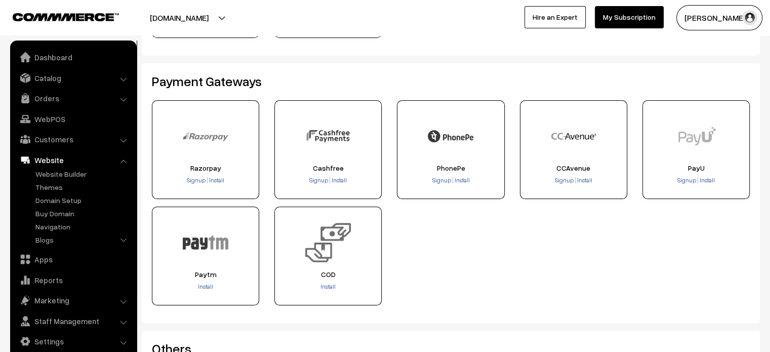
scroll to position [165, 0]
click at [330, 283] on span "Install" at bounding box center [327, 285] width 15 height 8
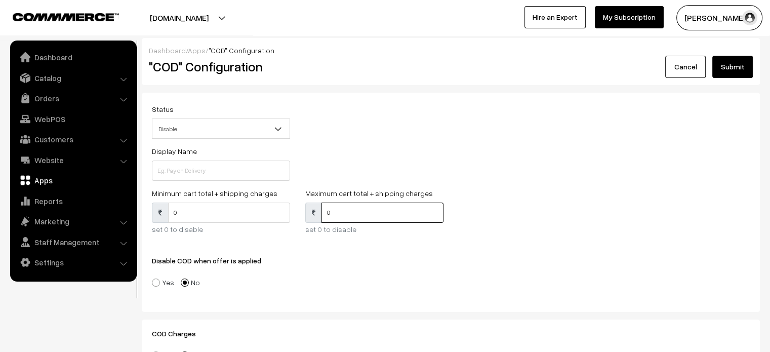
click at [340, 214] on input "0" at bounding box center [382, 212] width 122 height 20
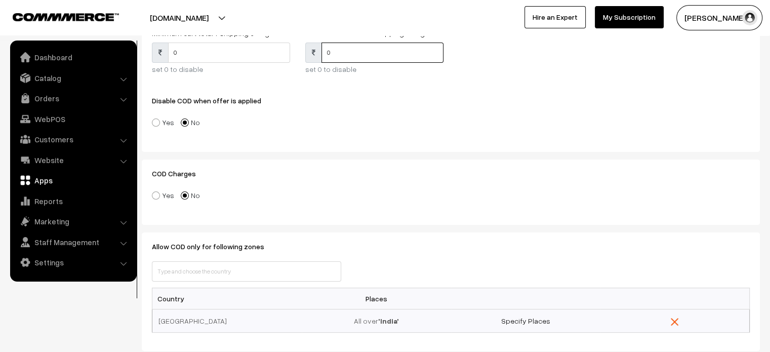
scroll to position [161, 0]
click at [157, 196] on span at bounding box center [156, 194] width 8 height 8
click at [153, 190] on input"] "Yes" at bounding box center [150, 187] width 7 height 7
radio input"] "true"
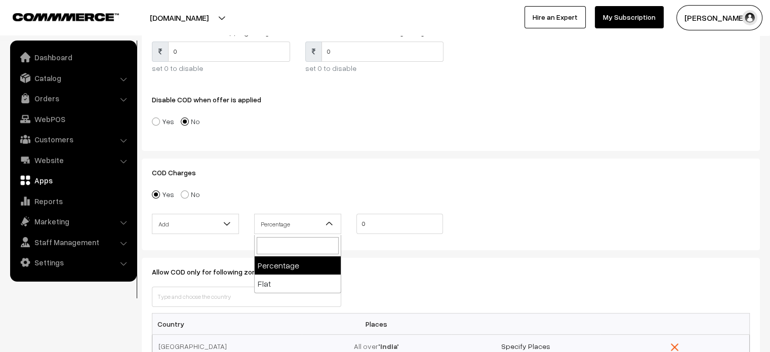
click at [319, 224] on span "Percentage" at bounding box center [298, 224] width 86 height 18
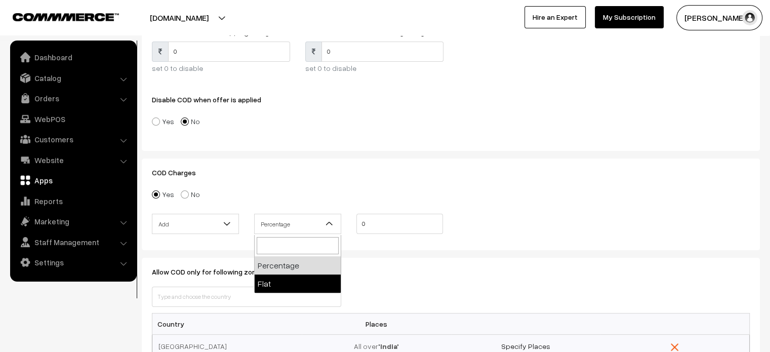
select select "2"
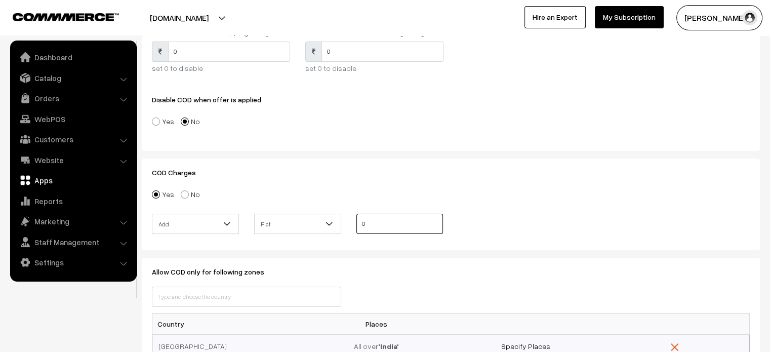
click at [377, 228] on input "0" at bounding box center [399, 224] width 87 height 20
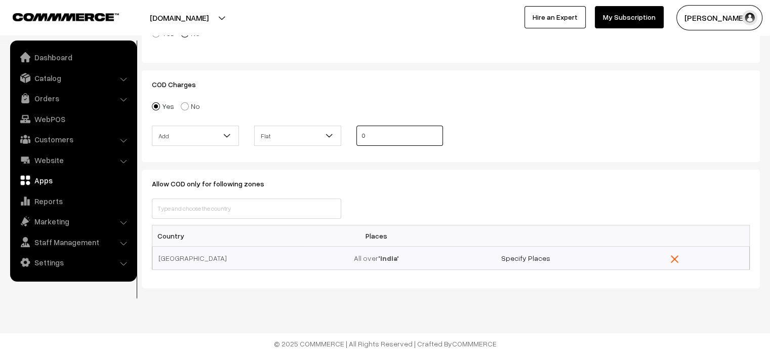
scroll to position [251, 0]
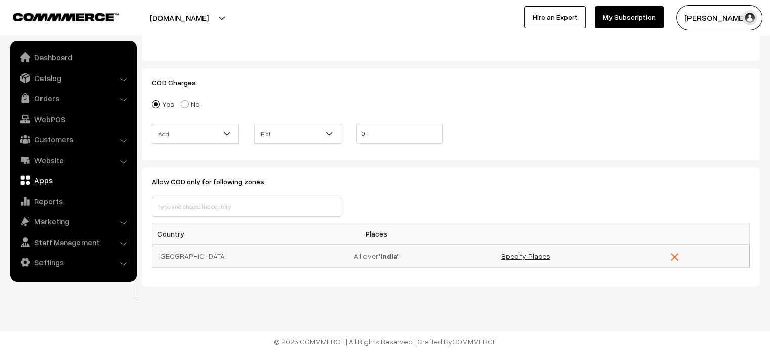
click at [525, 256] on link "Specify Places" at bounding box center [525, 256] width 49 height 9
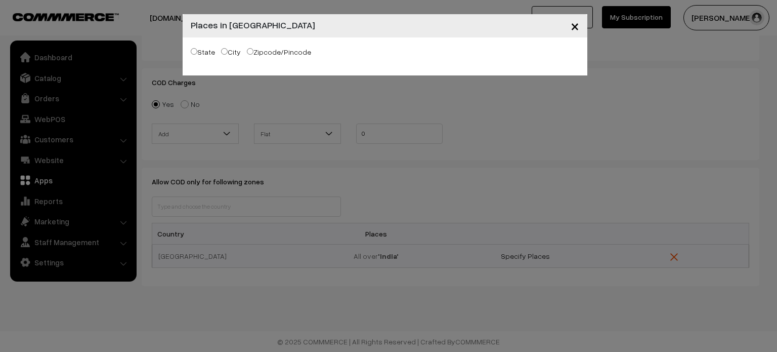
click at [198, 48] on label "State" at bounding box center [203, 52] width 24 height 11
click at [197, 48] on input "State" at bounding box center [194, 51] width 7 height 7
radio input "true"
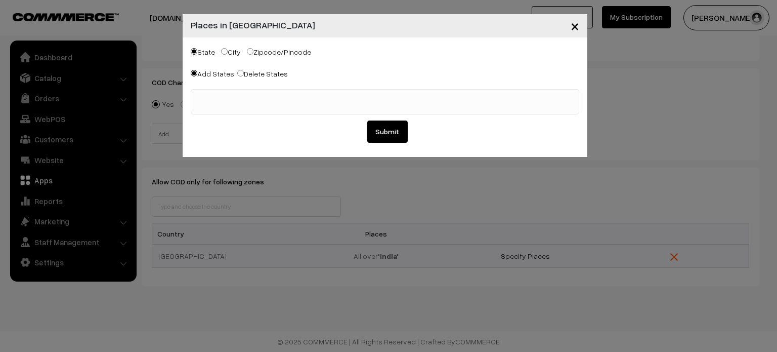
click at [221, 51] on input "City" at bounding box center [224, 51] width 7 height 7
radio input "true"
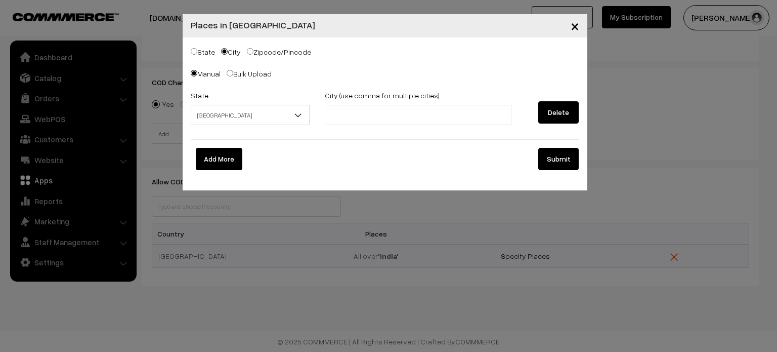
click at [250, 52] on input "Zipcode/Pincode" at bounding box center [250, 51] width 7 height 7
radio input "true"
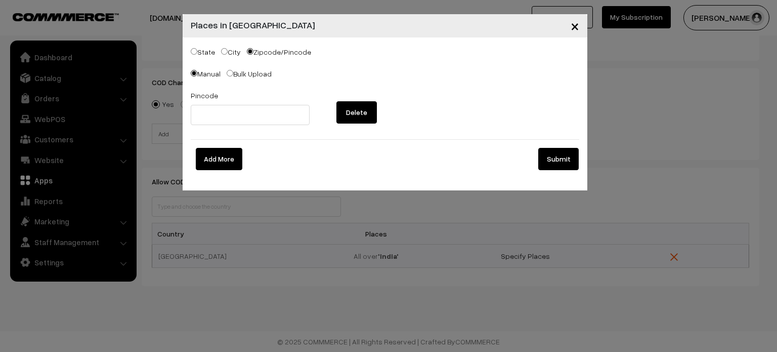
click at [577, 26] on span "×" at bounding box center [575, 25] width 9 height 19
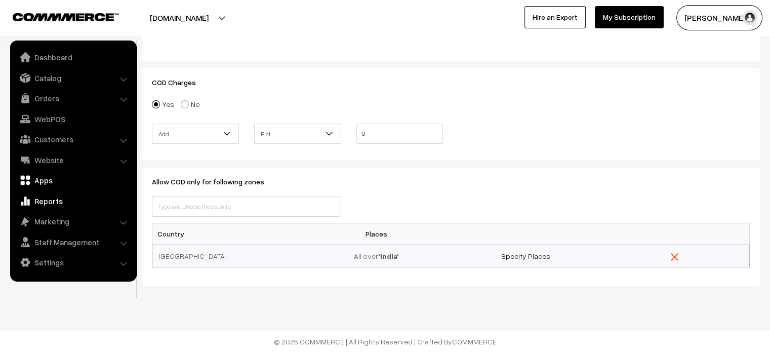
click at [57, 204] on link "Reports" at bounding box center [73, 201] width 120 height 18
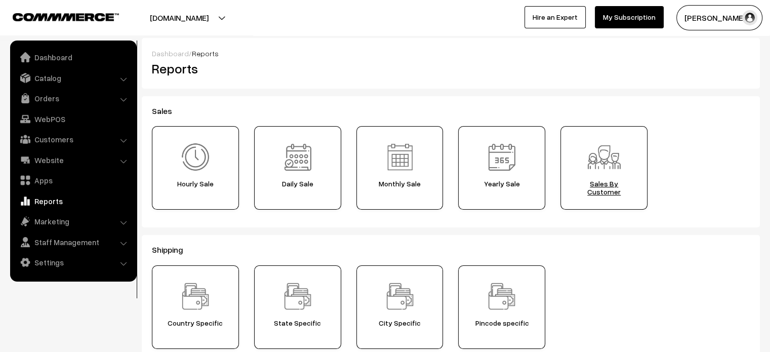
click at [603, 197] on div "Sales By Customer" at bounding box center [603, 168] width 87 height 84
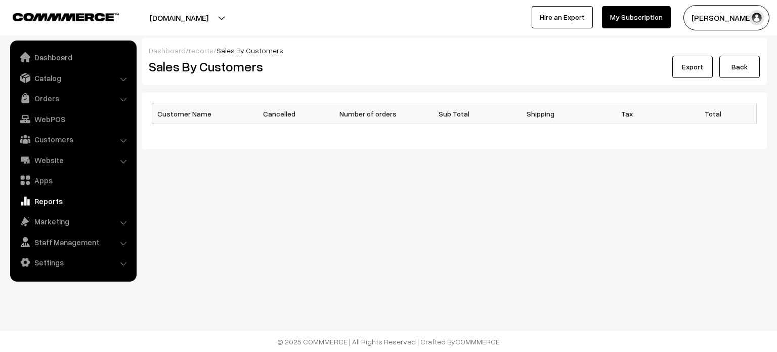
click at [41, 196] on link "Reports" at bounding box center [73, 201] width 120 height 18
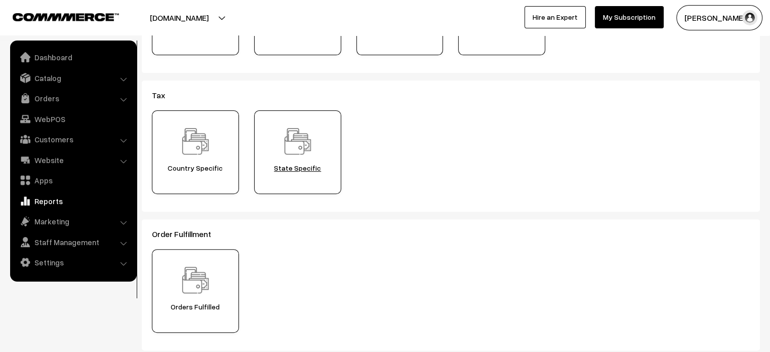
scroll to position [298, 0]
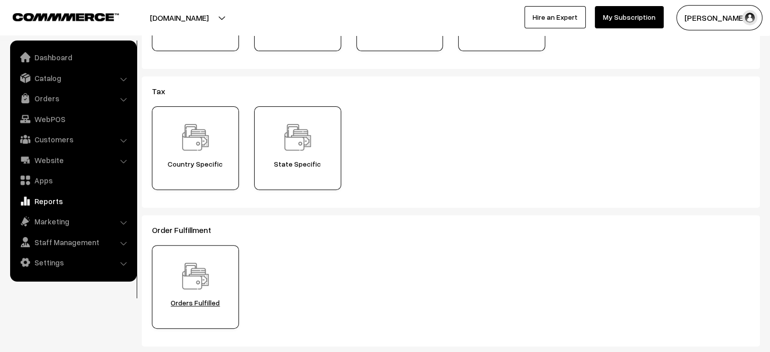
click at [201, 279] on img at bounding box center [195, 275] width 35 height 35
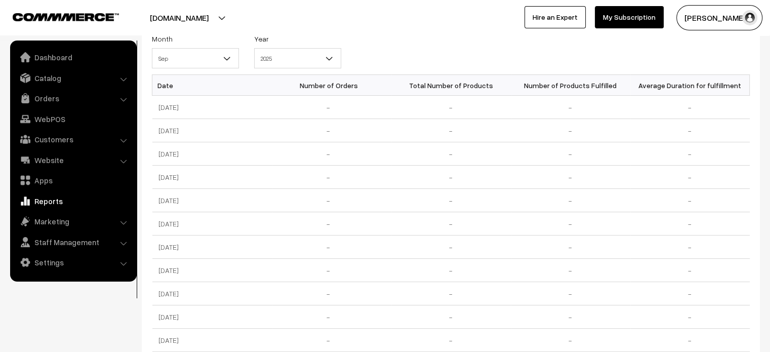
scroll to position [72, 0]
click at [65, 220] on link "Marketing" at bounding box center [73, 221] width 120 height 18
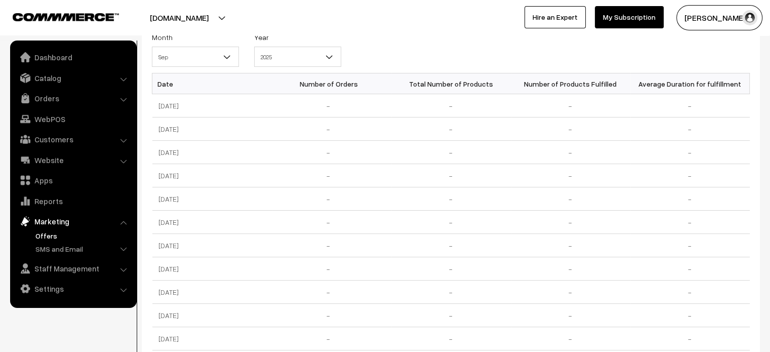
click at [40, 236] on link "Offers" at bounding box center [83, 235] width 100 height 11
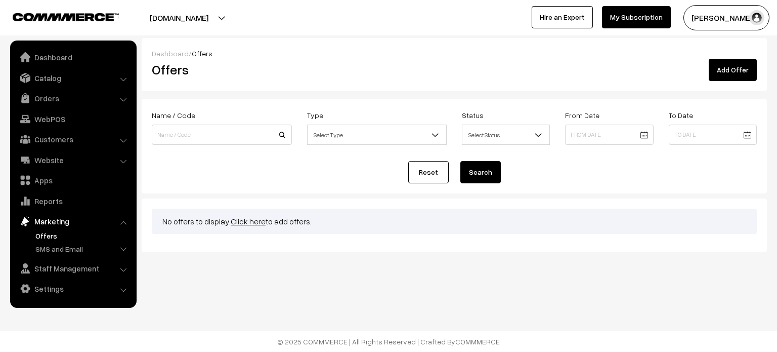
click at [576, 80] on div "Dashboard / Offers Offers Add Offer" at bounding box center [455, 64] width 626 height 53
click at [734, 74] on link "Add Offer" at bounding box center [733, 70] width 48 height 22
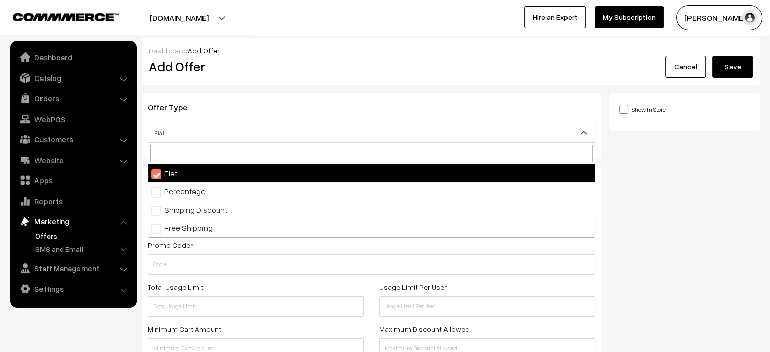
click at [374, 133] on span "Flat" at bounding box center [371, 133] width 446 height 18
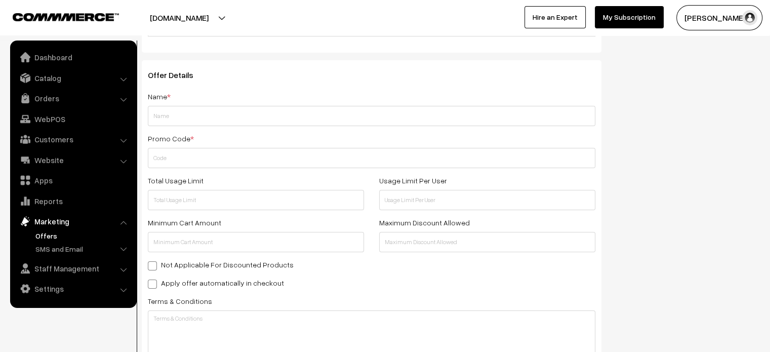
scroll to position [107, 0]
click at [194, 161] on input "text" at bounding box center [371, 157] width 447 height 20
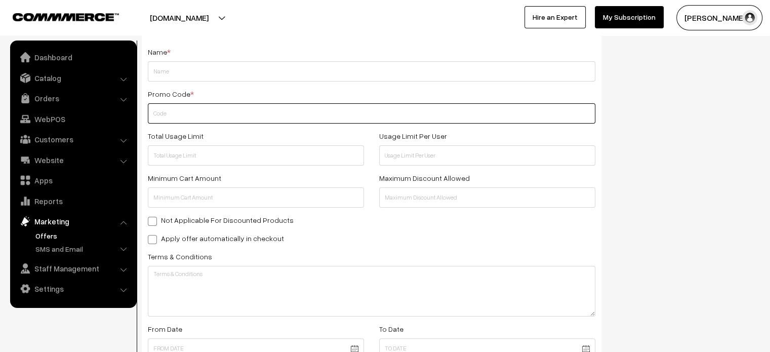
scroll to position [151, 0]
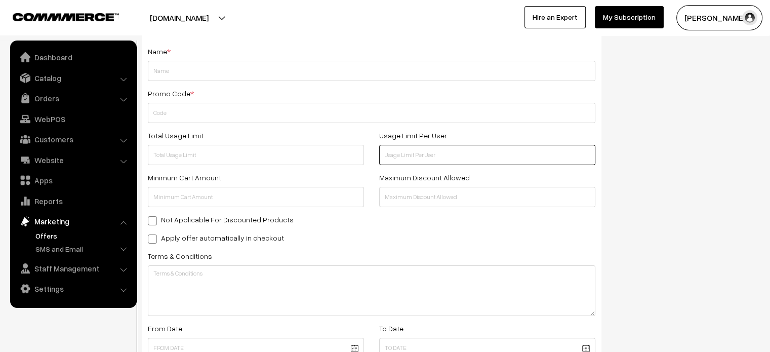
click at [437, 155] on input "text" at bounding box center [487, 155] width 216 height 20
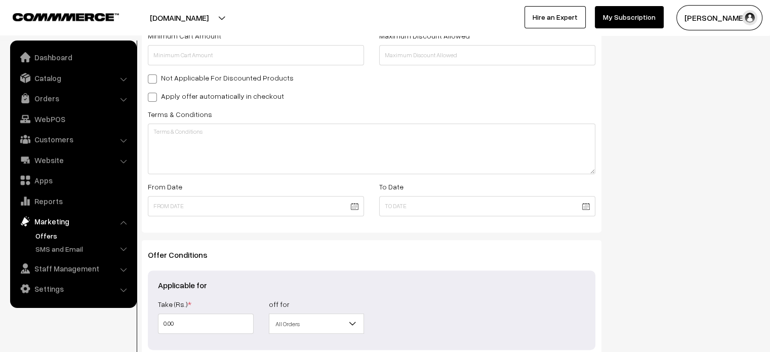
scroll to position [294, 0]
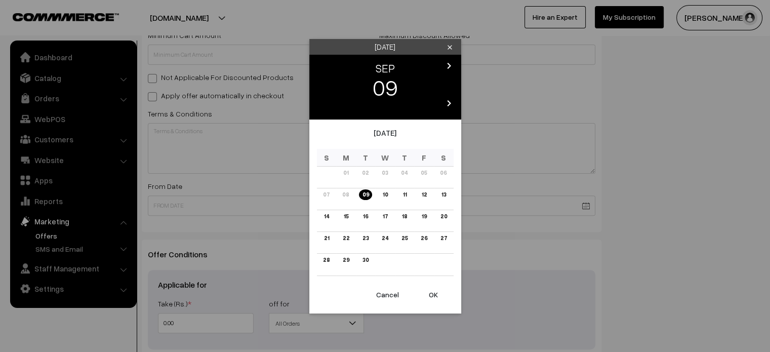
click at [355, 204] on body "Thank you for showing interest. Our team will call you shortly. Close pehchaan.…" at bounding box center [385, 79] width 770 height 746
click at [367, 194] on link "09" at bounding box center [365, 194] width 13 height 11
click at [431, 293] on button "OK" at bounding box center [433, 294] width 40 height 22
type input "09-09-2025"
click at [582, 210] on body "Thank you for showing interest. Our team will call you shortly. Close pehchaan.…" at bounding box center [385, 79] width 770 height 746
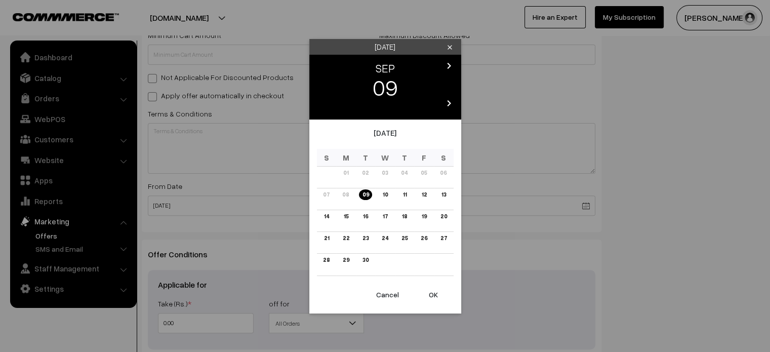
click at [449, 105] on icon "chevron_right" at bounding box center [449, 103] width 12 height 12
click at [437, 295] on button "OK" at bounding box center [433, 294] width 40 height 22
type input "09-09-2026"
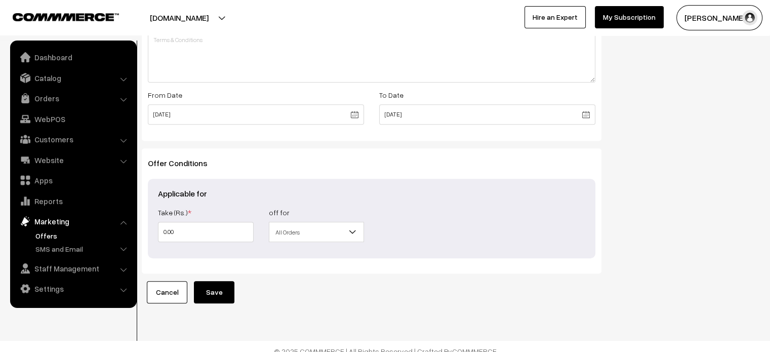
scroll to position [385, 0]
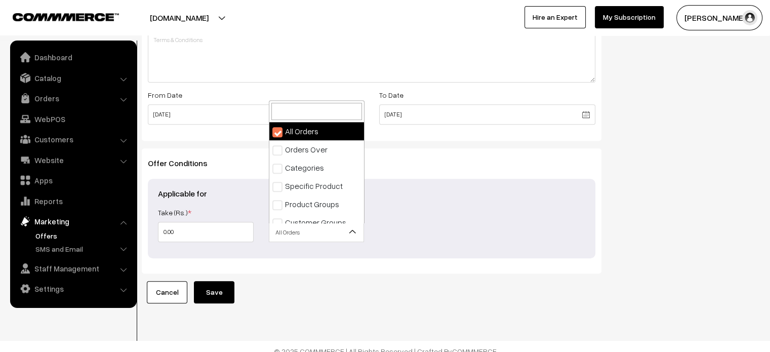
click at [354, 233] on b at bounding box center [352, 232] width 10 height 10
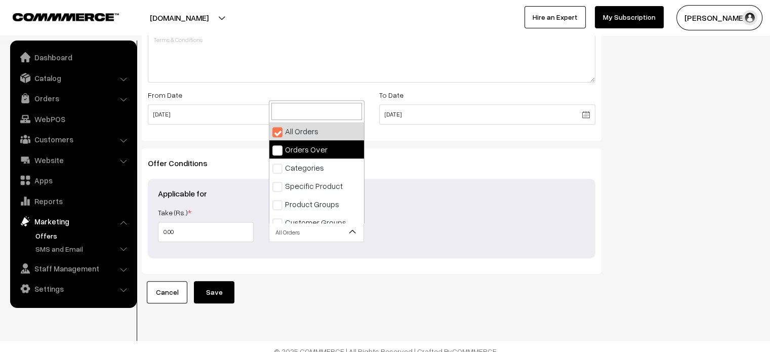
select select "2"
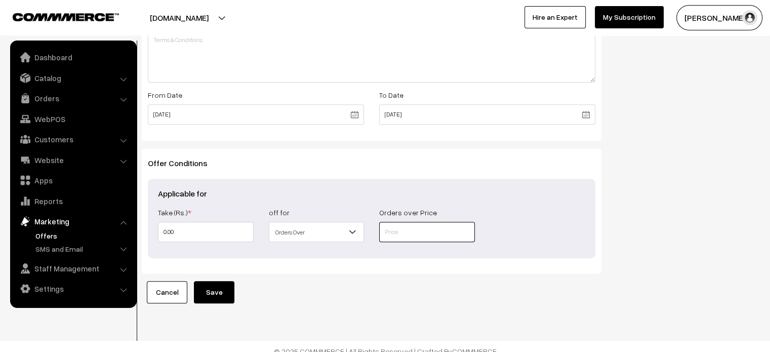
click at [393, 236] on input "text" at bounding box center [427, 232] width 96 height 20
click at [162, 233] on input "0.00" at bounding box center [206, 232] width 96 height 20
type input "10.00"
type input "100.00"
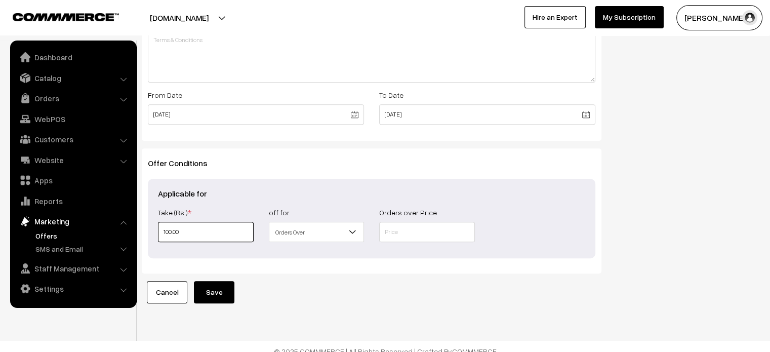
type input "100.00"
type input "1000.00"
type input "100.00"
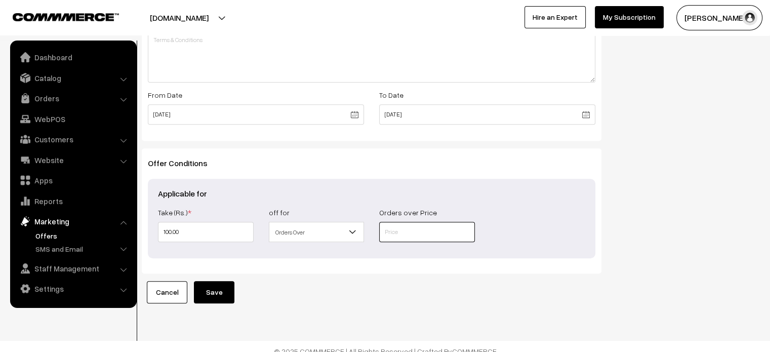
type input "100"
click at [412, 228] on input "text" at bounding box center [427, 232] width 96 height 20
type input "1000"
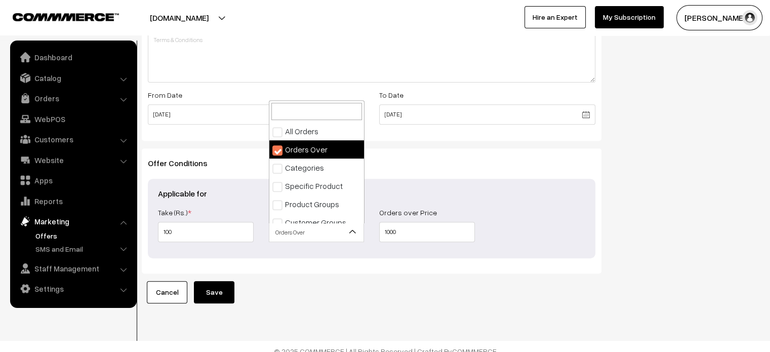
click at [350, 237] on span "Orders Over" at bounding box center [316, 232] width 95 height 18
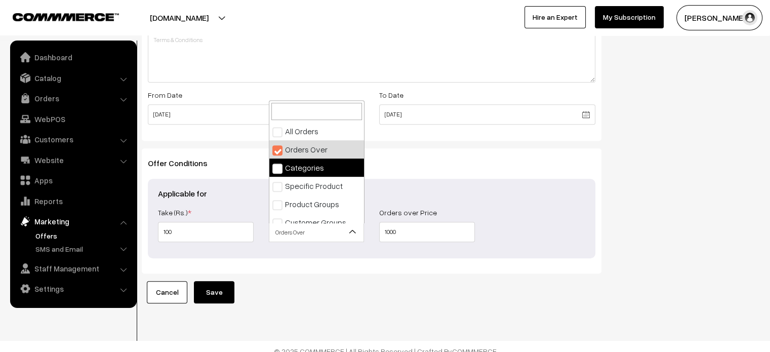
select select "3"
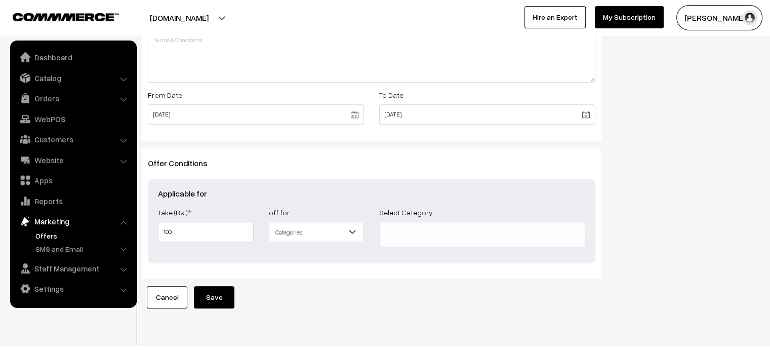
click at [397, 233] on ul at bounding box center [482, 232] width 205 height 20
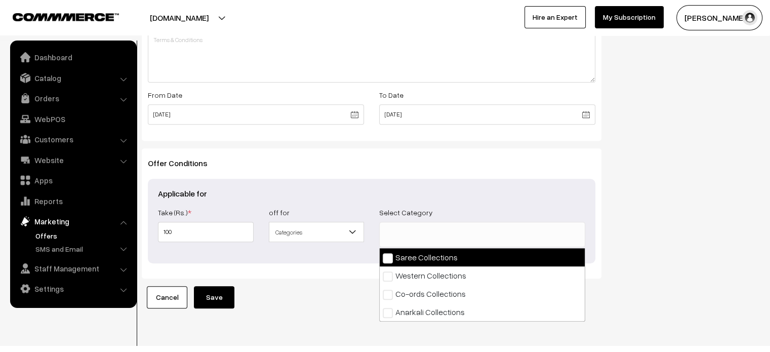
select select "1"
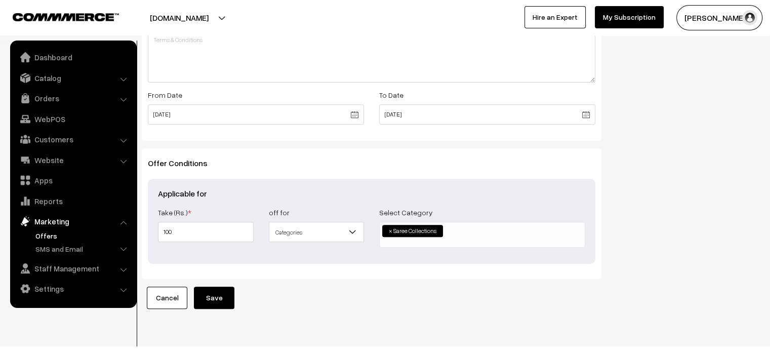
click at [468, 237] on ul "× Saree Collections" at bounding box center [482, 233] width 205 height 22
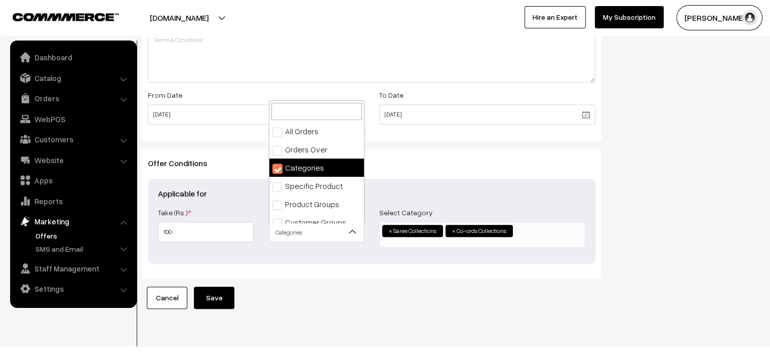
click at [328, 240] on span "Categories" at bounding box center [316, 232] width 95 height 18
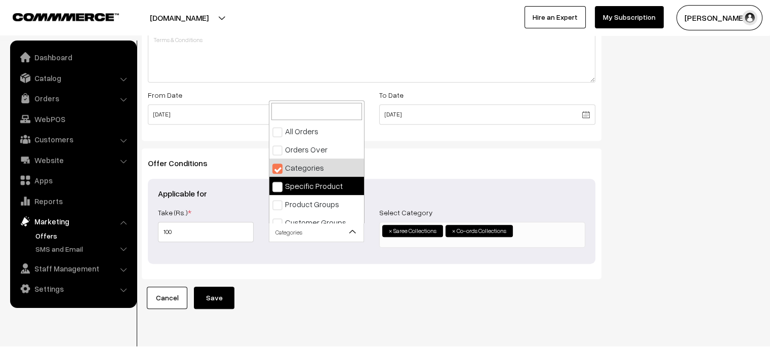
select select "4"
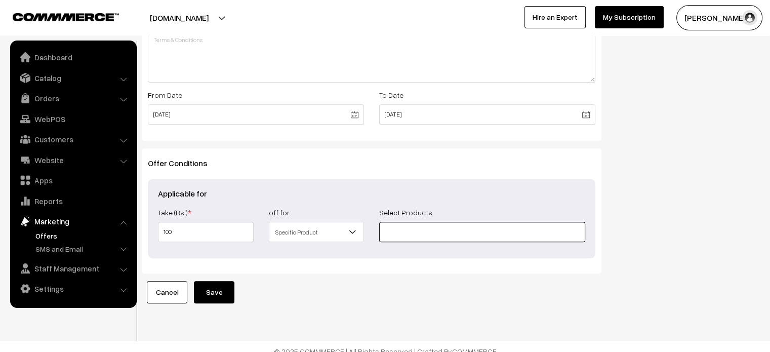
click at [409, 231] on input at bounding box center [482, 232] width 206 height 20
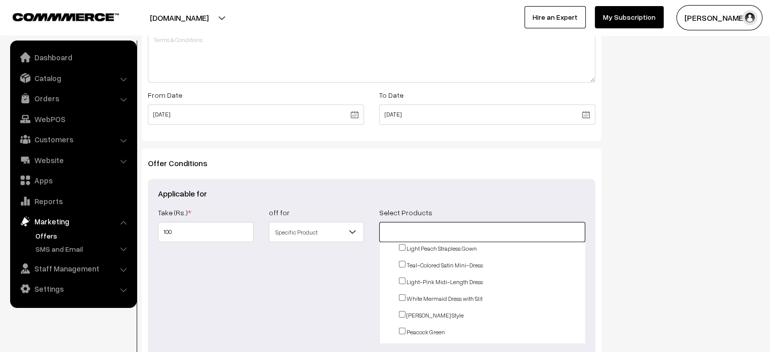
scroll to position [87, 0]
click at [399, 267] on input "checkbox" at bounding box center [402, 263] width 7 height 7
checkbox input "true"
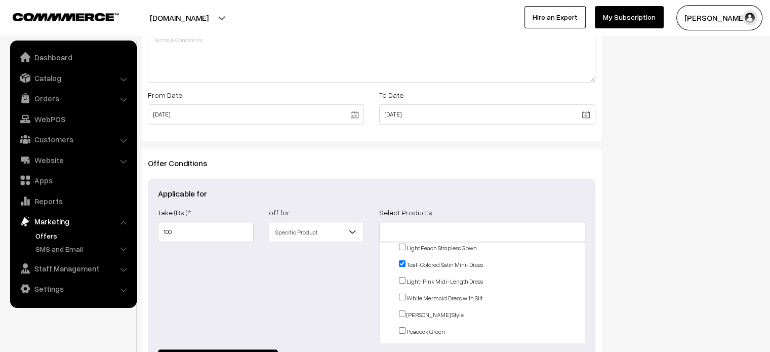
click at [401, 285] on li "Light-Pink Midi-Length Dress" at bounding box center [487, 281] width 195 height 9
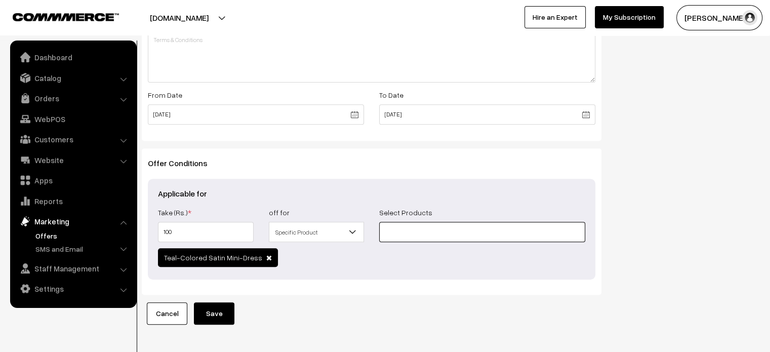
click at [426, 226] on input at bounding box center [482, 232] width 206 height 20
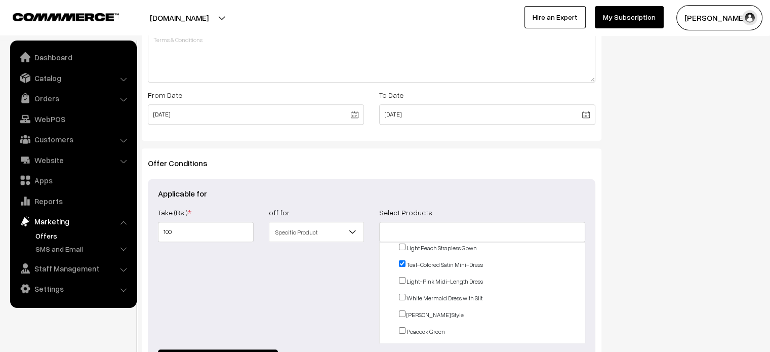
click at [401, 281] on input "checkbox" at bounding box center [402, 280] width 7 height 7
checkbox input "true"
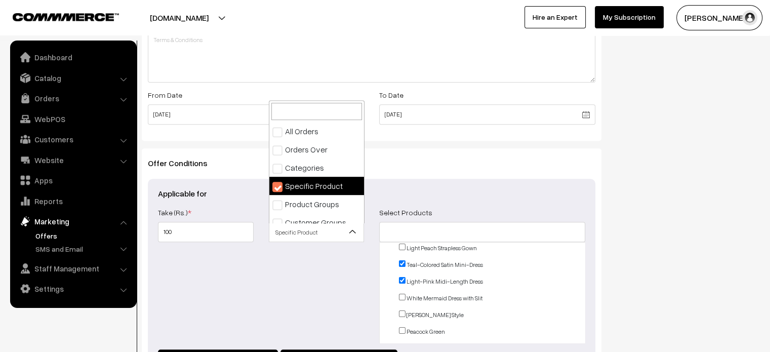
click at [337, 225] on span "Specific Product" at bounding box center [316, 232] width 95 height 18
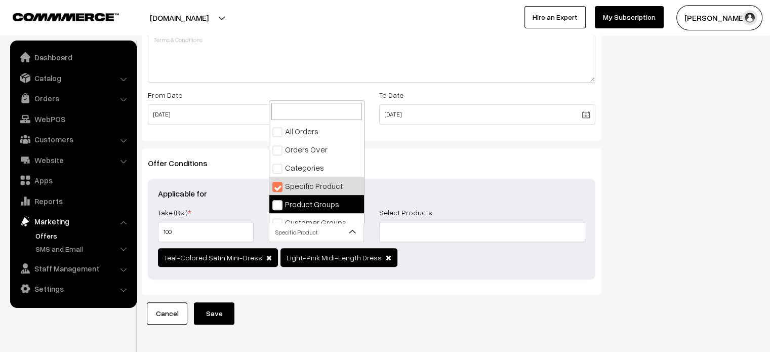
scroll to position [9, 0]
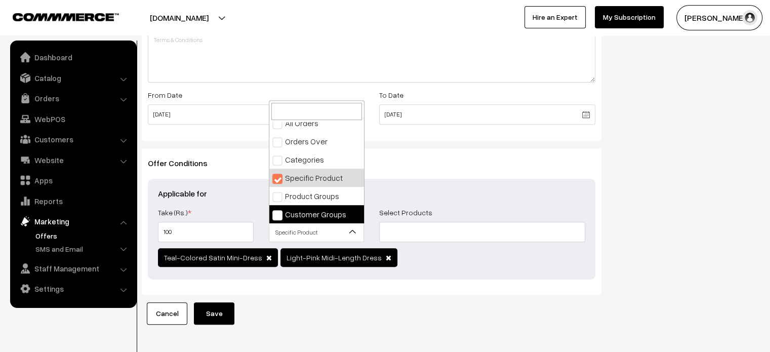
select select "6"
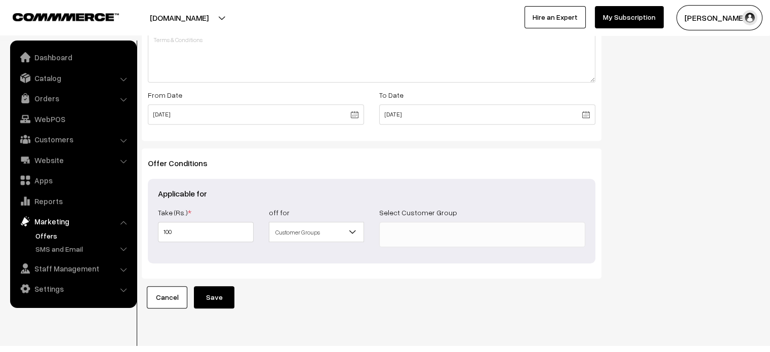
click at [413, 230] on ul at bounding box center [482, 232] width 205 height 20
click at [49, 246] on link "SMS and Email" at bounding box center [83, 248] width 100 height 11
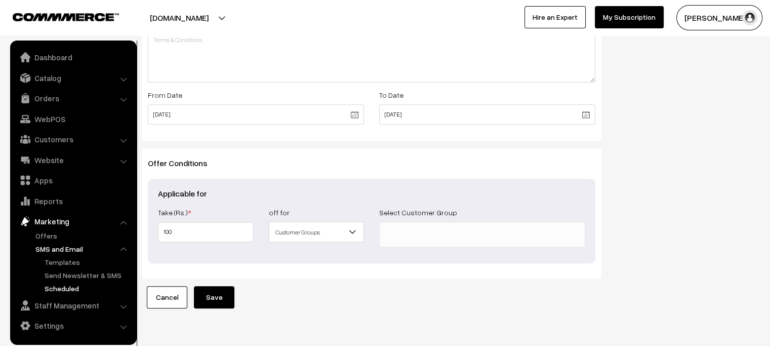
click at [64, 289] on link "Scheduled" at bounding box center [87, 288] width 91 height 11
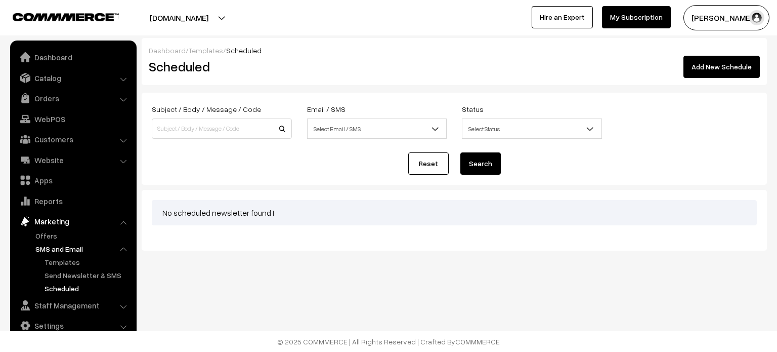
click at [706, 78] on div "Dashboard / Templates / Scheduled Scheduled Add New Schedule" at bounding box center [455, 61] width 626 height 47
click at [707, 70] on link "Add New Schedule" at bounding box center [722, 67] width 76 height 22
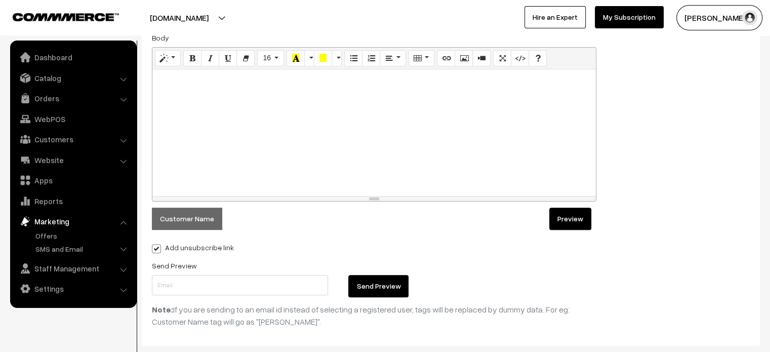
scroll to position [277, 0]
click at [103, 269] on link "Staff Management" at bounding box center [73, 268] width 120 height 18
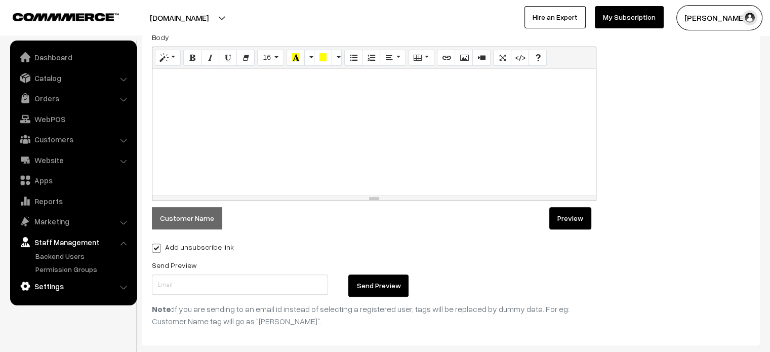
click at [59, 285] on link "Settings" at bounding box center [73, 286] width 120 height 18
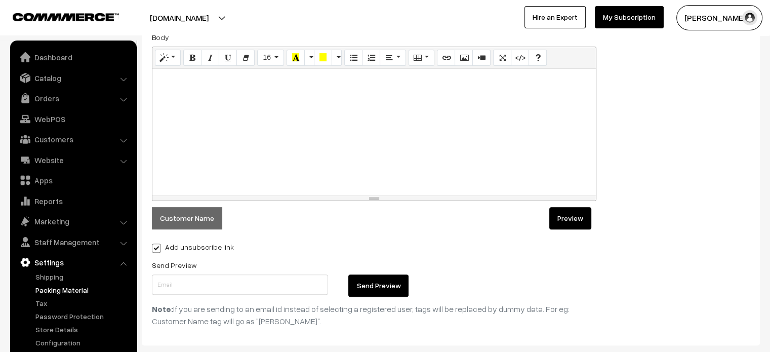
scroll to position [283, 0]
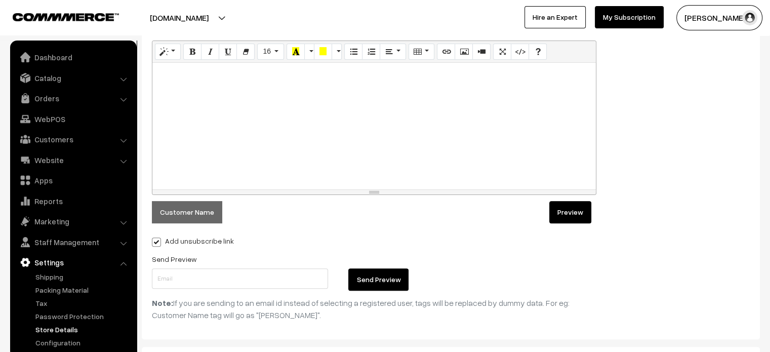
click at [68, 331] on link "Store Details" at bounding box center [83, 329] width 100 height 11
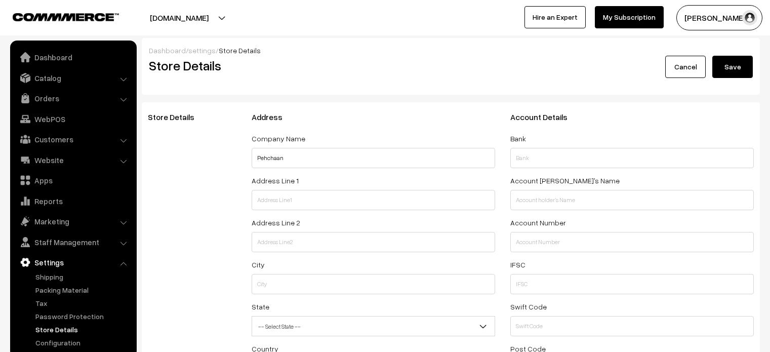
select select "99"
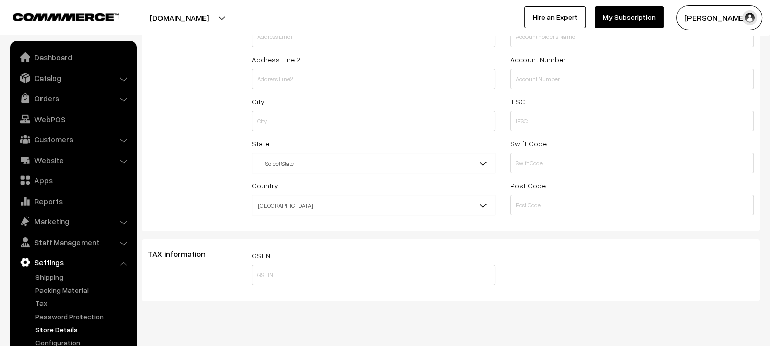
scroll to position [180, 0]
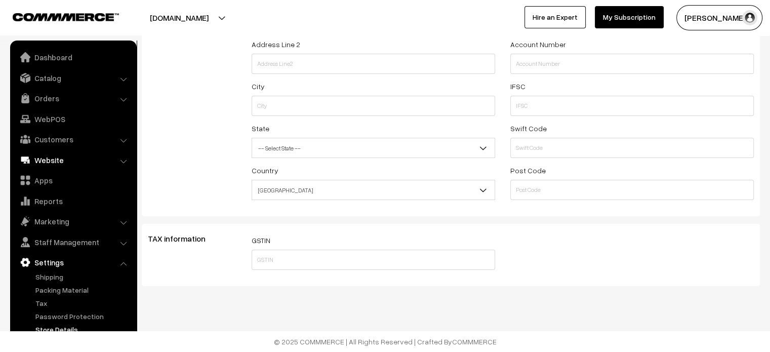
click at [57, 164] on link "Website" at bounding box center [73, 160] width 120 height 18
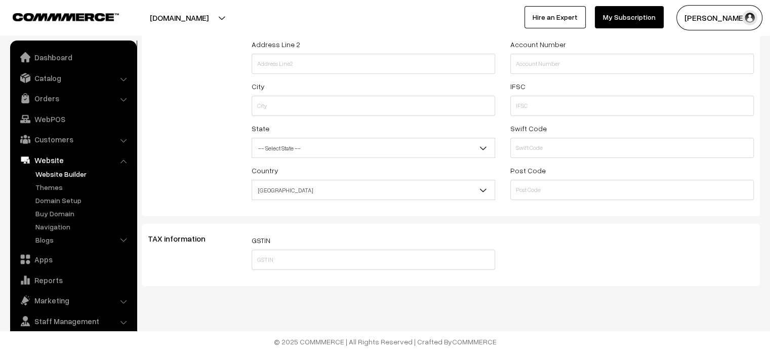
click at [63, 176] on link "Website Builder" at bounding box center [83, 174] width 100 height 11
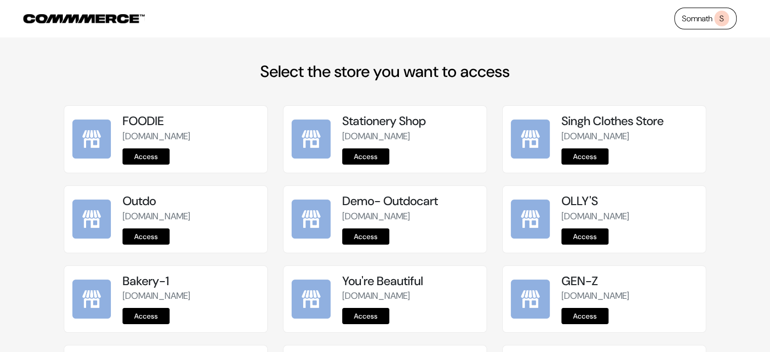
scroll to position [174, 0]
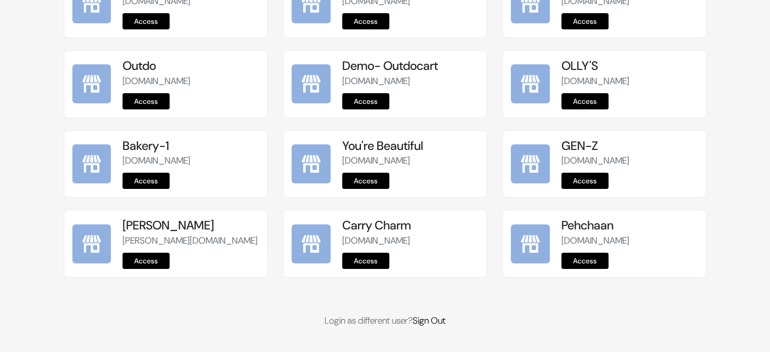
click at [581, 260] on link "Access" at bounding box center [584, 261] width 47 height 16
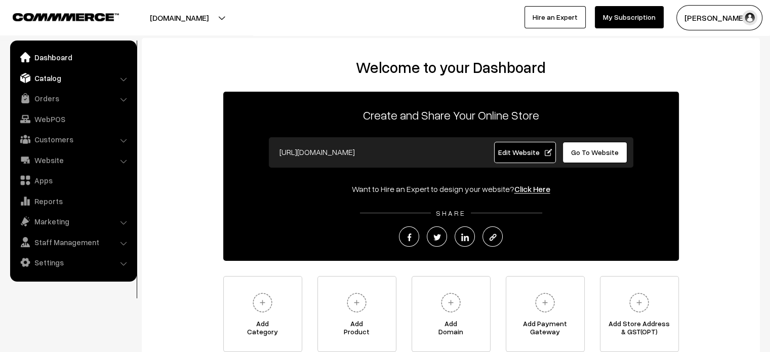
click at [57, 73] on link "Catalog" at bounding box center [73, 78] width 120 height 18
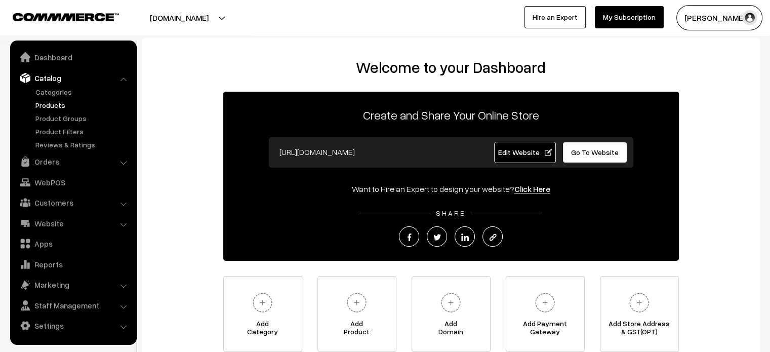
click at [53, 106] on link "Products" at bounding box center [83, 105] width 100 height 11
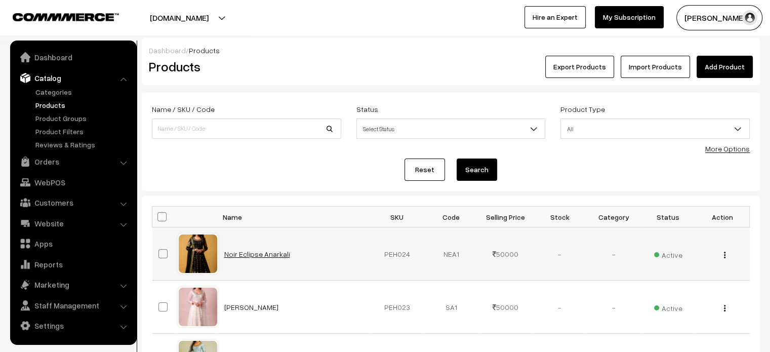
click at [254, 254] on link "Noir Eclipse Anarkali" at bounding box center [257, 254] width 66 height 9
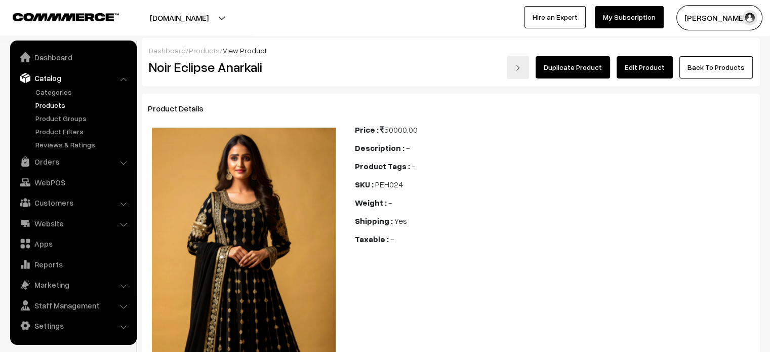
click at [642, 70] on link "Edit Product" at bounding box center [644, 67] width 56 height 22
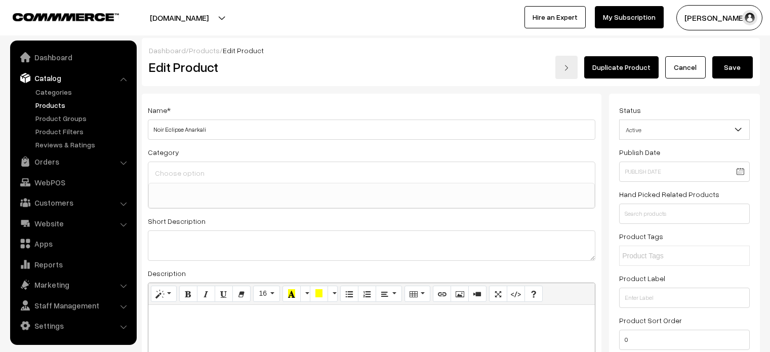
select select
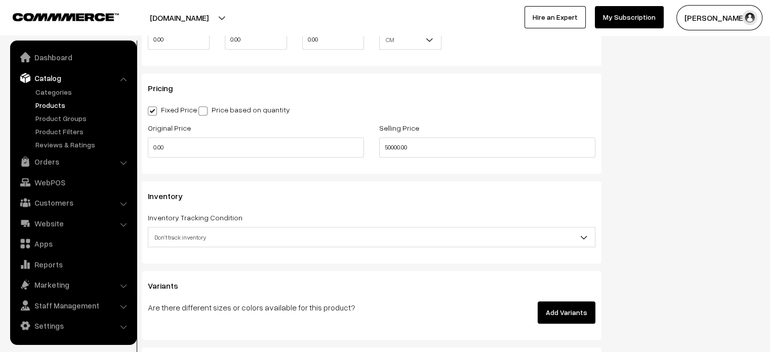
scroll to position [861, 0]
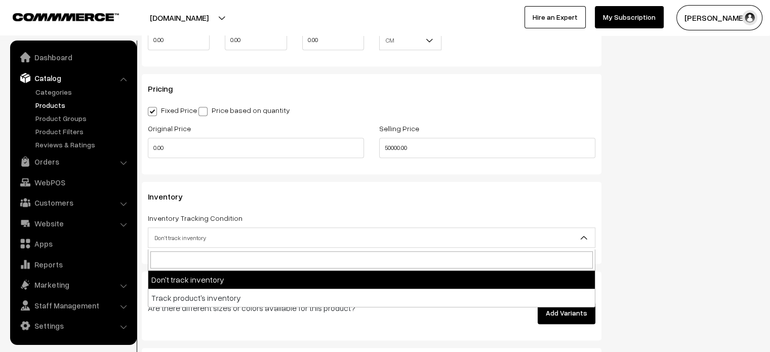
click at [336, 245] on span "Don't track inventory" at bounding box center [371, 238] width 446 height 18
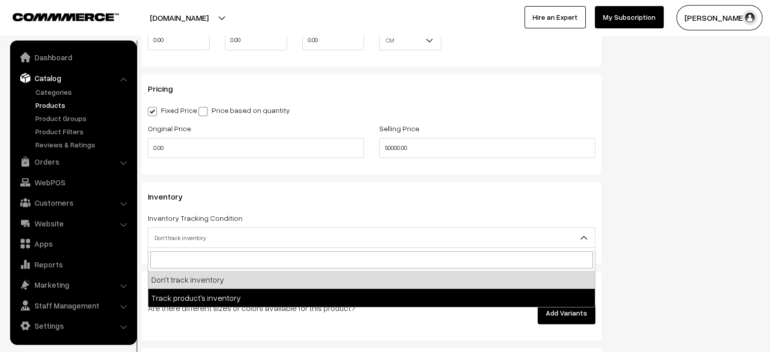
select select "2"
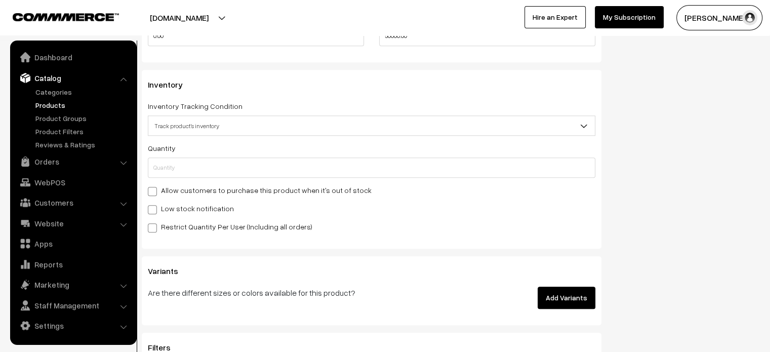
scroll to position [974, 0]
click at [154, 208] on span at bounding box center [152, 208] width 9 height 9
click at [154, 208] on input "Low stock notification" at bounding box center [151, 207] width 7 height 7
checkbox input "true"
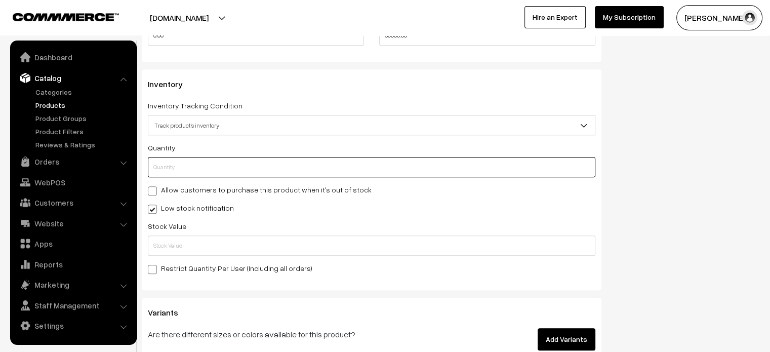
click at [170, 169] on input "text" at bounding box center [371, 167] width 447 height 20
type input "1"
type input "10"
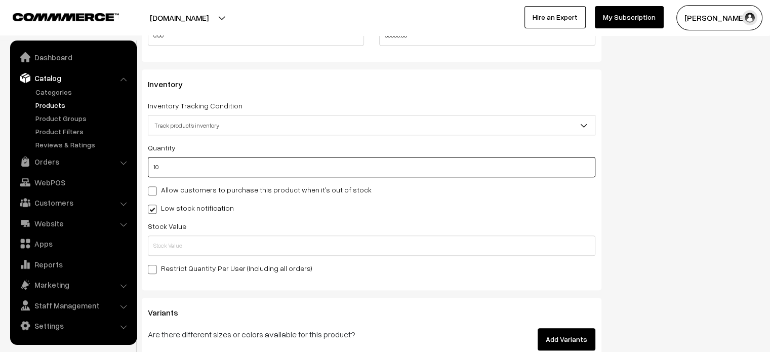
type input "10"
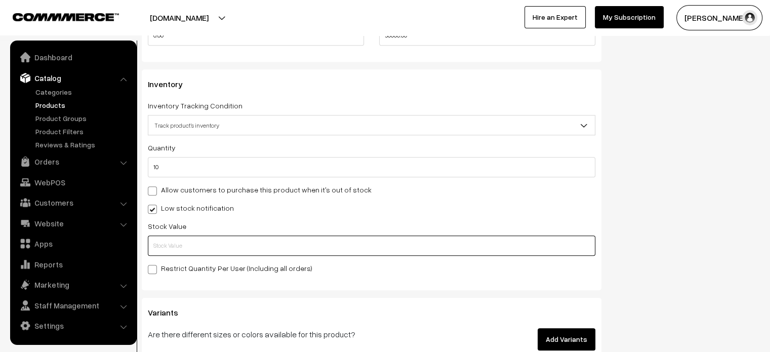
click at [183, 246] on input "text" at bounding box center [371, 245] width 447 height 20
type input "3"
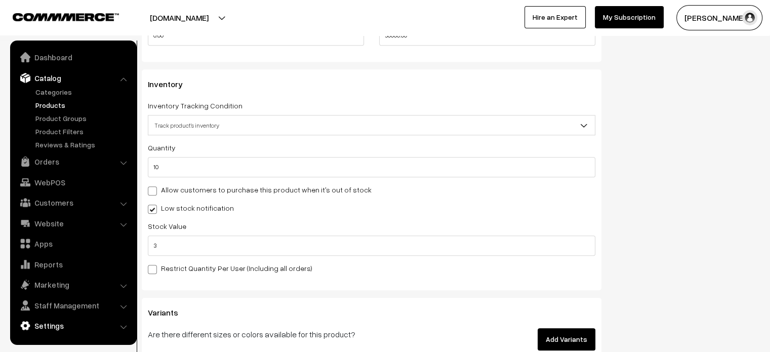
click at [40, 328] on link "Settings" at bounding box center [73, 325] width 120 height 18
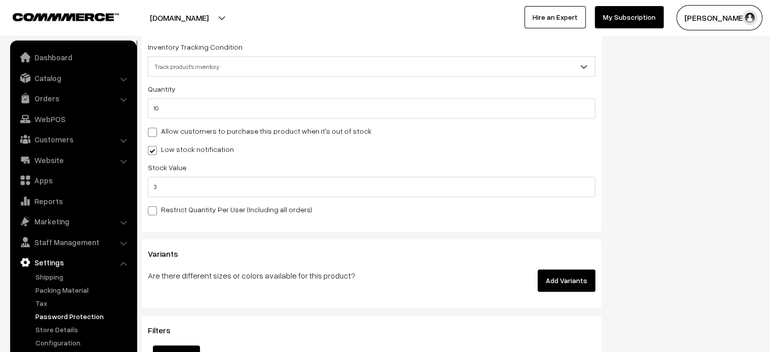
scroll to position [1037, 0]
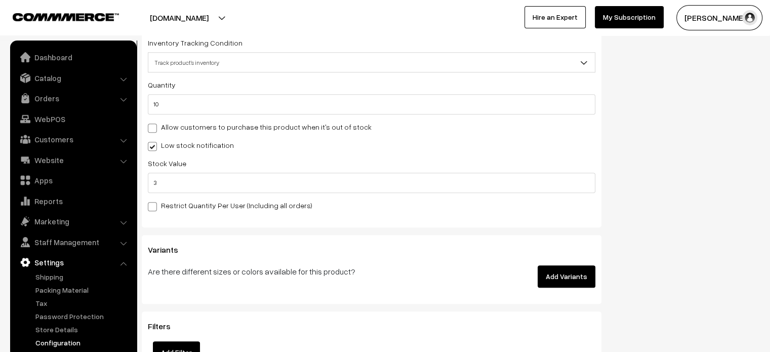
click at [53, 343] on link "Configuration" at bounding box center [83, 342] width 100 height 11
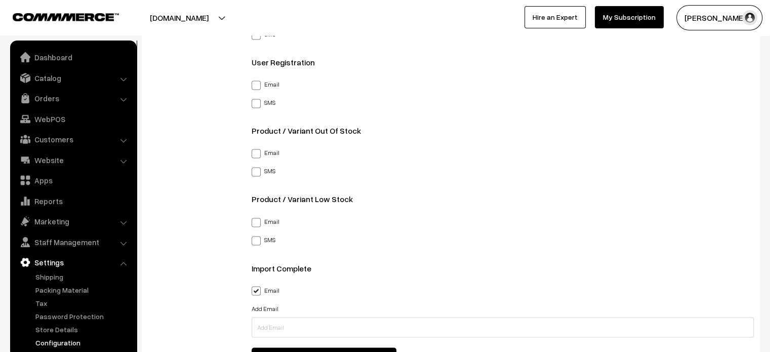
scroll to position [1658, 0]
click at [255, 171] on span at bounding box center [256, 170] width 9 height 9
click at [255, 171] on input "SMS" at bounding box center [255, 168] width 7 height 7
checkbox input "true"
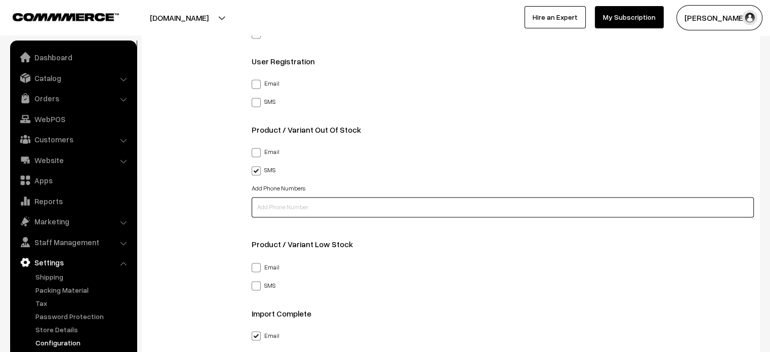
click at [273, 200] on input "text" at bounding box center [503, 207] width 503 height 20
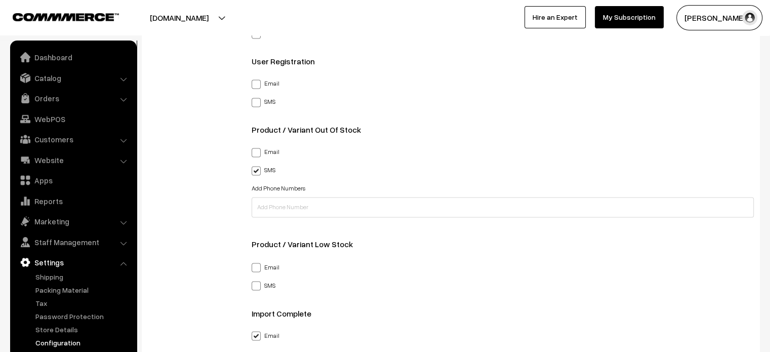
click at [259, 150] on span at bounding box center [256, 152] width 9 height 9
click at [258, 150] on input "Email" at bounding box center [255, 150] width 7 height 7
checkbox input "true"
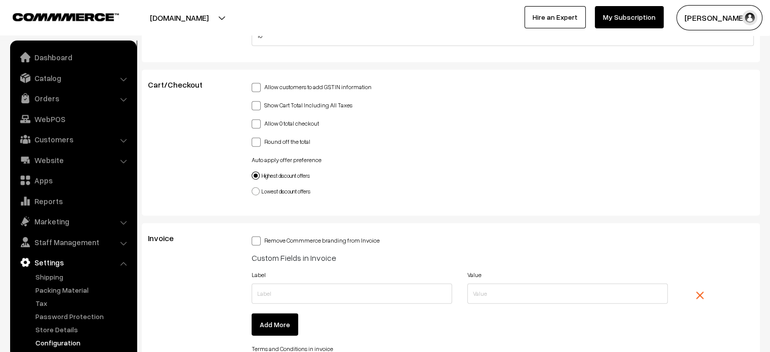
scroll to position [2512, 0]
